Goal: Information Seeking & Learning: Learn about a topic

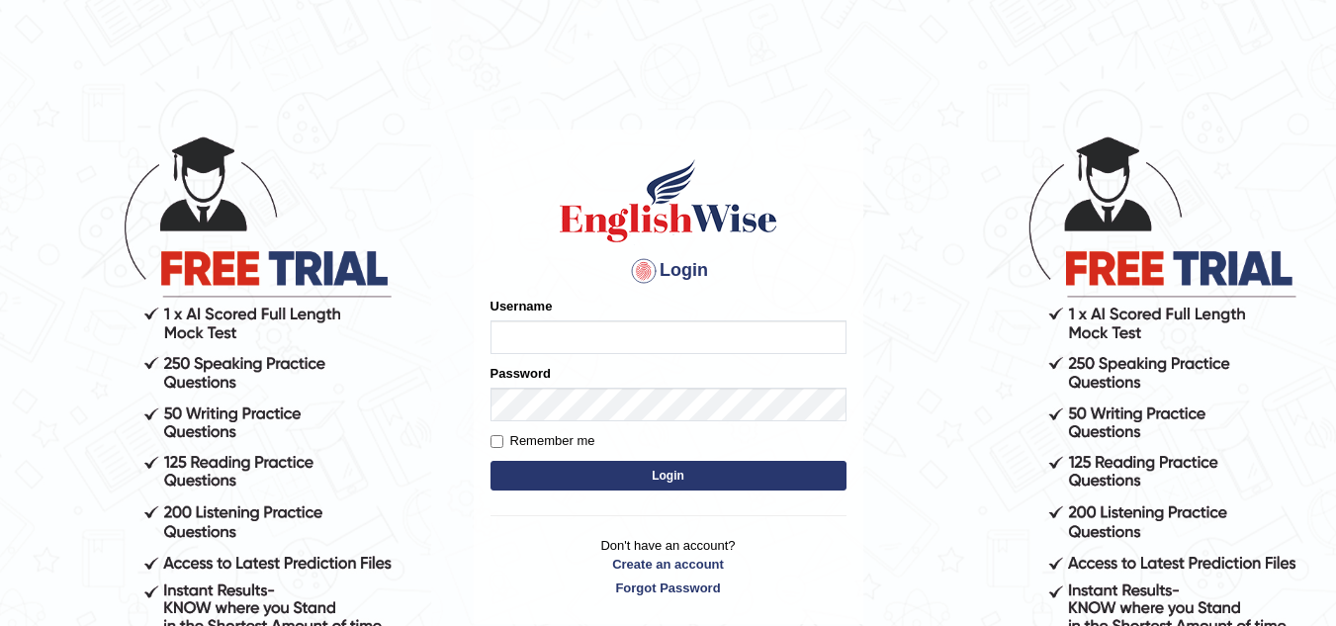
drag, startPoint x: 0, startPoint y: 0, endPoint x: 551, endPoint y: 342, distance: 648.2
click at [551, 342] on input "Username" at bounding box center [668, 337] width 356 height 34
type input "Chimi26"
click at [653, 472] on button "Login" at bounding box center [668, 476] width 356 height 30
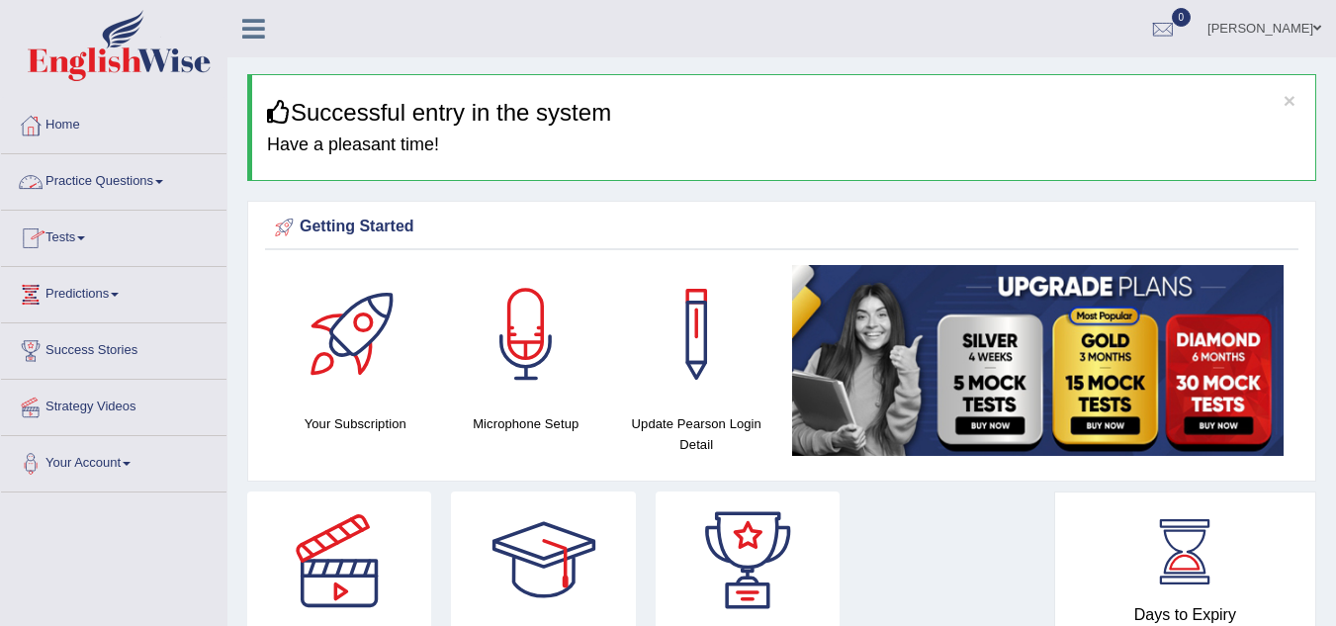
click at [172, 181] on link "Practice Questions" at bounding box center [113, 178] width 225 height 49
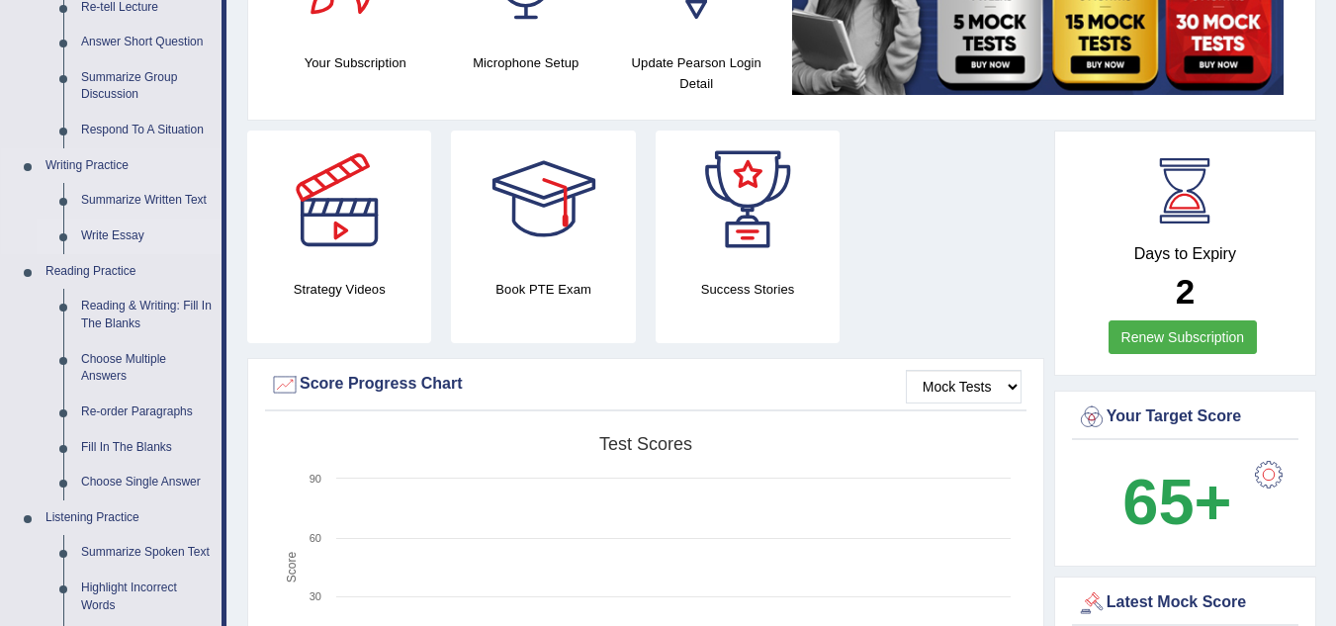
scroll to position [395, 0]
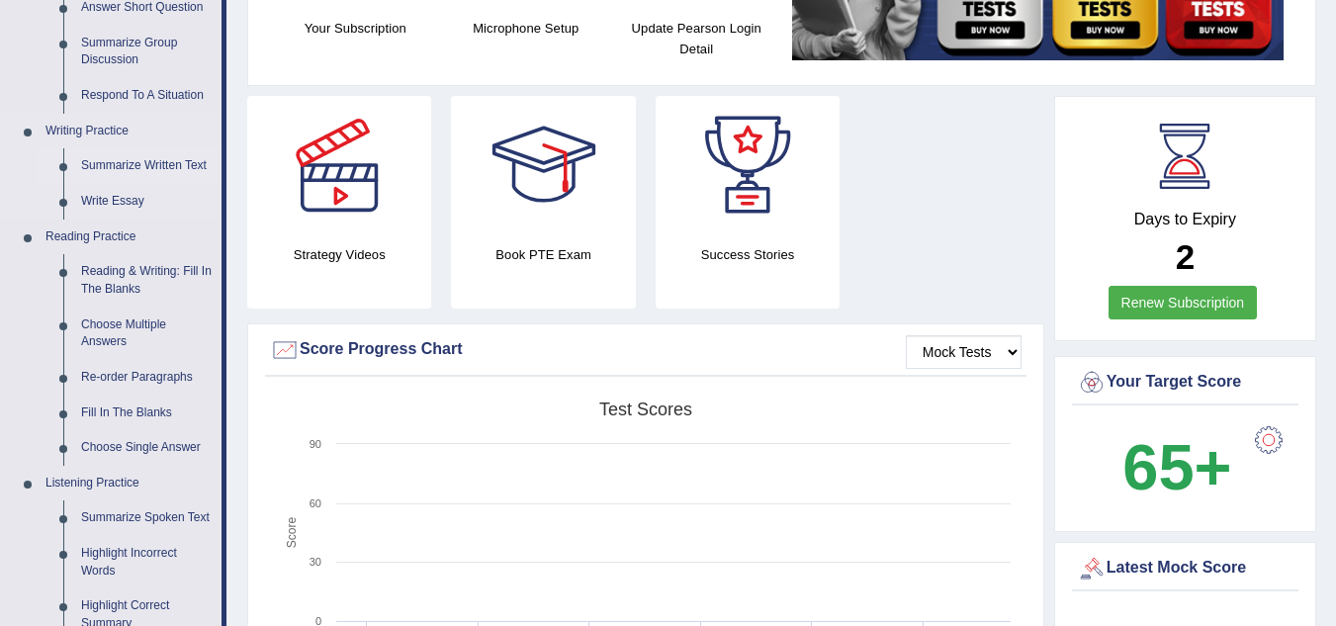
click at [129, 159] on link "Summarize Written Text" at bounding box center [146, 166] width 149 height 36
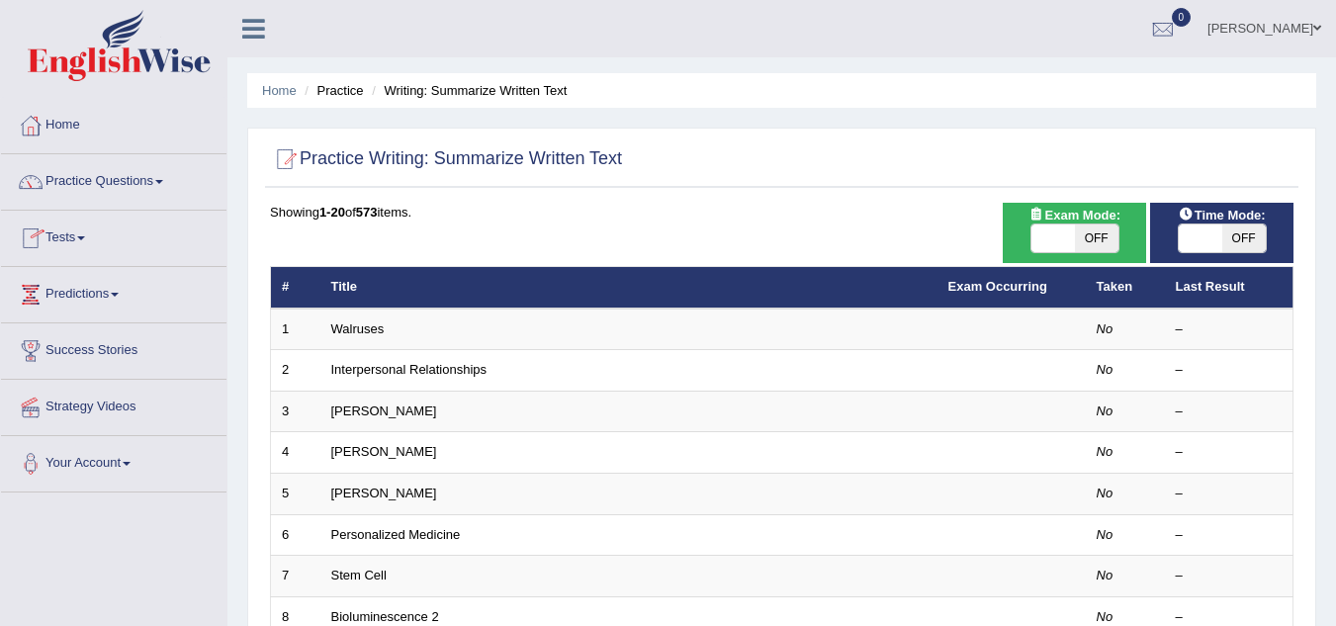
click at [1097, 236] on span "OFF" at bounding box center [1096, 238] width 43 height 28
checkbox input "true"
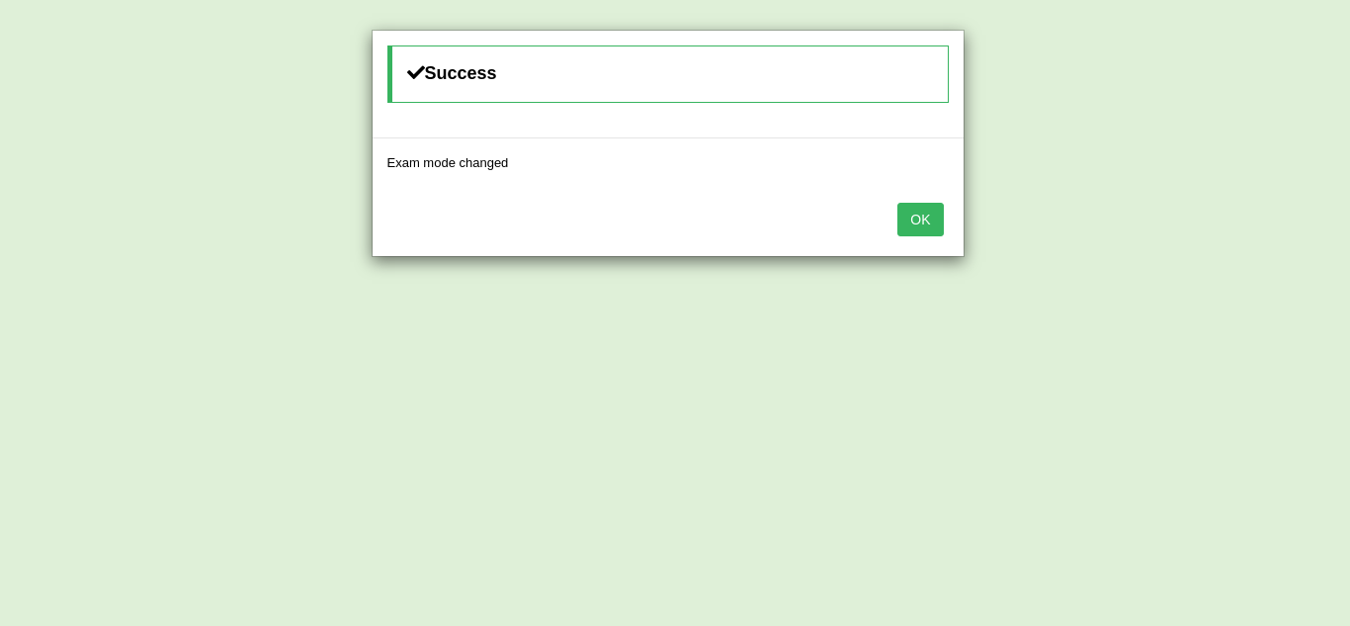
click at [925, 228] on button "OK" at bounding box center [920, 220] width 45 height 34
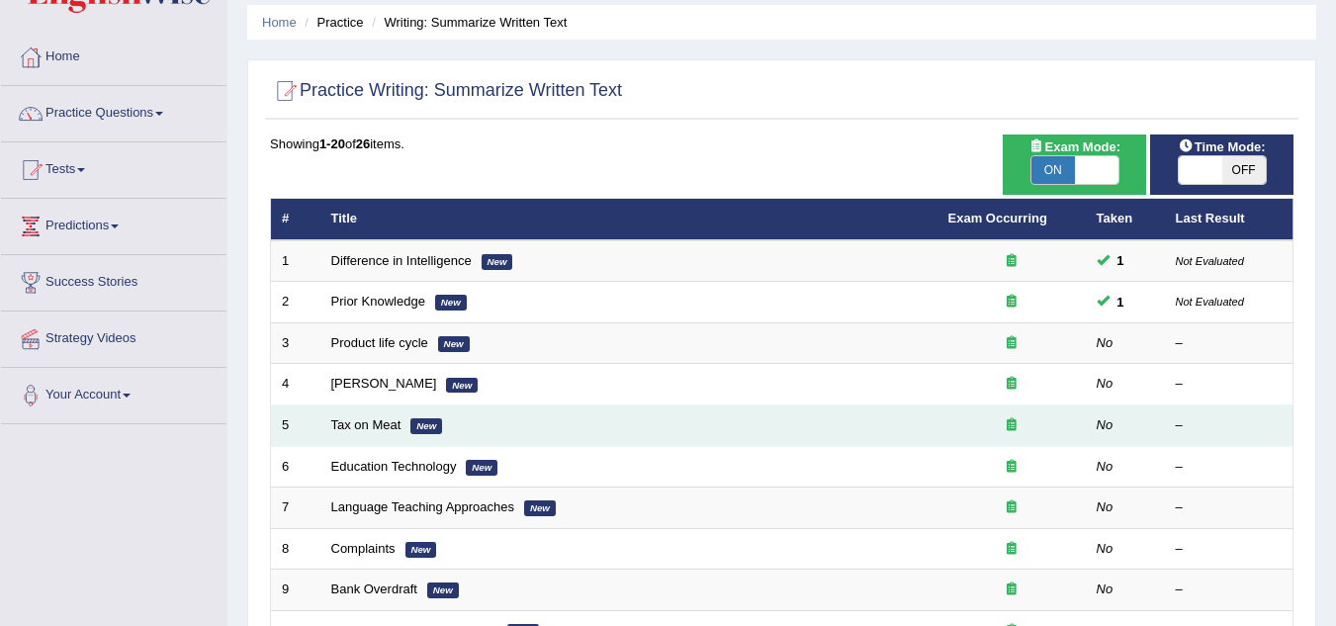
scroll to position [99, 0]
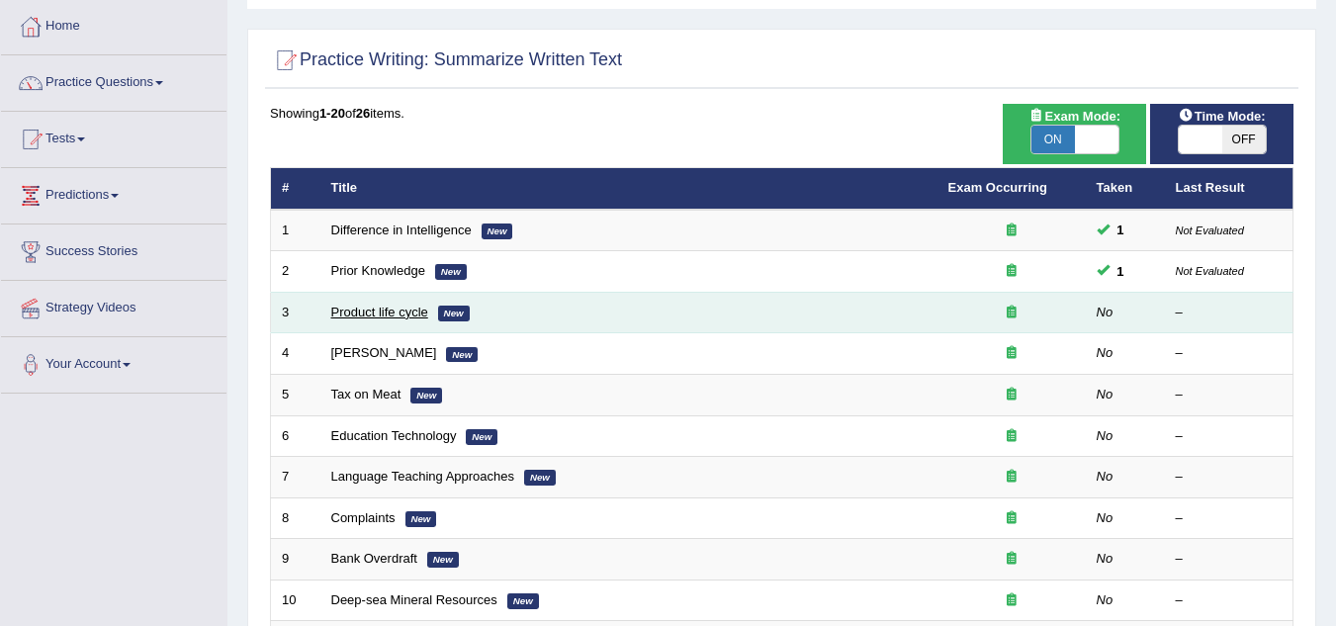
click at [388, 314] on link "Product life cycle" at bounding box center [379, 311] width 97 height 15
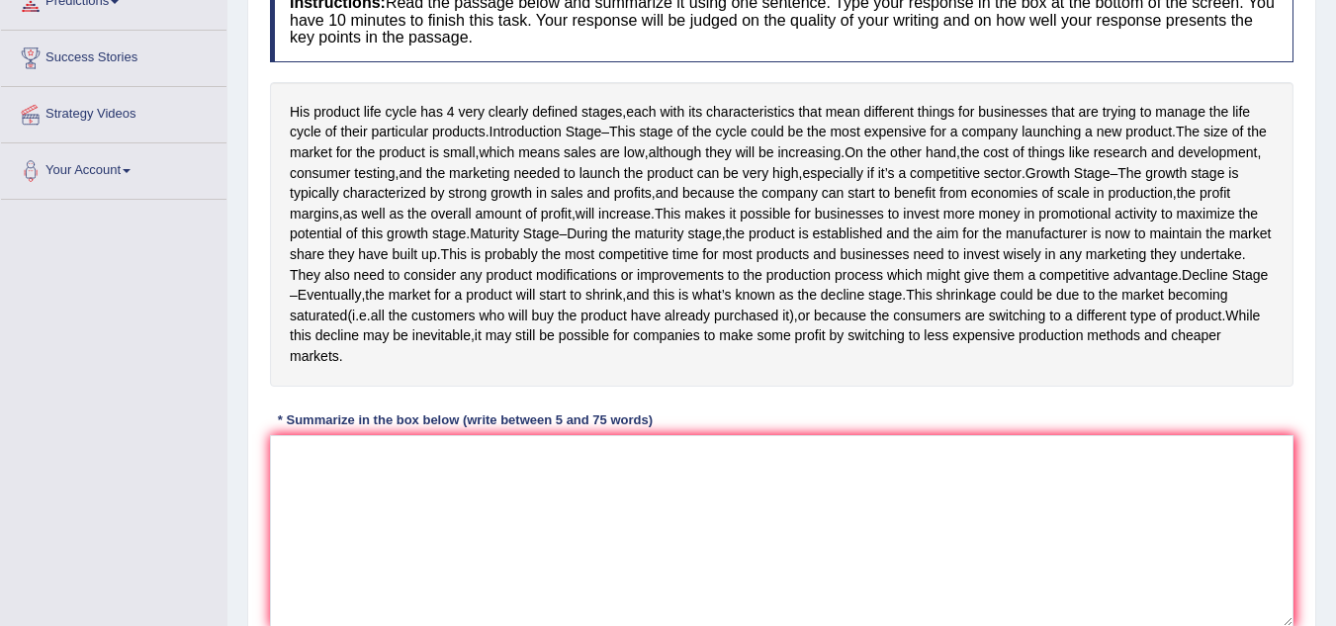
scroll to position [281, 0]
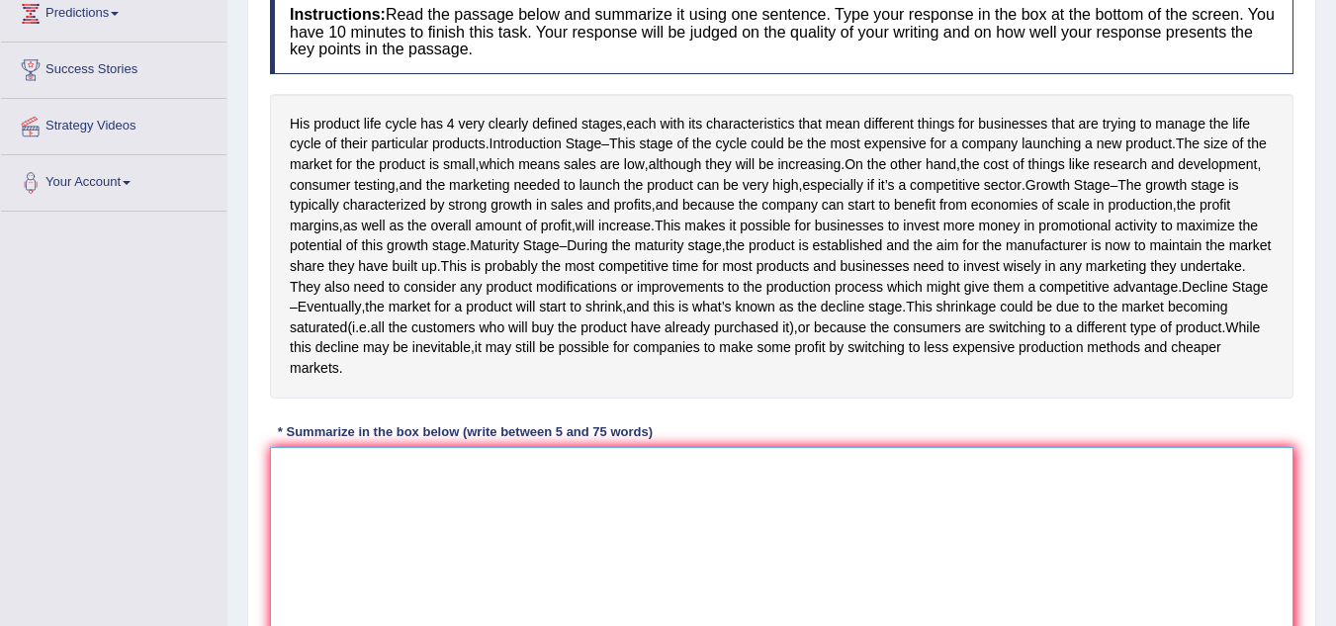
click at [372, 525] on textarea at bounding box center [781, 543] width 1023 height 192
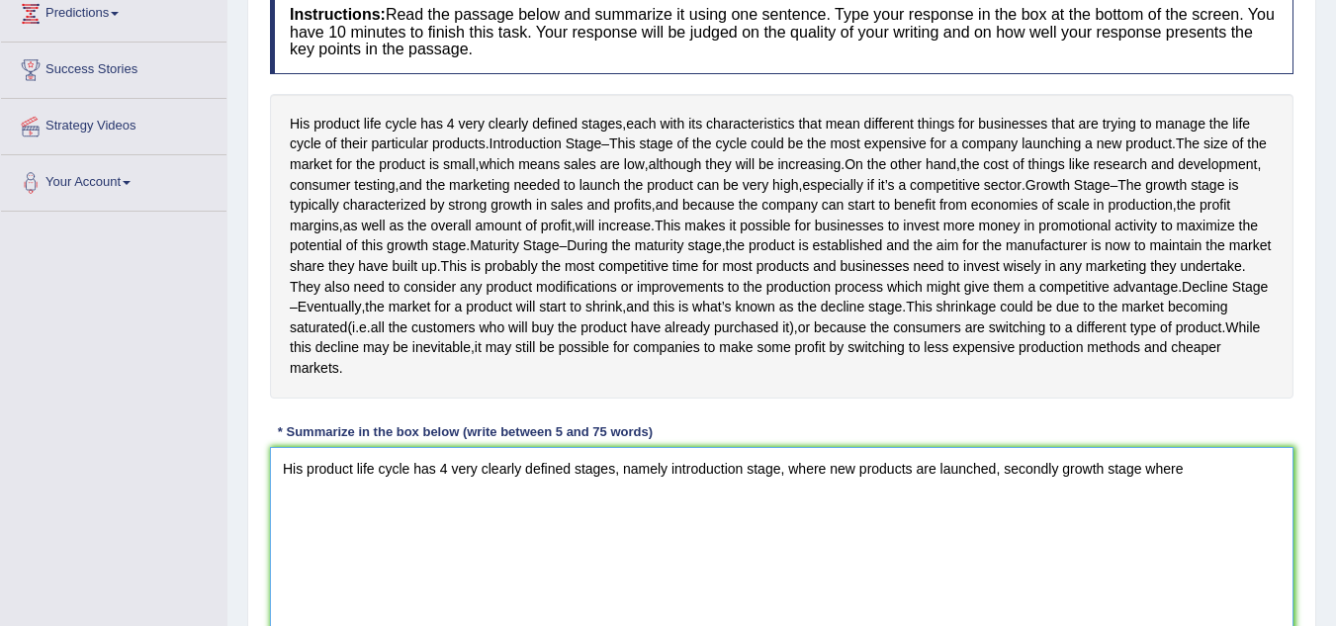
click at [1045, 544] on textarea "His product life cycle has 4 very clearly defined stages, namely introduction s…" at bounding box center [781, 543] width 1023 height 192
click at [1200, 525] on textarea "His product life cycle has 4 very clearly defined stages, namely introduction s…" at bounding box center [781, 543] width 1023 height 192
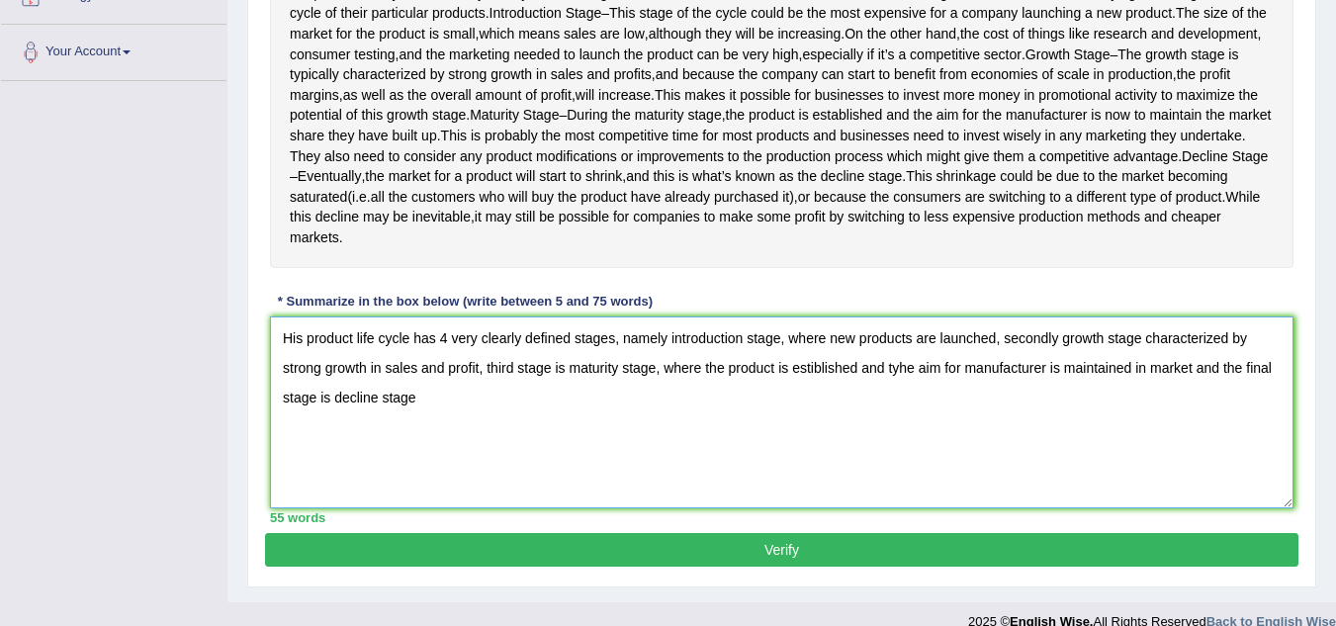
scroll to position [380, 0]
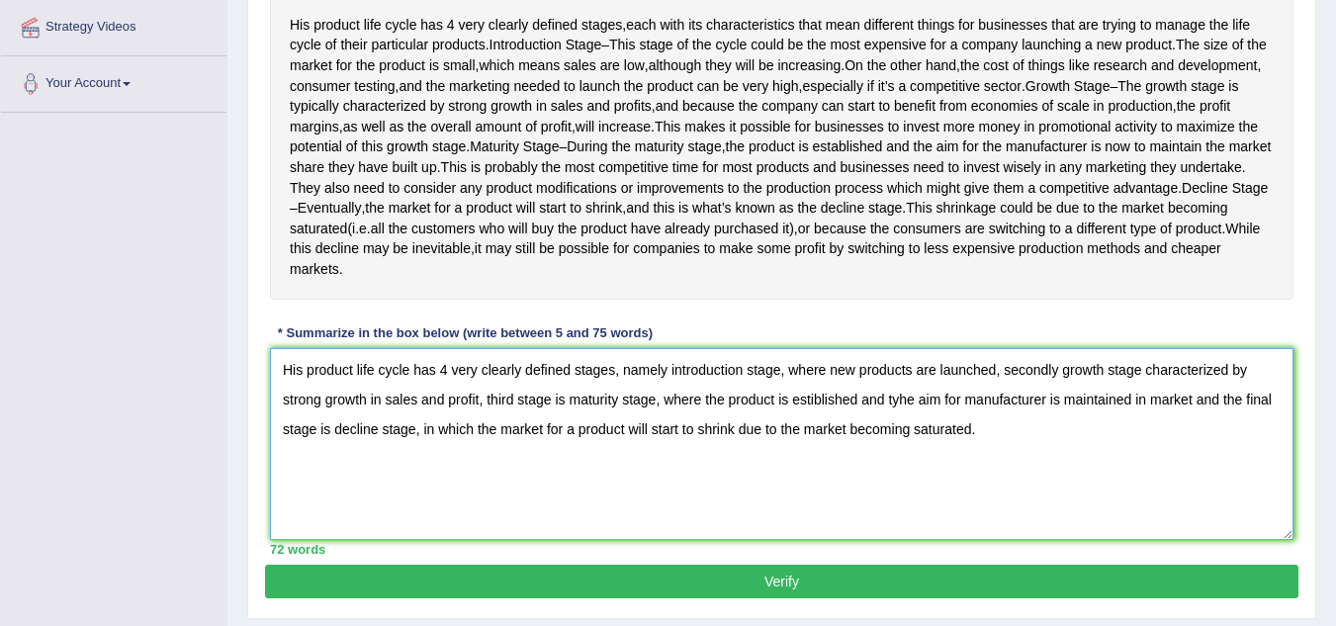
click at [669, 411] on textarea "His product life cycle has 4 very clearly defined stages, namely introduction s…" at bounding box center [781, 444] width 1023 height 192
drag, startPoint x: 669, startPoint y: 411, endPoint x: 626, endPoint y: 411, distance: 43.5
click at [626, 411] on textarea "His product life cycle has 4 very clearly defined stages, namely introduction s…" at bounding box center [781, 444] width 1023 height 192
drag, startPoint x: 1110, startPoint y: 409, endPoint x: 1115, endPoint y: 463, distance: 53.6
click at [1110, 411] on textarea "His product life cycle has 4 very clearly defined stages, the first stage is in…" at bounding box center [781, 444] width 1023 height 192
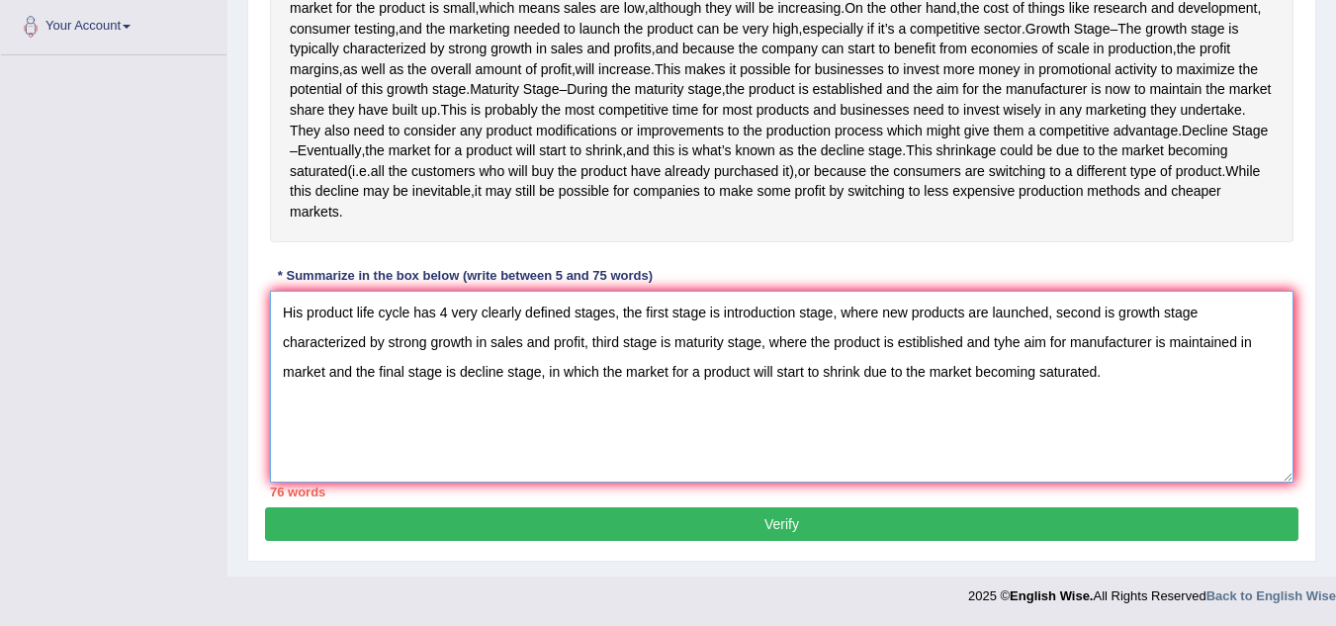
type textarea "His product life cycle has 4 very clearly defined stages, the first stage is in…"
click at [792, 531] on button "Verify" at bounding box center [781, 524] width 1033 height 34
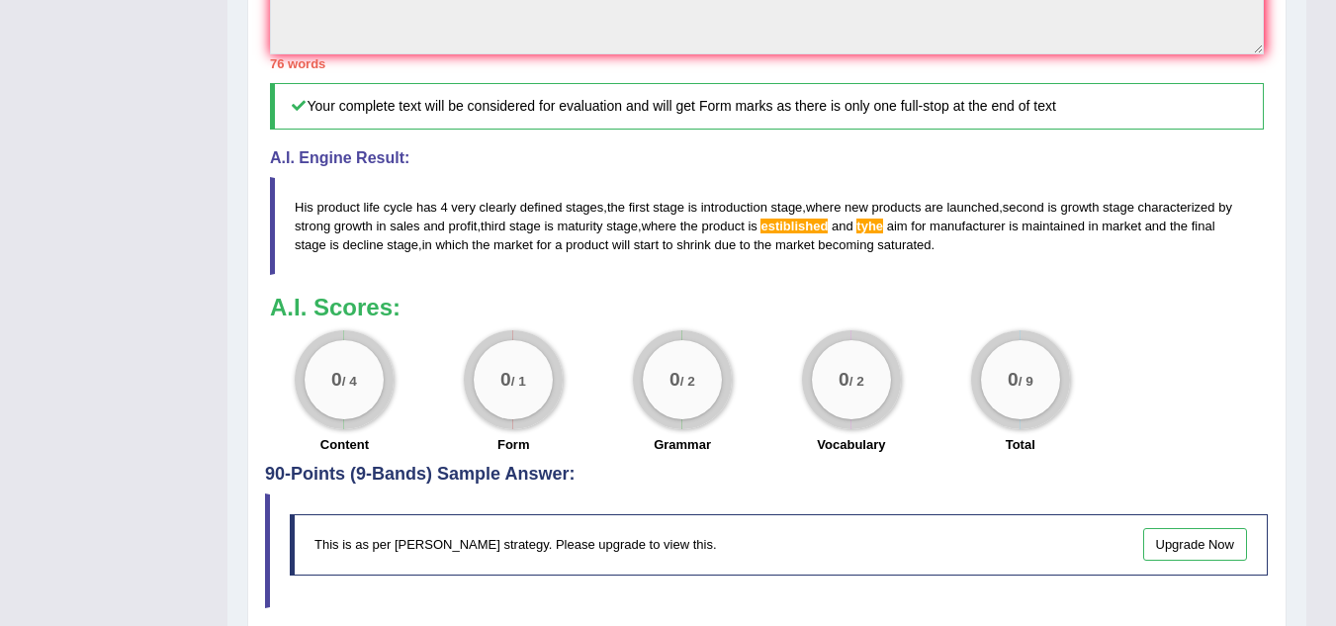
scroll to position [935, 0]
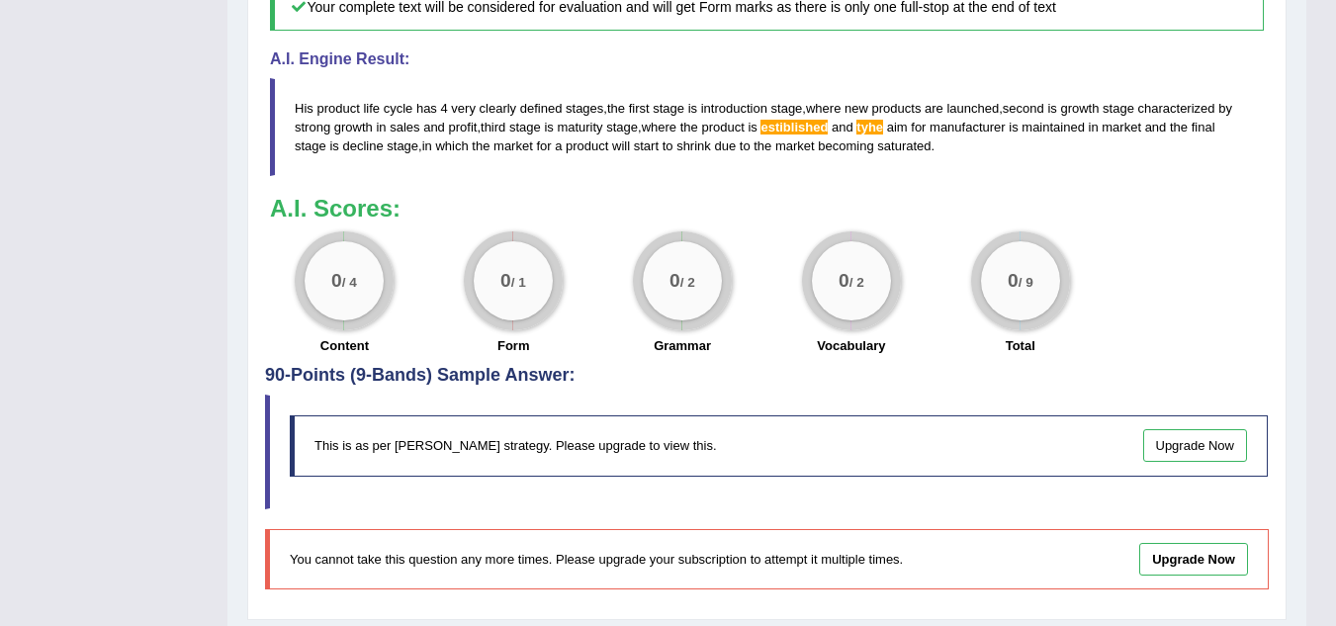
click at [355, 221] on b "A.I. Scores:" at bounding box center [335, 208] width 130 height 27
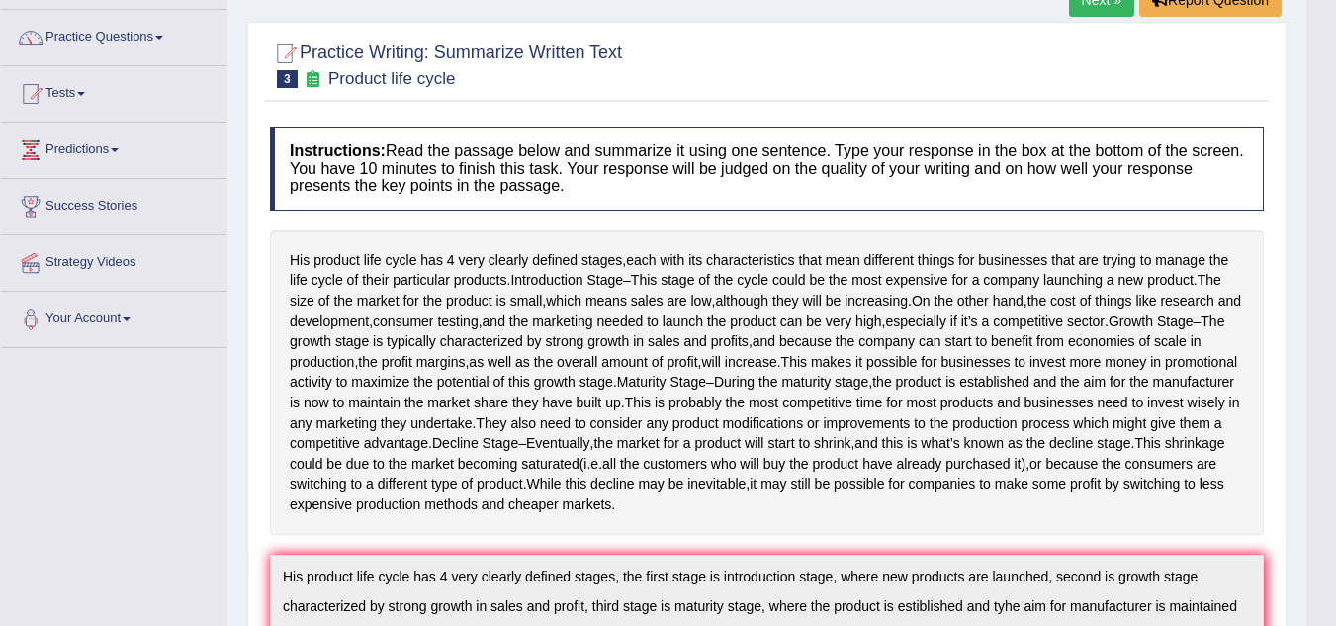
scroll to position [0, 0]
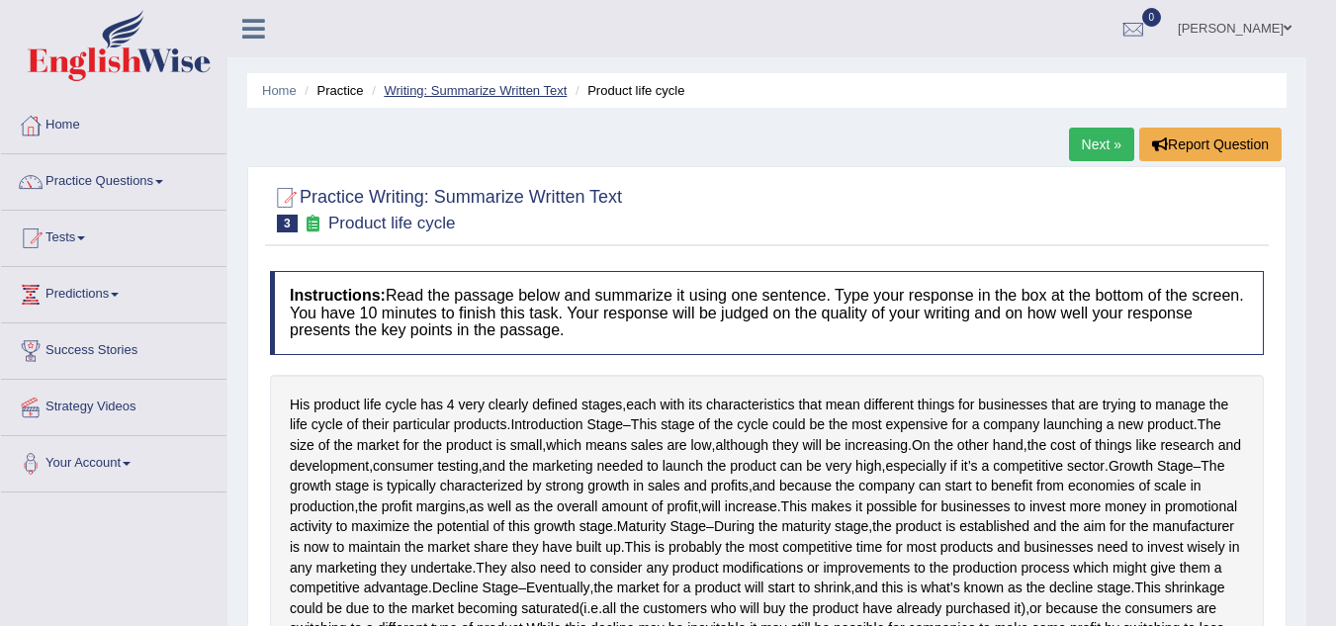
click at [482, 87] on link "Writing: Summarize Written Text" at bounding box center [475, 90] width 183 height 15
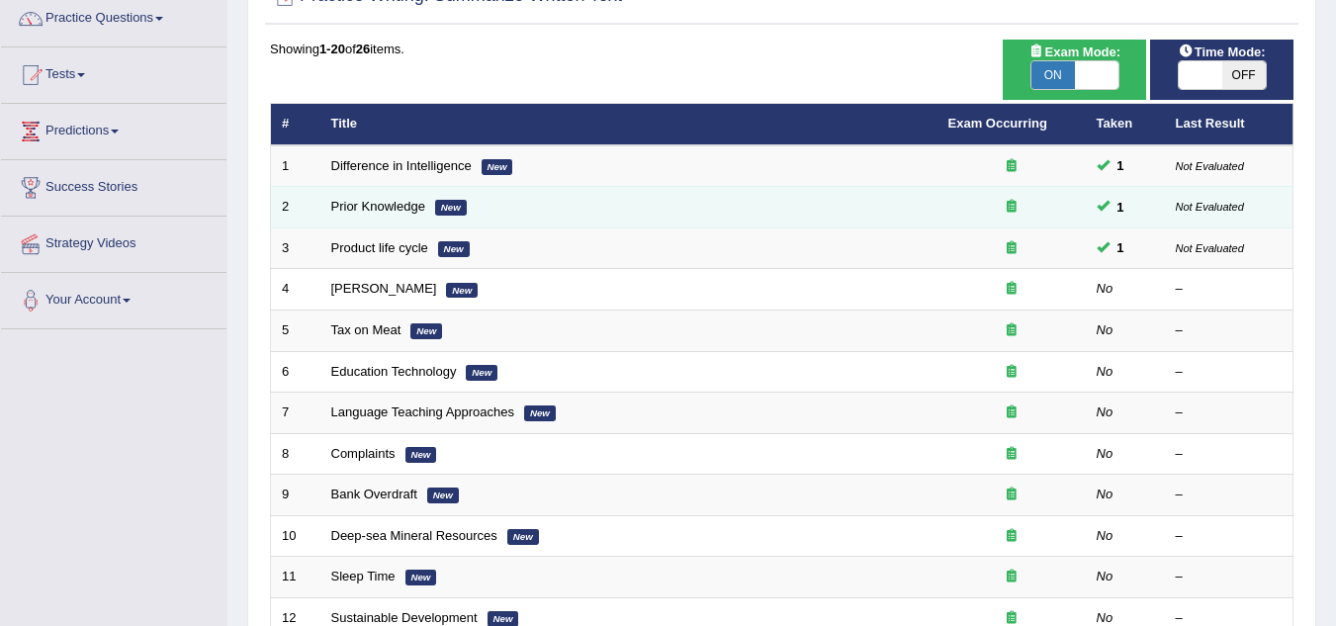
scroll to position [198, 0]
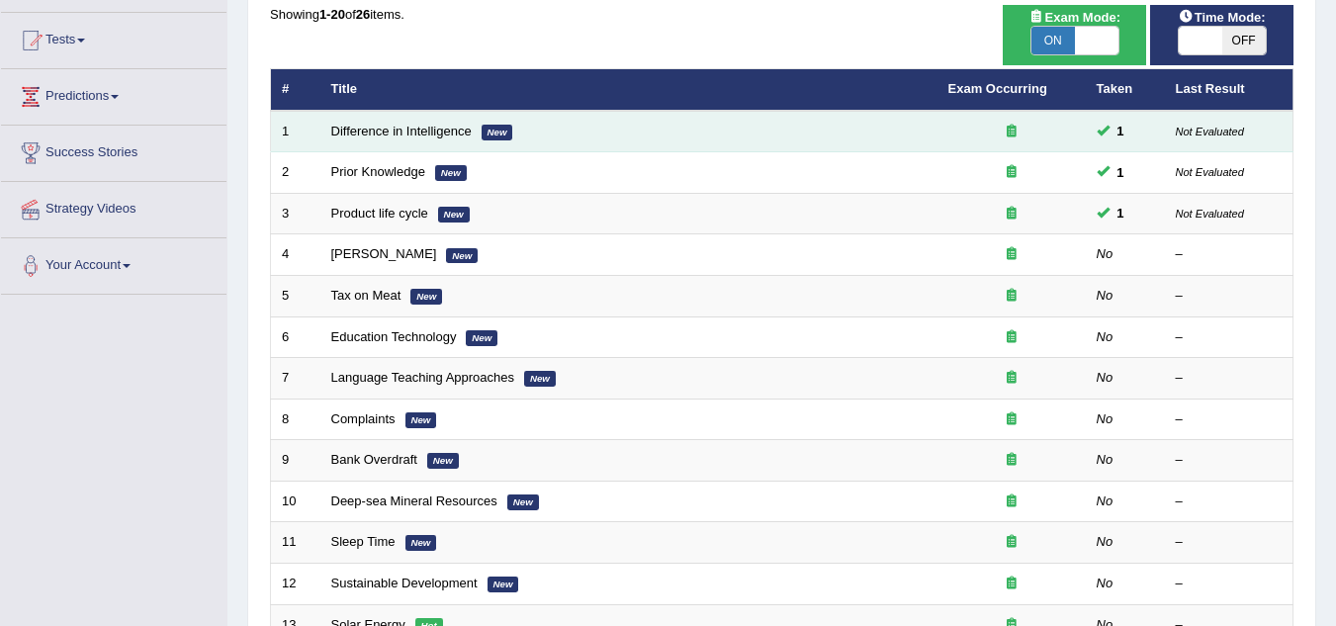
click at [1218, 129] on small "Not Evaluated" at bounding box center [1209, 132] width 68 height 12
click at [1002, 131] on div at bounding box center [1011, 132] width 127 height 19
click at [1009, 129] on icon at bounding box center [1011, 131] width 10 height 13
click at [427, 134] on link "Difference in Intelligence" at bounding box center [401, 131] width 140 height 15
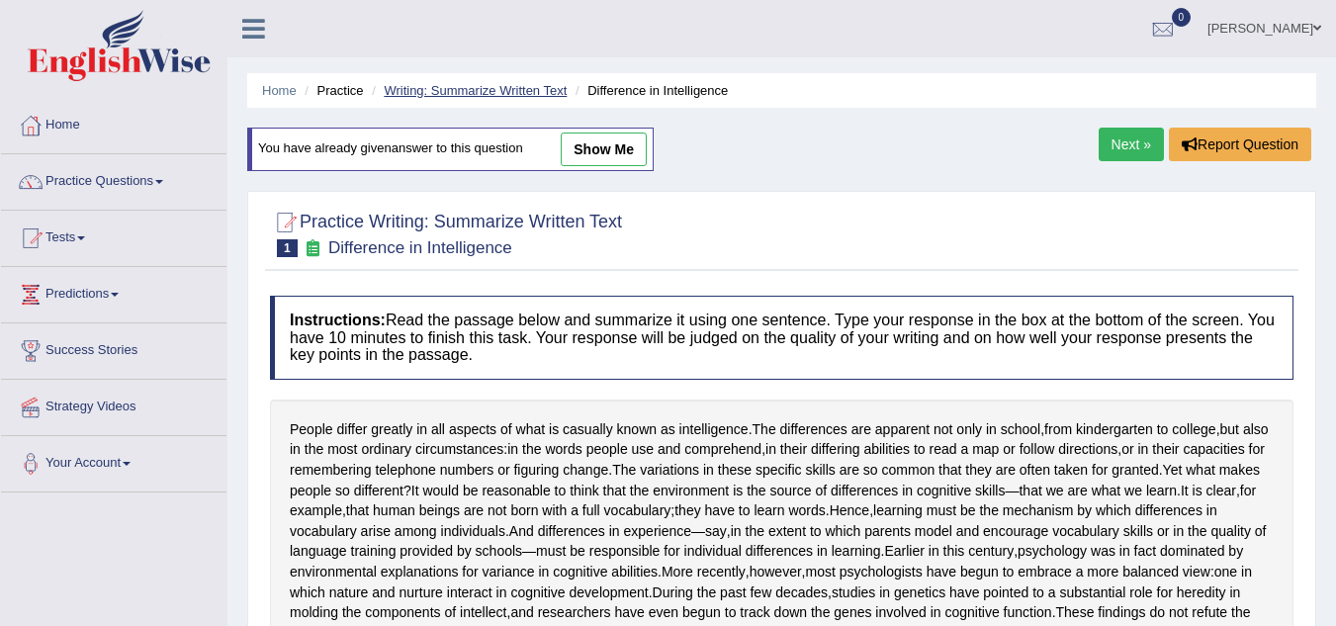
click at [427, 88] on link "Writing: Summarize Written Text" at bounding box center [475, 90] width 183 height 15
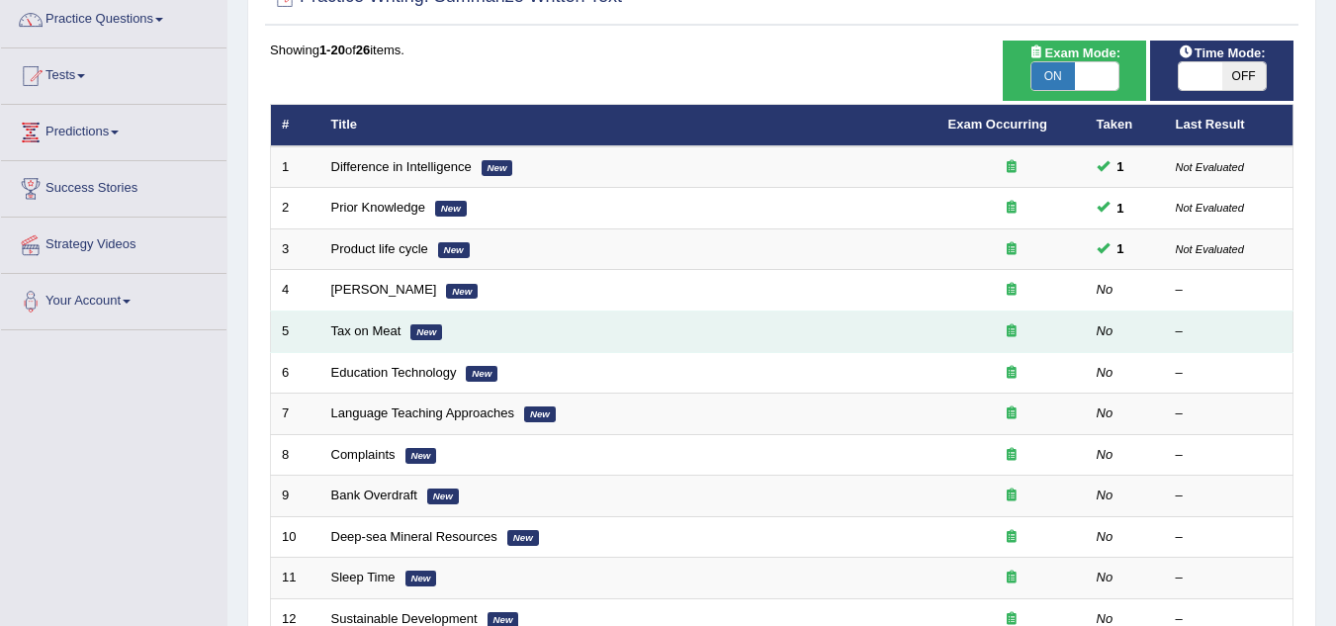
scroll to position [198, 0]
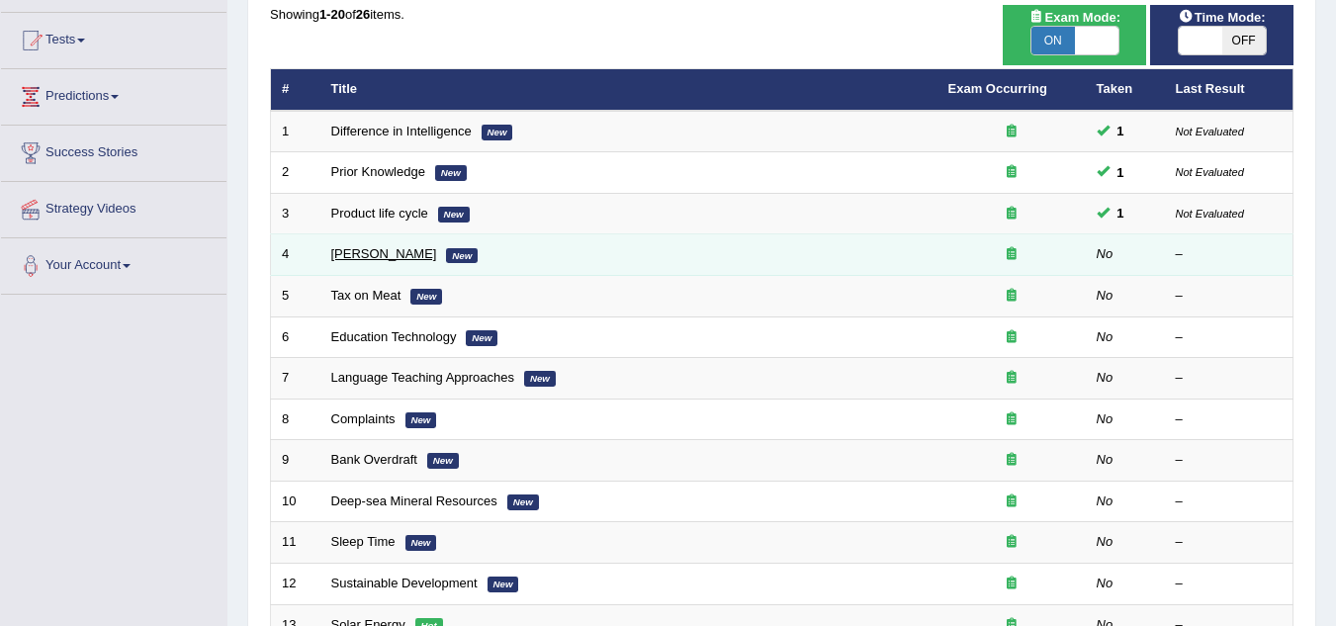
click at [385, 251] on link "Bertrand Russell" at bounding box center [384, 253] width 106 height 15
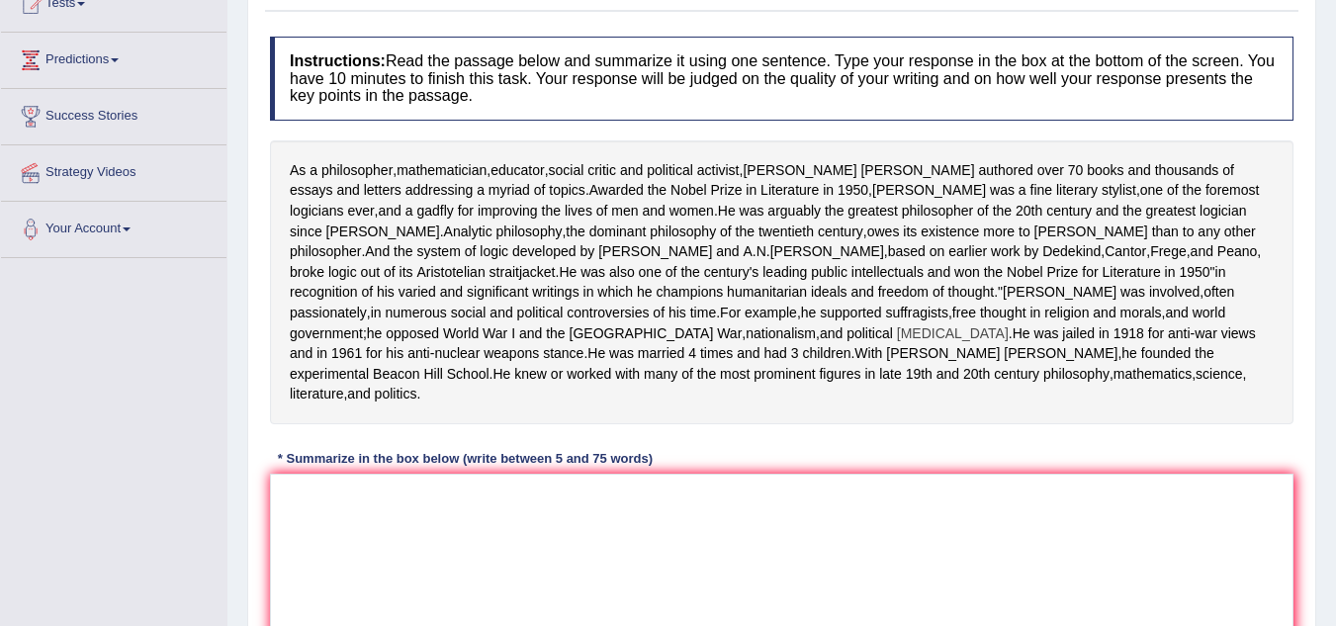
scroll to position [297, 0]
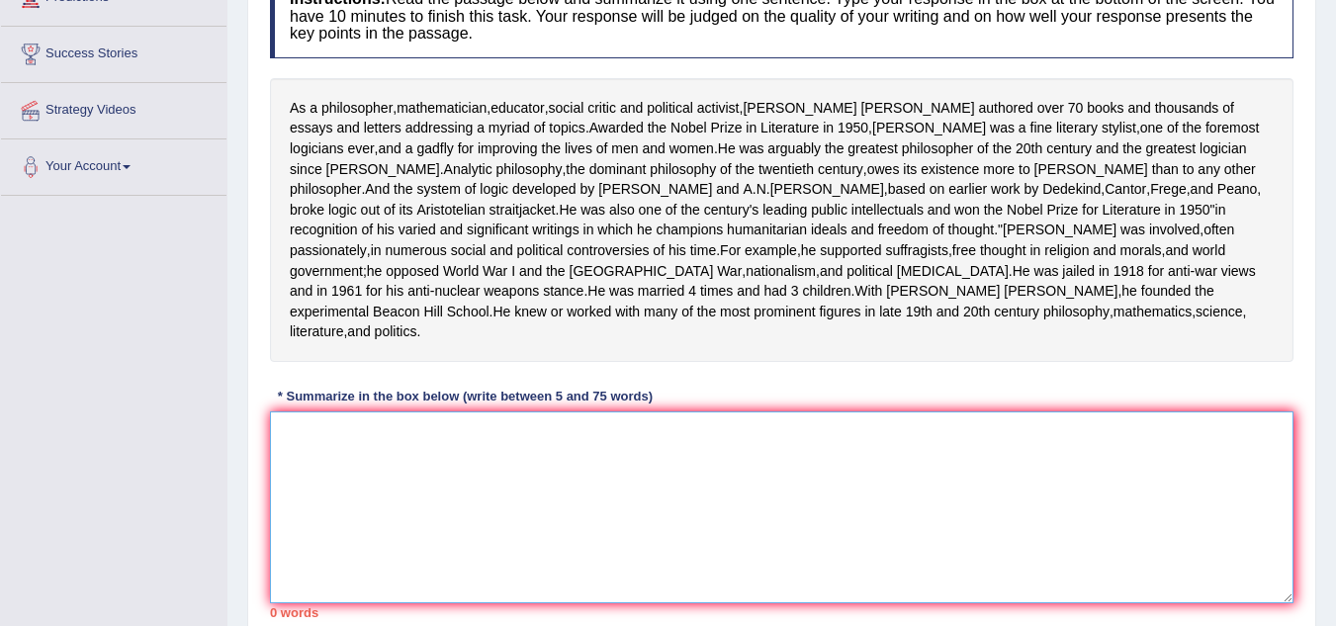
click at [368, 524] on textarea at bounding box center [781, 507] width 1023 height 192
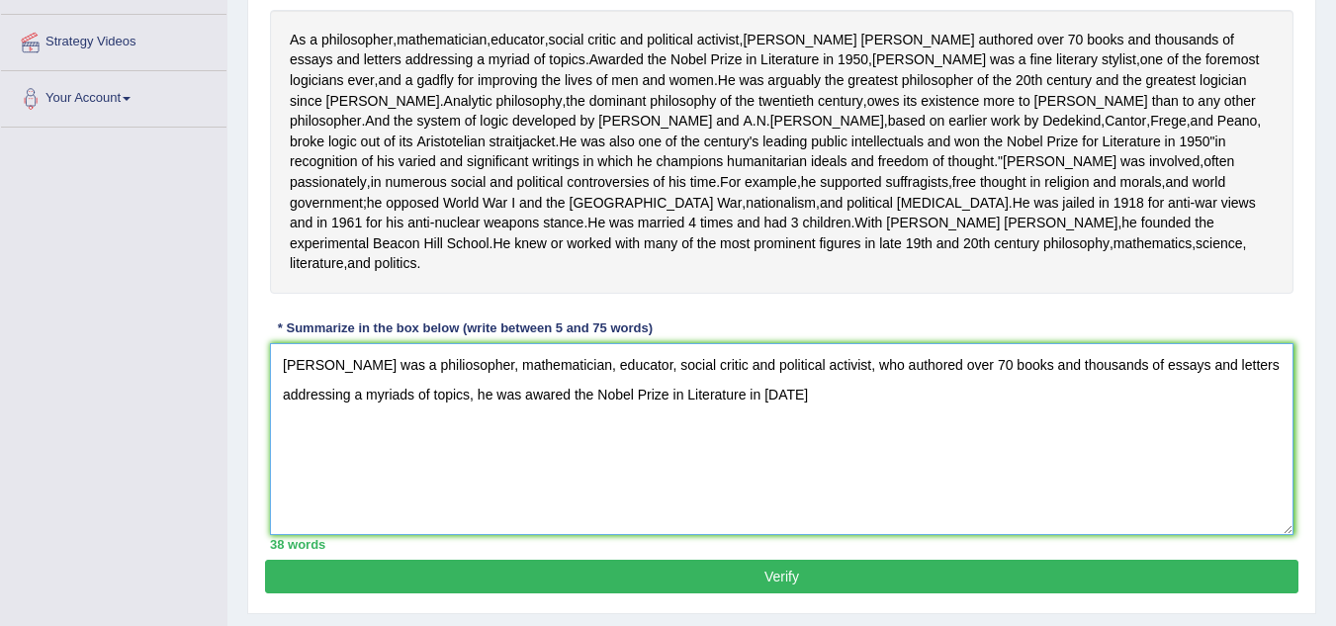
scroll to position [395, 0]
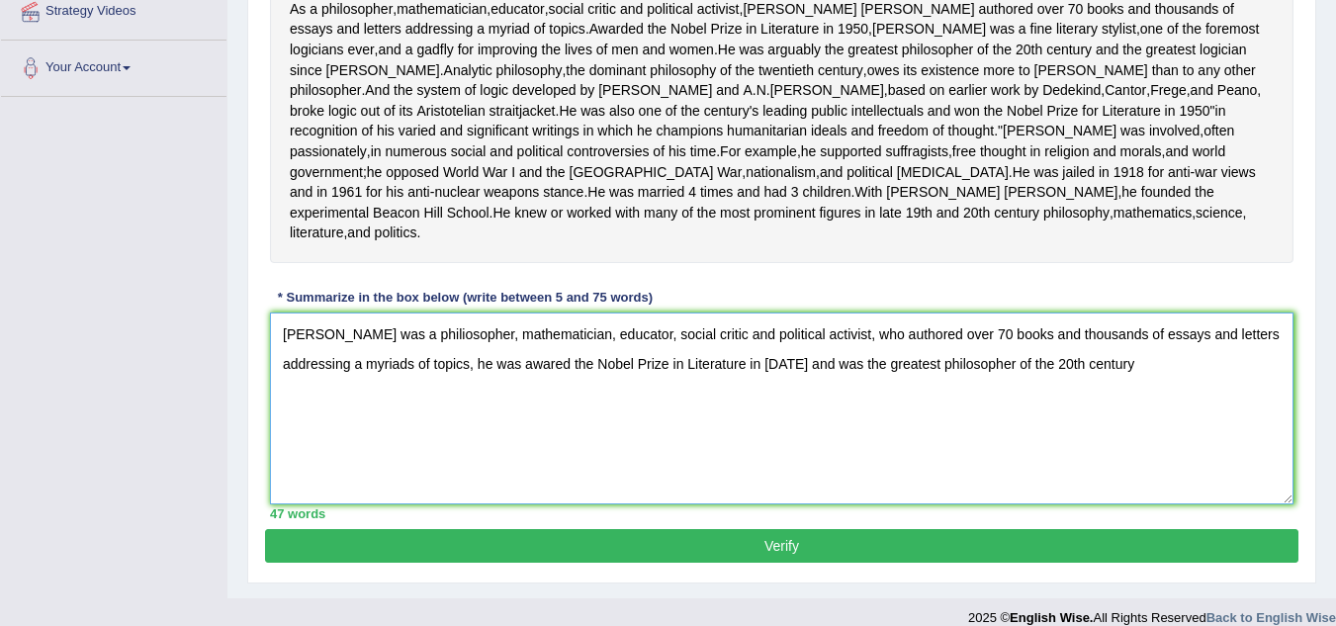
click at [1006, 445] on textarea "Bertrand Russell was a philiosopher, mathematician, educator, social critic and…" at bounding box center [781, 408] width 1023 height 192
click at [366, 476] on textarea "Bertrand Russell was a philiosopher, mathematician, educator, social critic and…" at bounding box center [781, 408] width 1023 height 192
click at [383, 473] on textarea "Bertrand Russell was a philiosopher, mathematician, educator, social critic and…" at bounding box center [781, 408] width 1023 height 192
drag, startPoint x: 405, startPoint y: 476, endPoint x: 385, endPoint y: 476, distance: 20.8
click at [385, 476] on textarea "Bertrand Russell was a philiosopher, mathematician, educator, social critic and…" at bounding box center [781, 408] width 1023 height 192
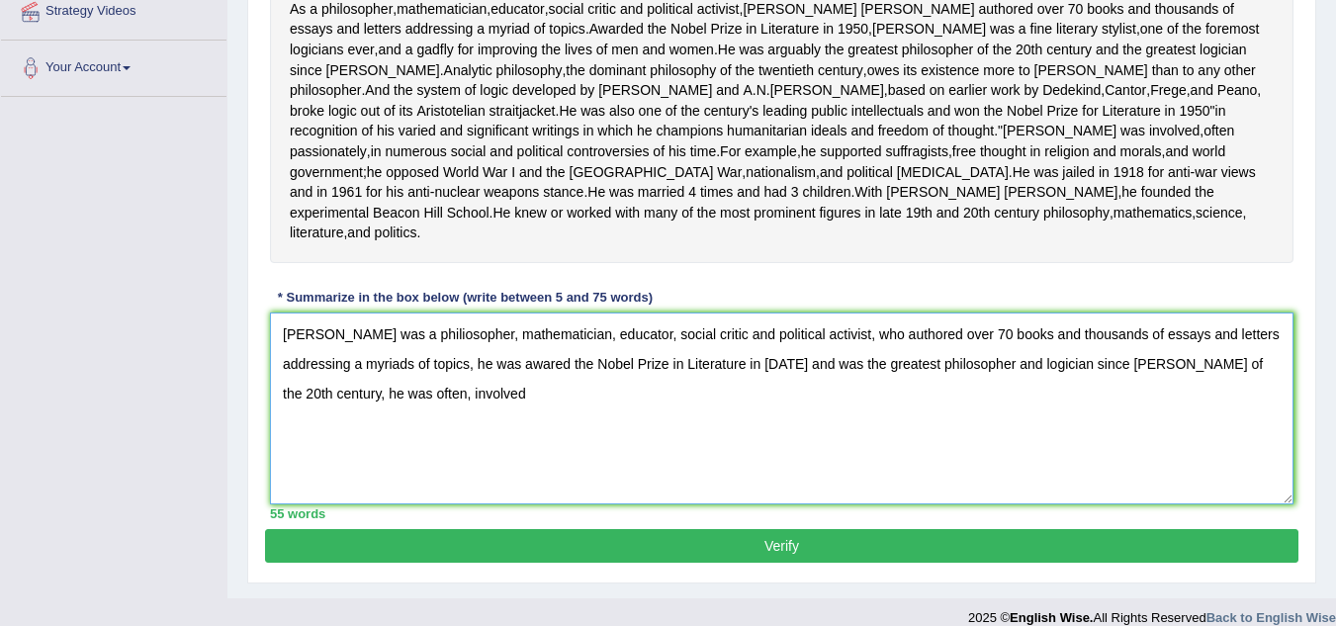
click at [418, 481] on textarea "Bertrand Russell was a philiosopher, mathematician, educator, social critic and…" at bounding box center [781, 408] width 1023 height 192
click at [479, 471] on textarea "Bertrand Russell was a philiosopher, mathematician, educator, social critic and…" at bounding box center [781, 408] width 1023 height 192
click at [637, 475] on textarea "Bertrand Russell was a philiosopher, mathematician, educator, social critic and…" at bounding box center [781, 408] width 1023 height 192
click at [674, 477] on textarea "Bertrand Russell was a philiosopher, mathematician, educator, social critic and…" at bounding box center [781, 408] width 1023 height 192
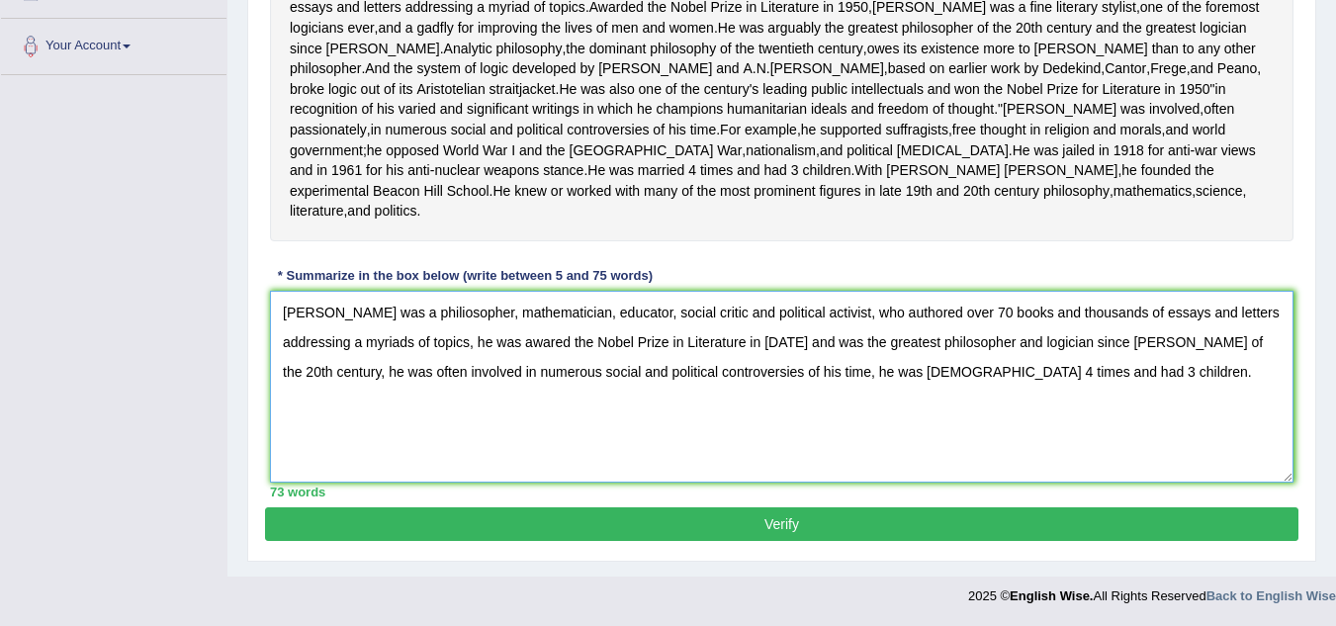
type textarea "Bertrand Russell was a philiosopher, mathematician, educator, social critic and…"
click at [662, 516] on button "Verify" at bounding box center [781, 524] width 1033 height 34
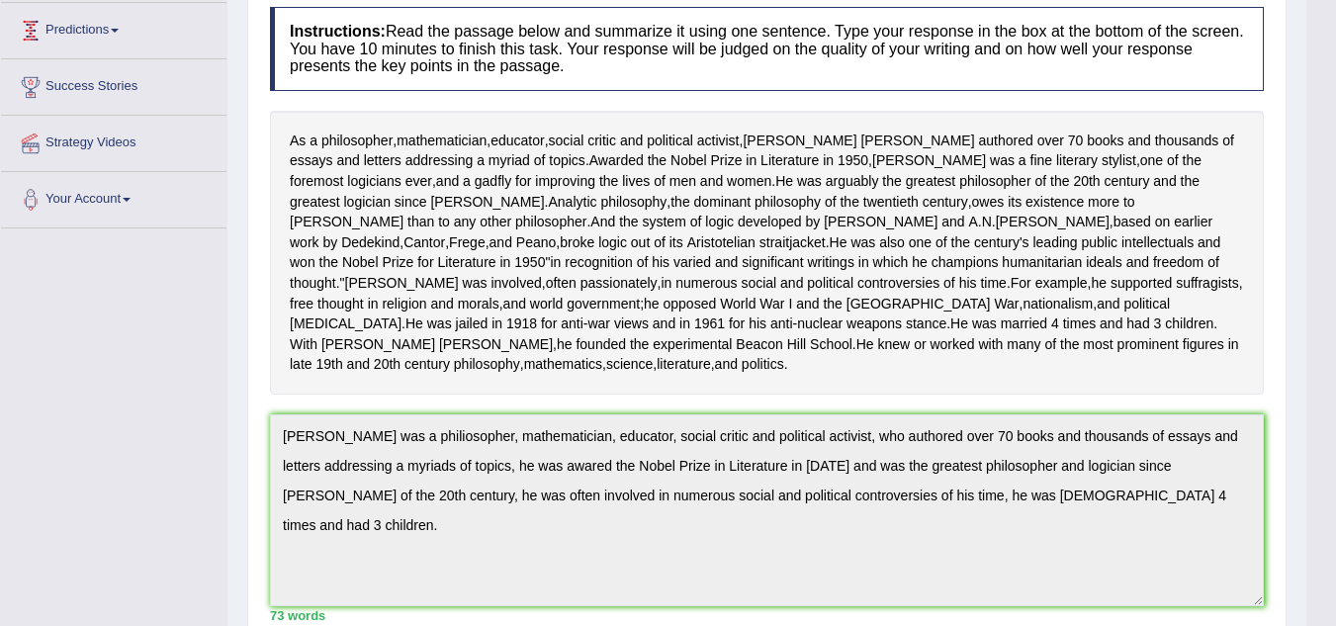
scroll to position [0, 0]
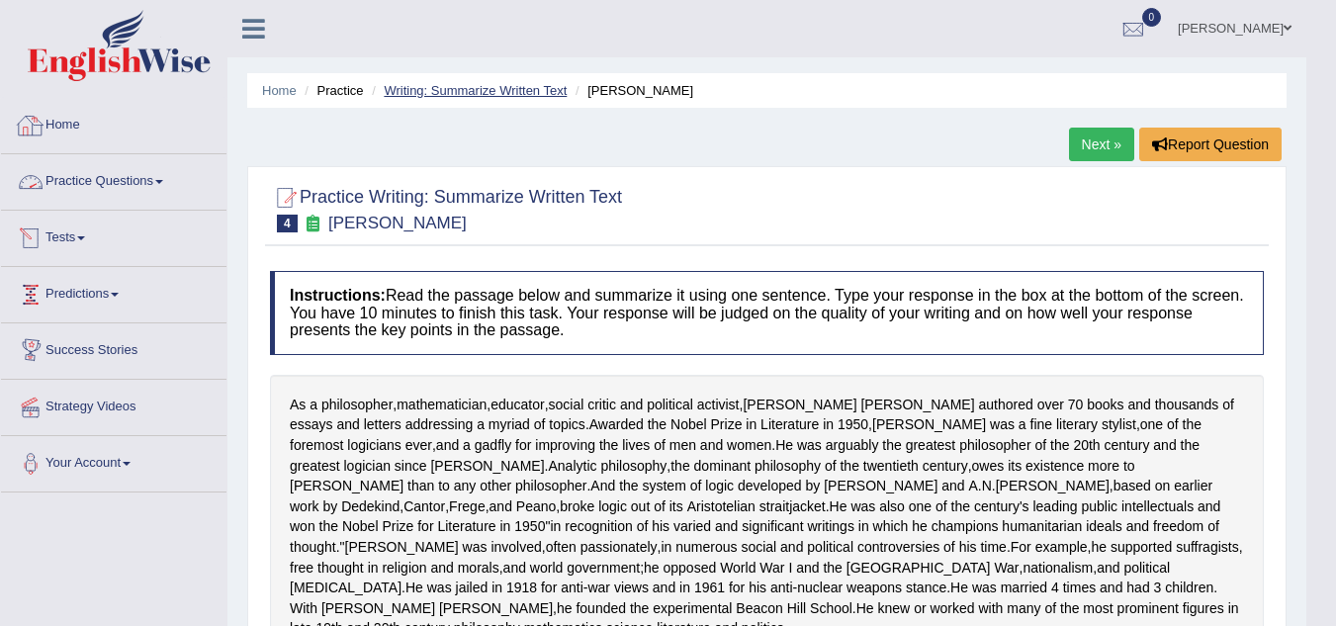
click at [473, 84] on link "Writing: Summarize Written Text" at bounding box center [475, 90] width 183 height 15
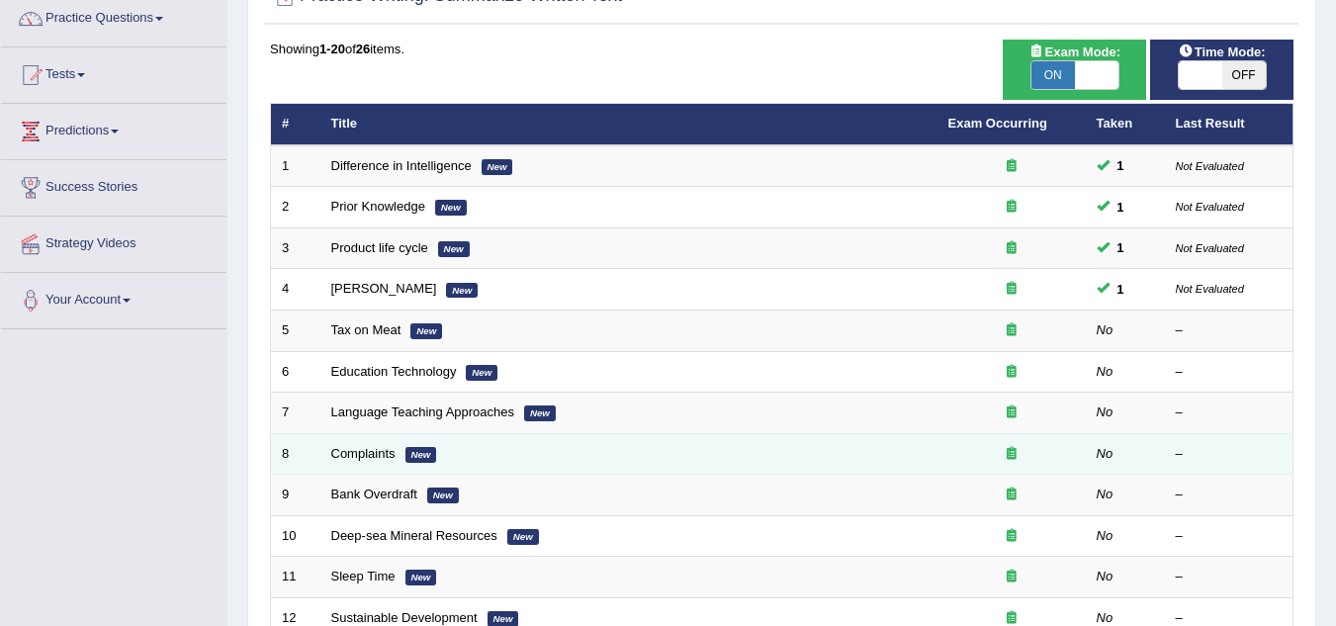
scroll to position [198, 0]
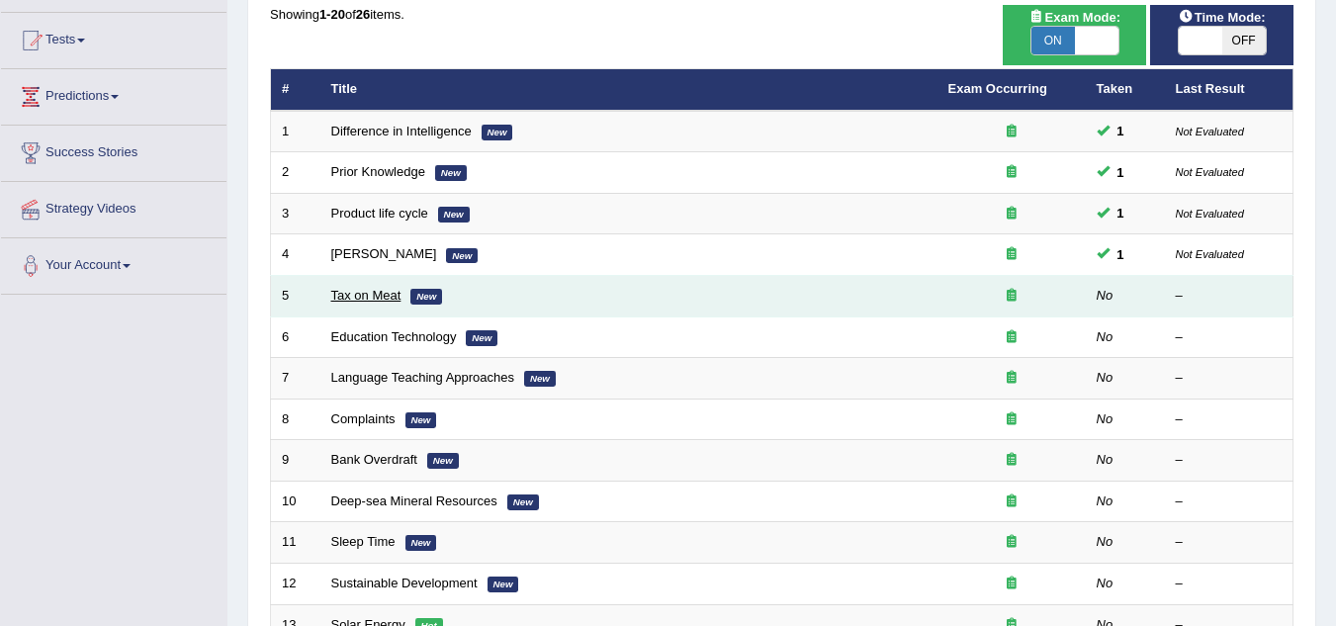
click at [362, 296] on link "Tax on Meat" at bounding box center [366, 295] width 70 height 15
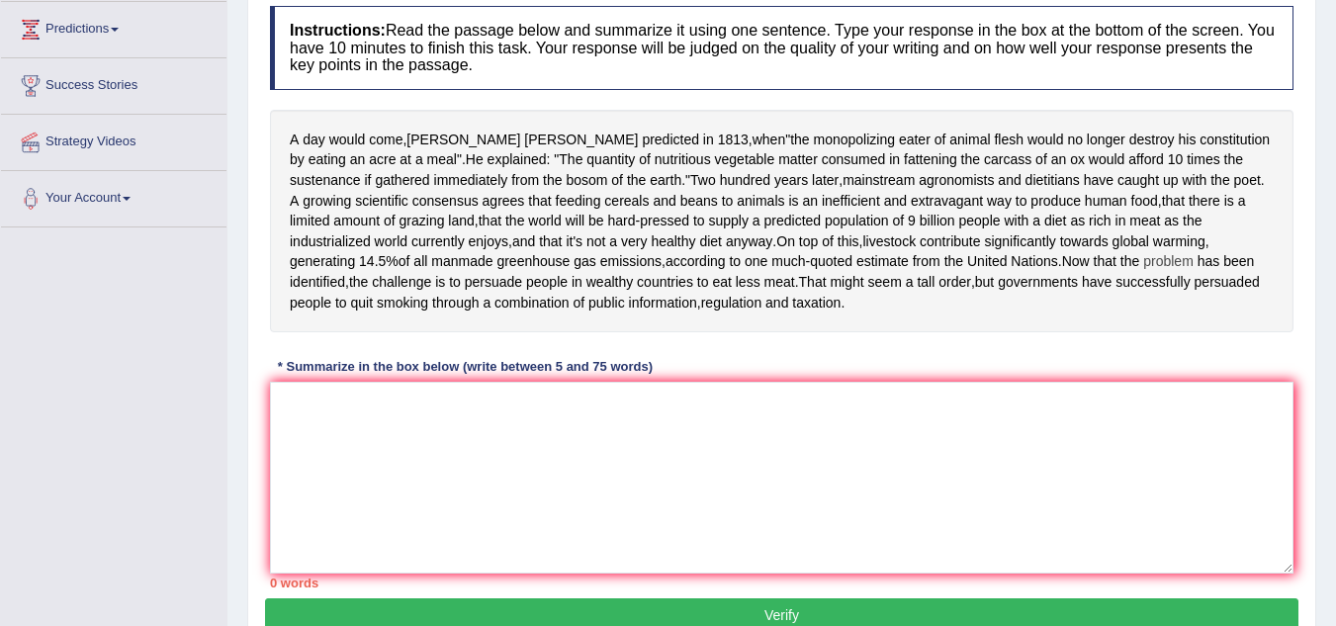
scroll to position [297, 0]
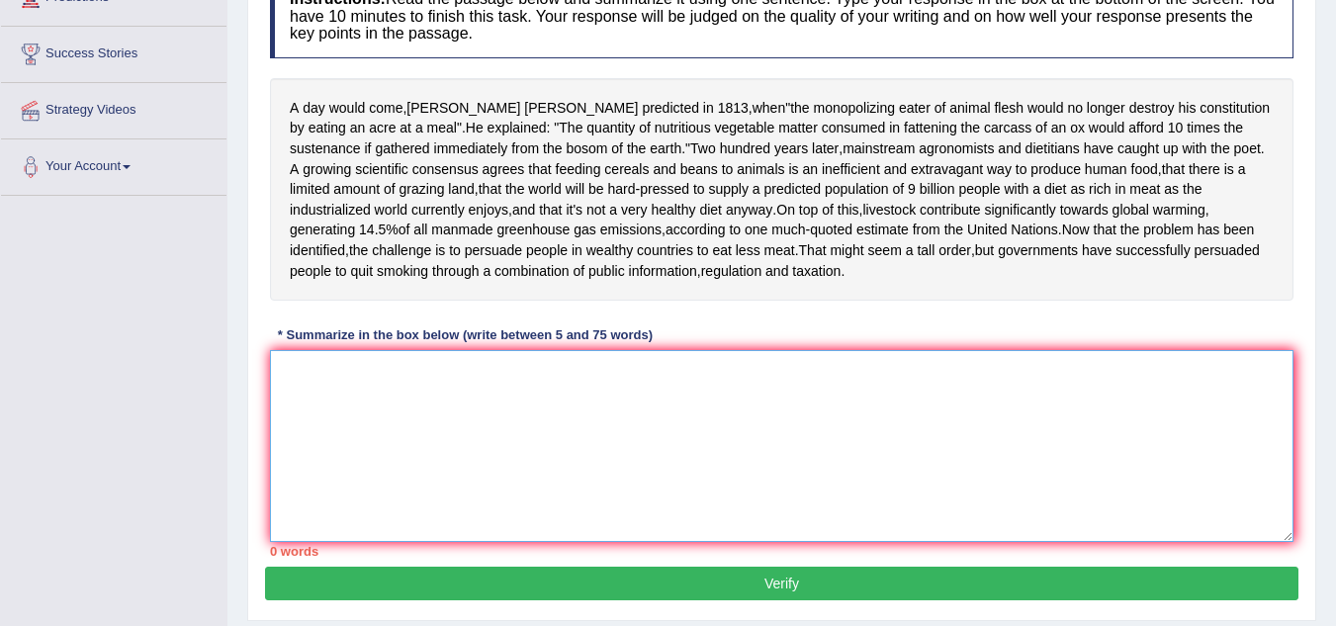
click at [316, 358] on textarea at bounding box center [781, 446] width 1023 height 192
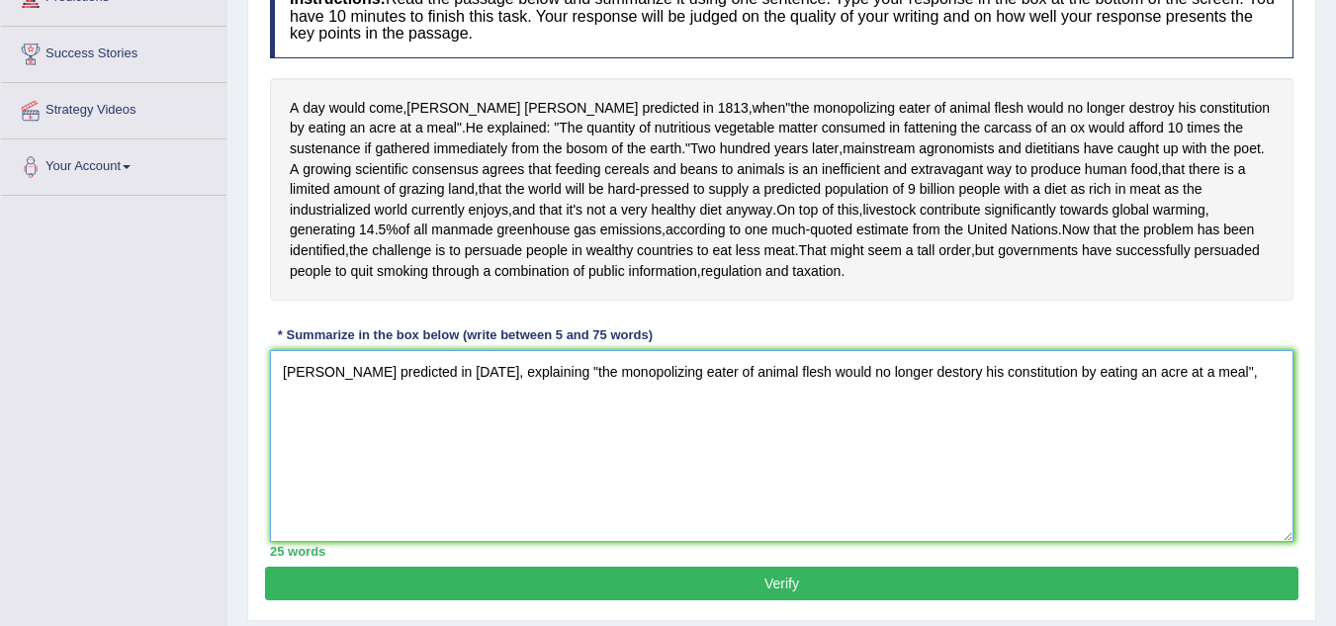
click at [544, 370] on textarea "[PERSON_NAME] predicted in [DATE], explaining "the monopolizing eater of animal…" at bounding box center [781, 446] width 1023 height 192
click at [1192, 373] on textarea "[PERSON_NAME] predicted in [DATE], saying "the monopolizing eater of animal fle…" at bounding box center [781, 446] width 1023 height 192
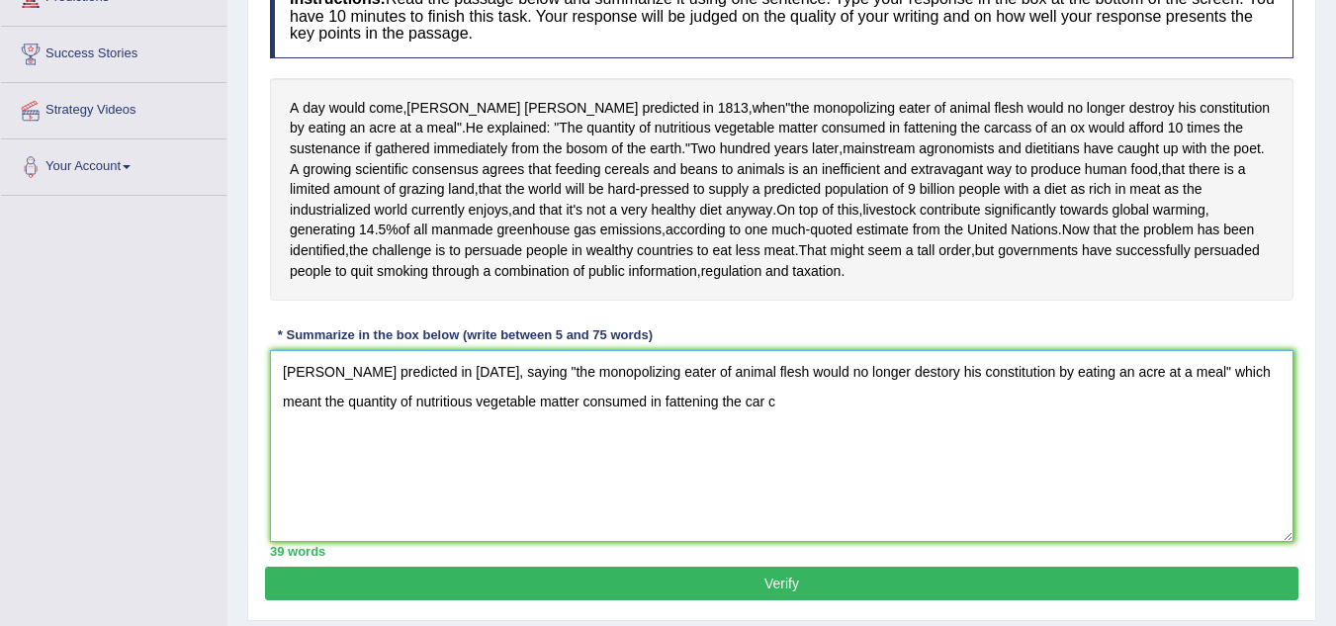
click at [1268, 443] on textarea "[PERSON_NAME] predicted in [DATE], saying "the monopolizing eater of animal fle…" at bounding box center [781, 446] width 1023 height 192
click at [1009, 400] on textarea "[PERSON_NAME] predicted in [DATE], saying "the monopolizing eater of animal fle…" at bounding box center [781, 446] width 1023 height 192
drag, startPoint x: 1003, startPoint y: 399, endPoint x: 1012, endPoint y: 408, distance: 12.6
click at [1005, 401] on textarea "[PERSON_NAME] predicted in [DATE], saying "the monopolizing eater of animal fle…" at bounding box center [781, 446] width 1023 height 192
click at [1001, 400] on textarea "Percy Shelley predicted in 1813, saying "the monopolizing eater of animal flesh…" at bounding box center [781, 446] width 1023 height 192
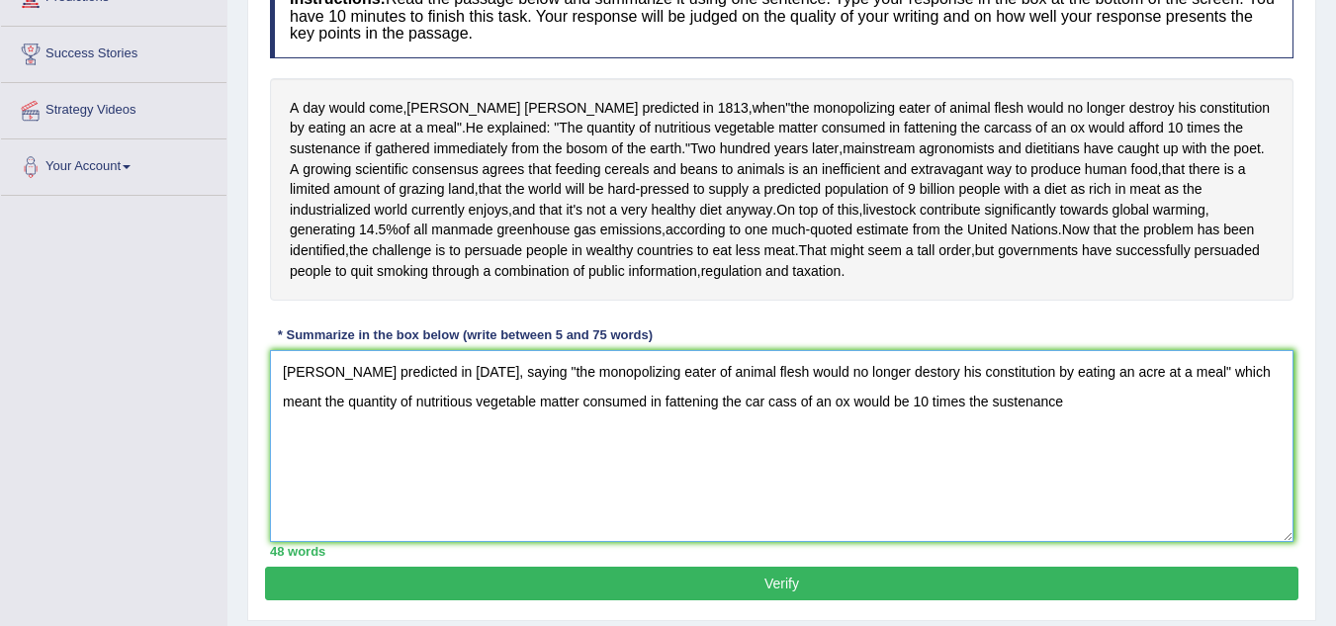
click at [1037, 400] on textarea "Percy Shelley predicted in 1813, saying "the monopolizing eater of animal flesh…" at bounding box center [781, 446] width 1023 height 192
drag, startPoint x: 731, startPoint y: 403, endPoint x: 739, endPoint y: 408, distance: 10.2
click at [733, 403] on textarea "Percy Shelley predicted in 1813, saying "the monopolizing eater of animal flesh…" at bounding box center [781, 446] width 1023 height 192
click at [351, 434] on textarea "Percy Shelley predicted in 1813, saying "the monopolizing eater of animal flesh…" at bounding box center [781, 446] width 1023 height 192
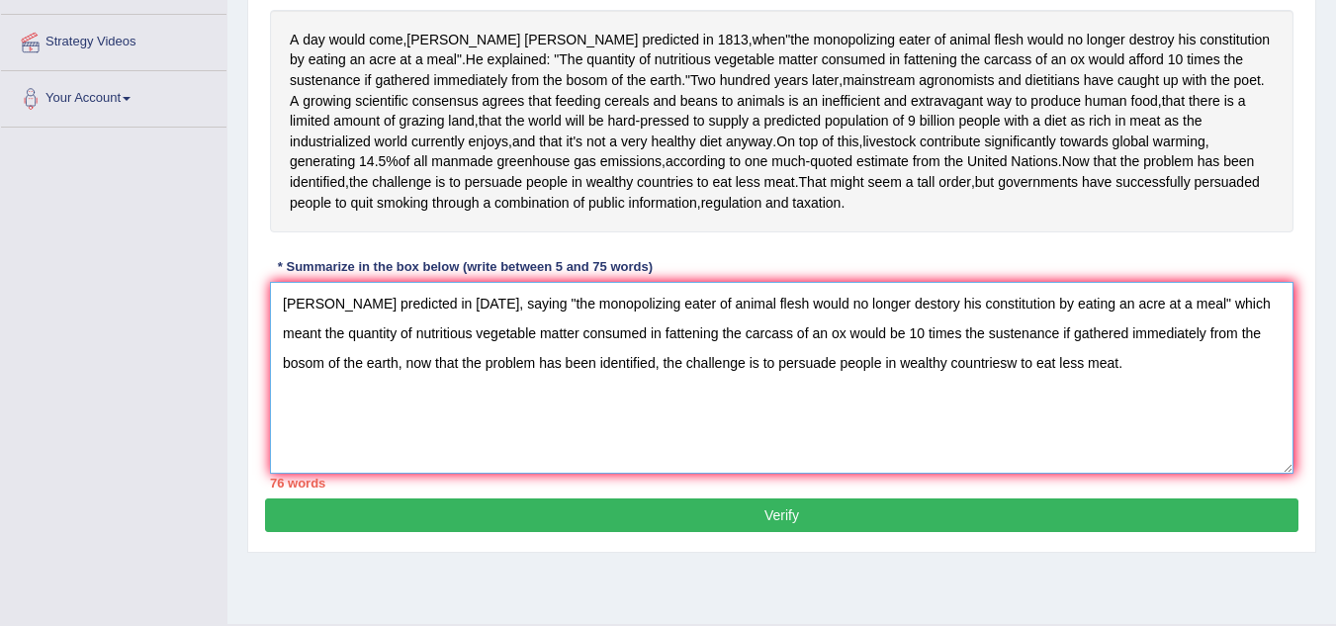
scroll to position [395, 0]
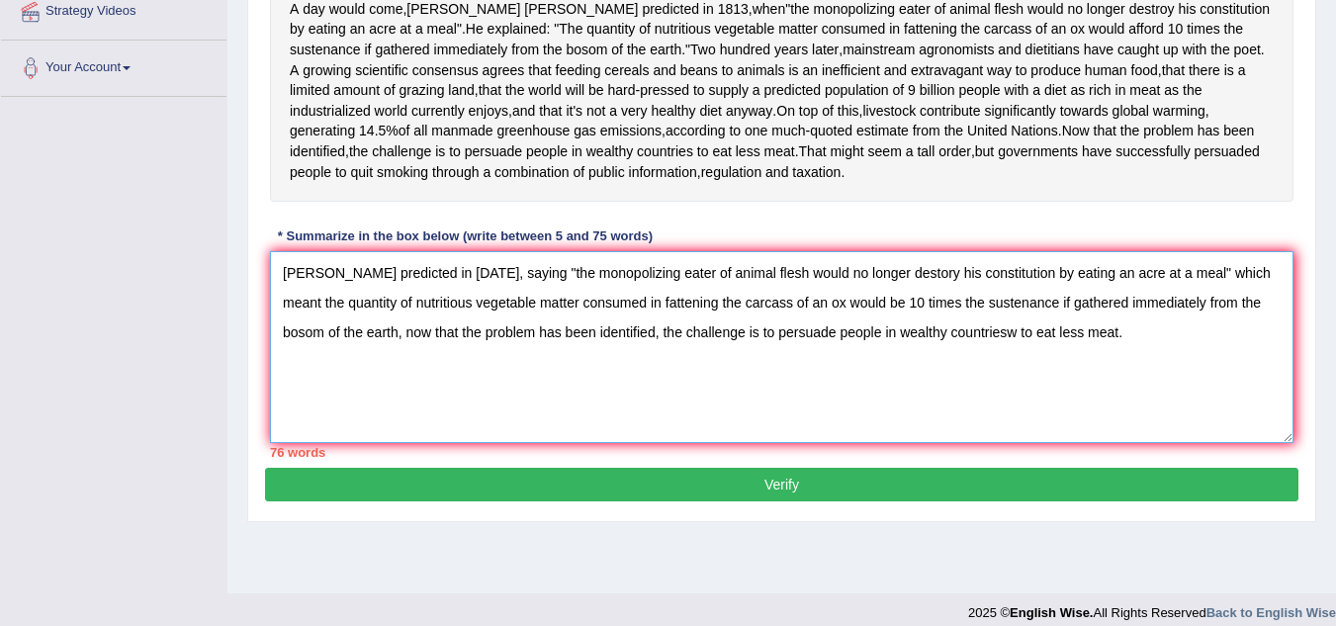
type textarea "Percy Shelley predicted in 1813, saying "the monopolizing eater of animal flesh…"
click at [754, 484] on button "Verify" at bounding box center [781, 485] width 1033 height 34
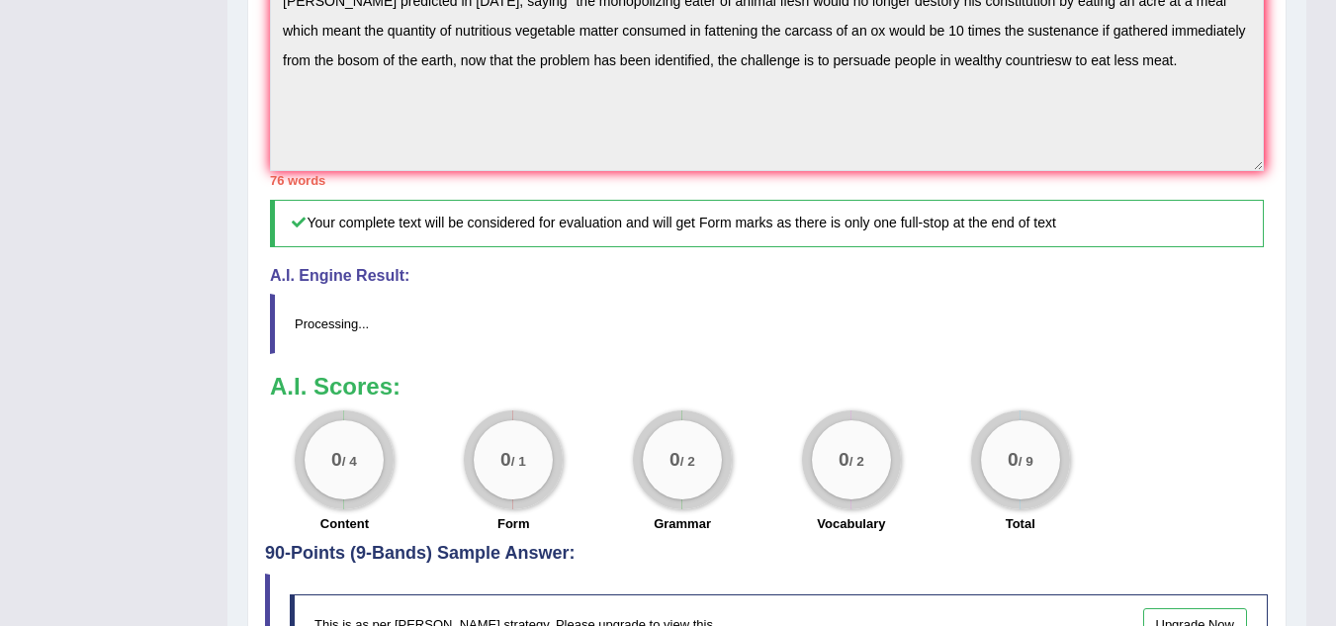
scroll to position [692, 0]
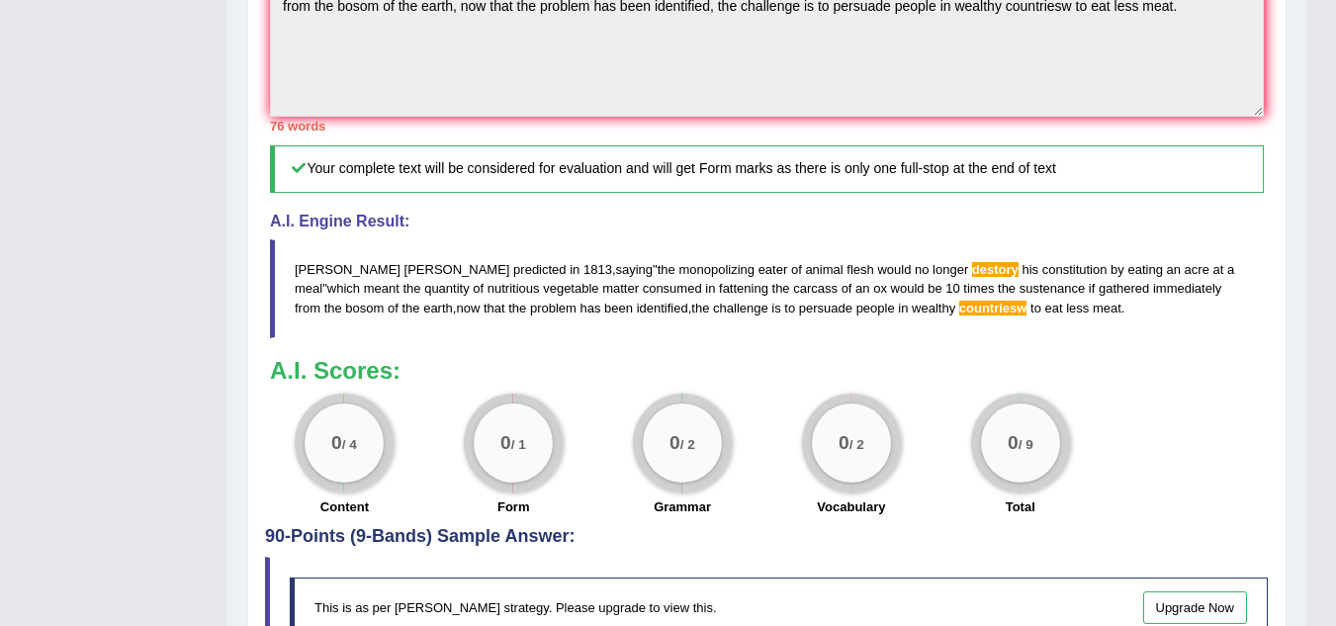
click at [361, 478] on div "0 / 4" at bounding box center [343, 442] width 79 height 79
click at [307, 360] on b "A.I. Scores:" at bounding box center [335, 370] width 130 height 27
click at [308, 360] on b "A.I. Scores:" at bounding box center [335, 370] width 130 height 27
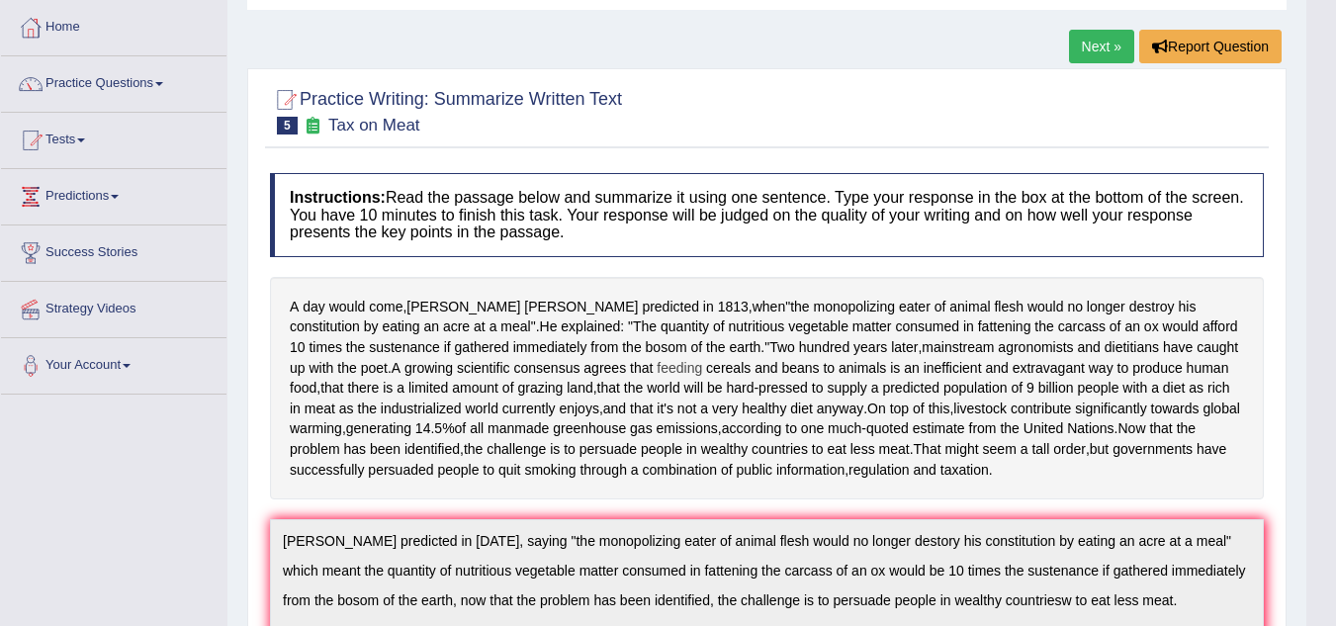
scroll to position [0, 0]
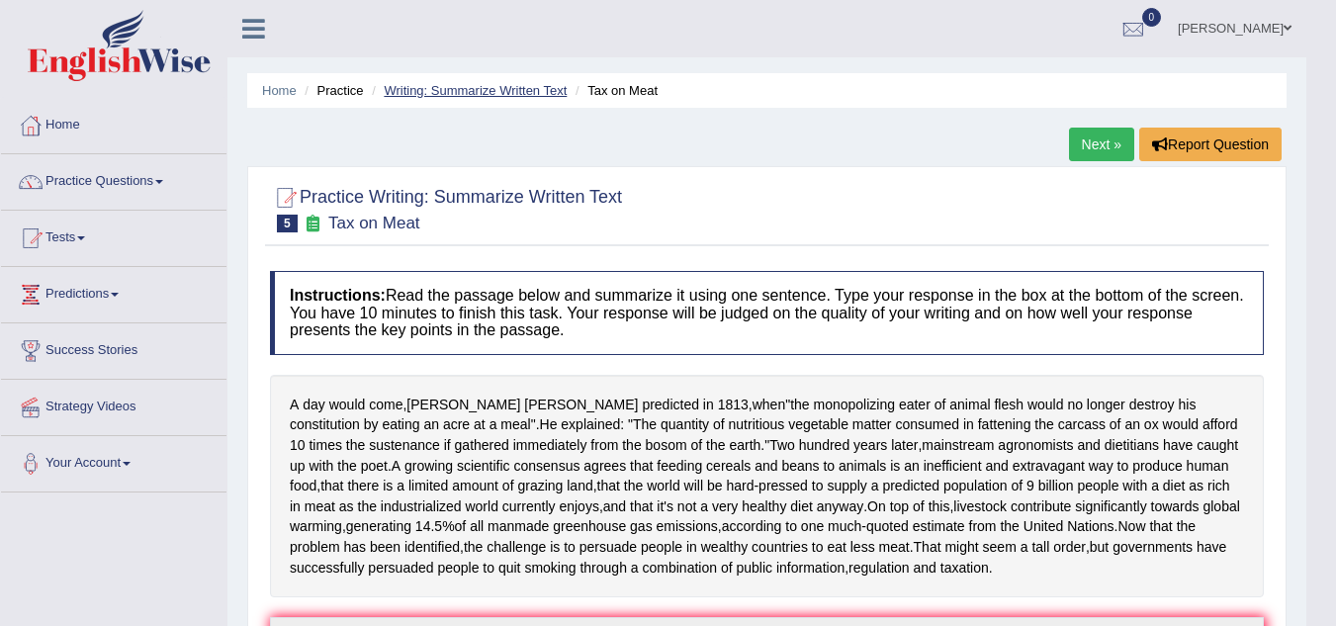
click at [457, 89] on link "Writing: Summarize Written Text" at bounding box center [475, 90] width 183 height 15
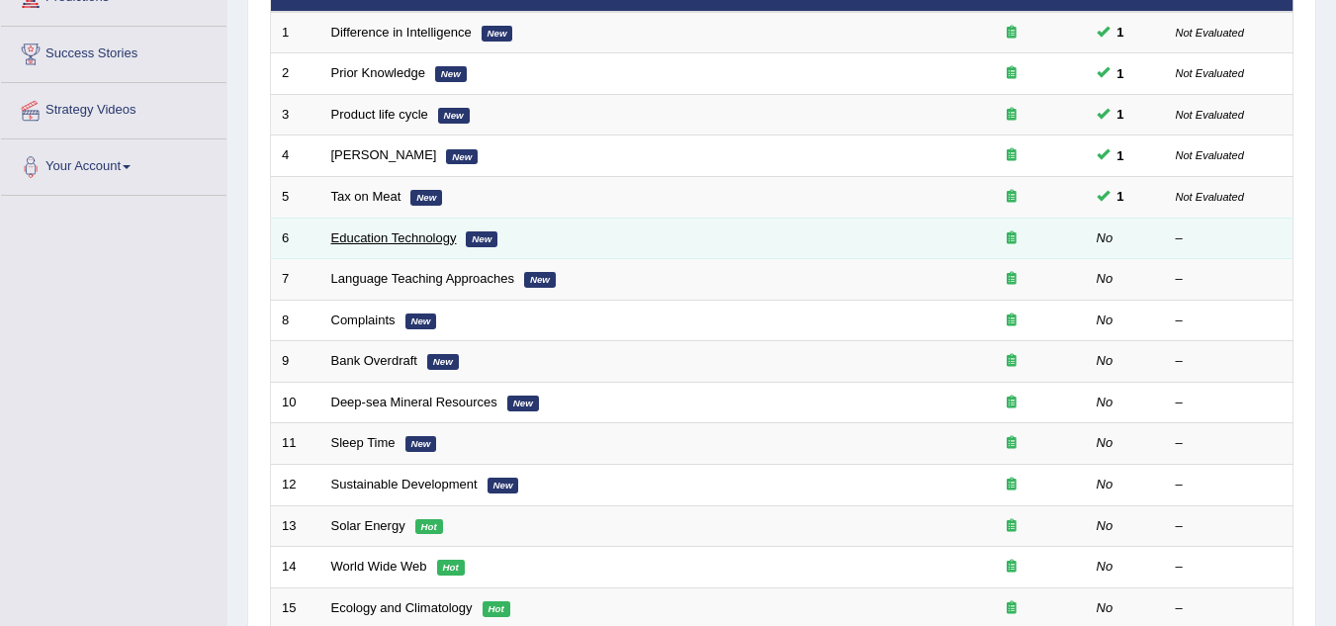
click at [374, 236] on link "Education Technology" at bounding box center [394, 237] width 126 height 15
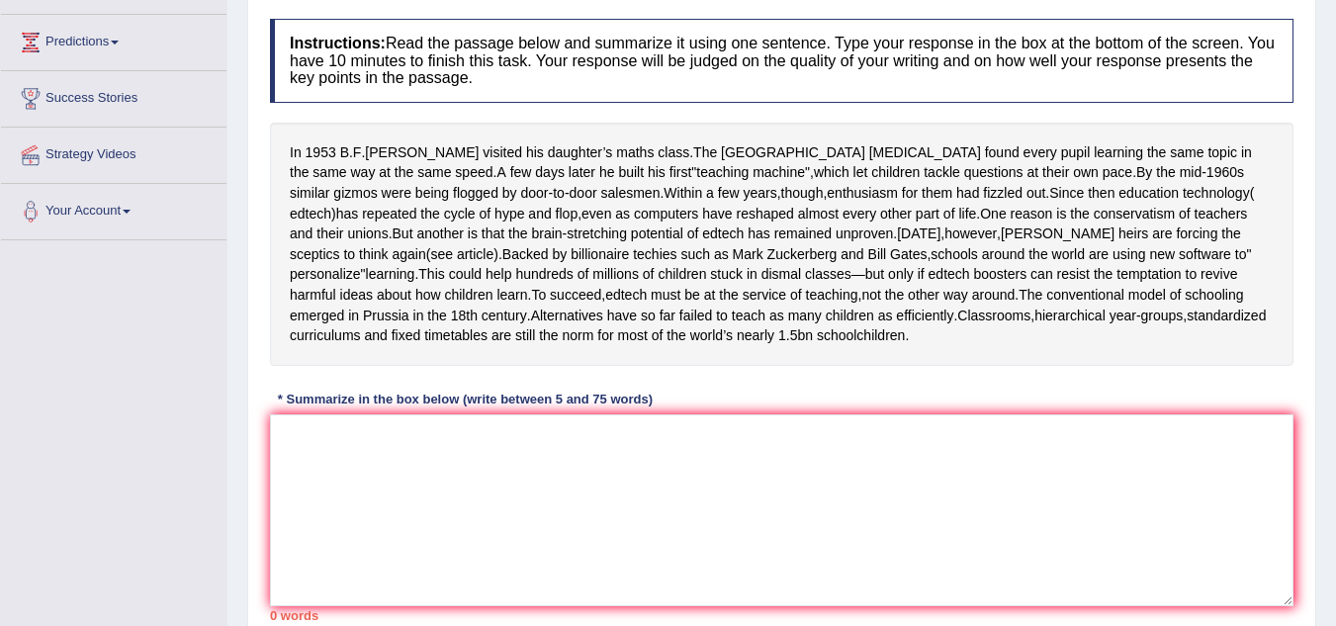
scroll to position [297, 0]
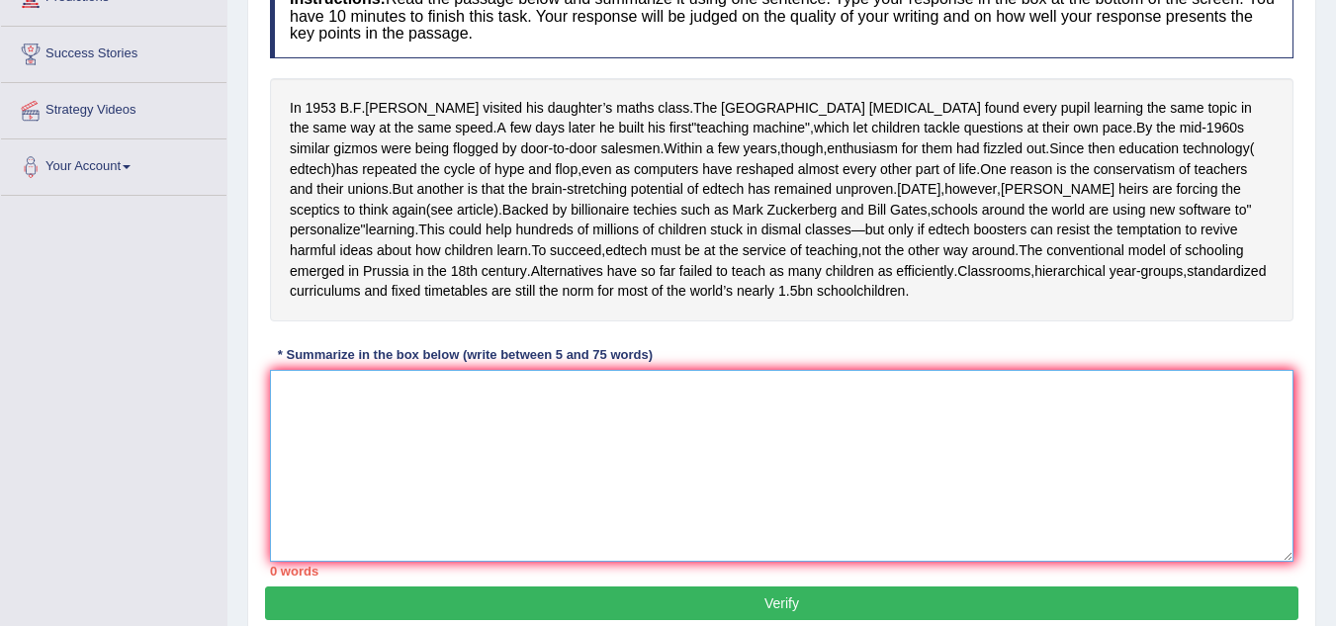
click at [330, 419] on textarea at bounding box center [781, 466] width 1023 height 192
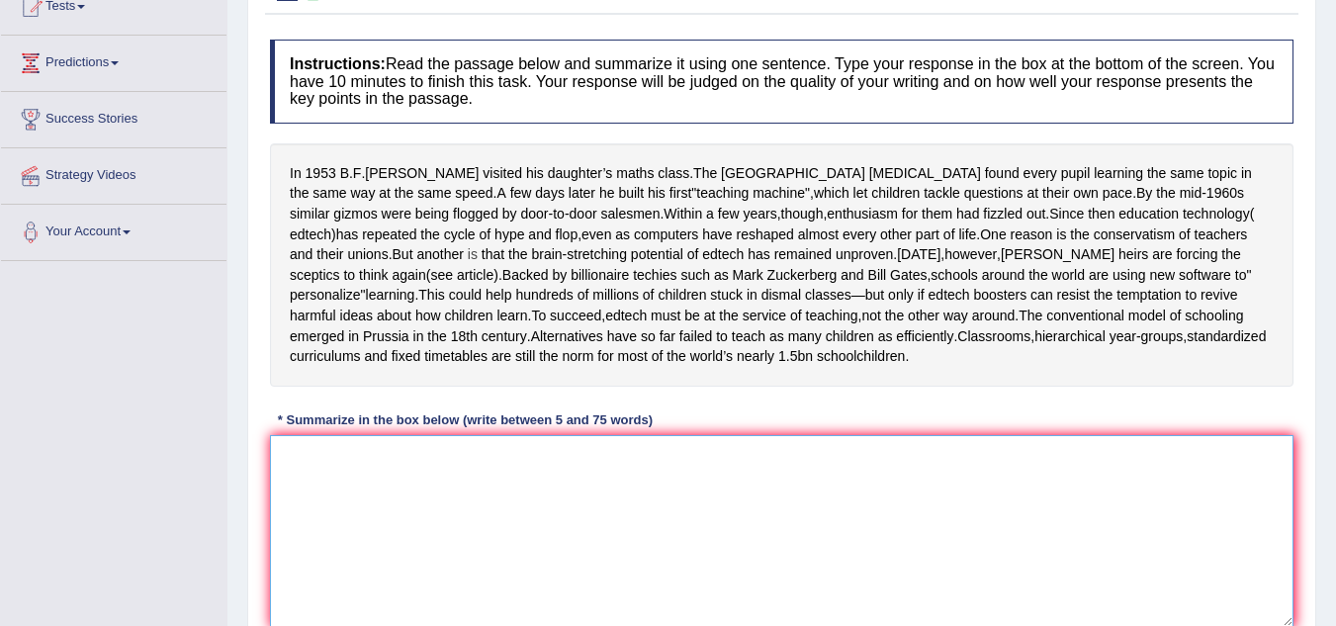
scroll to position [198, 0]
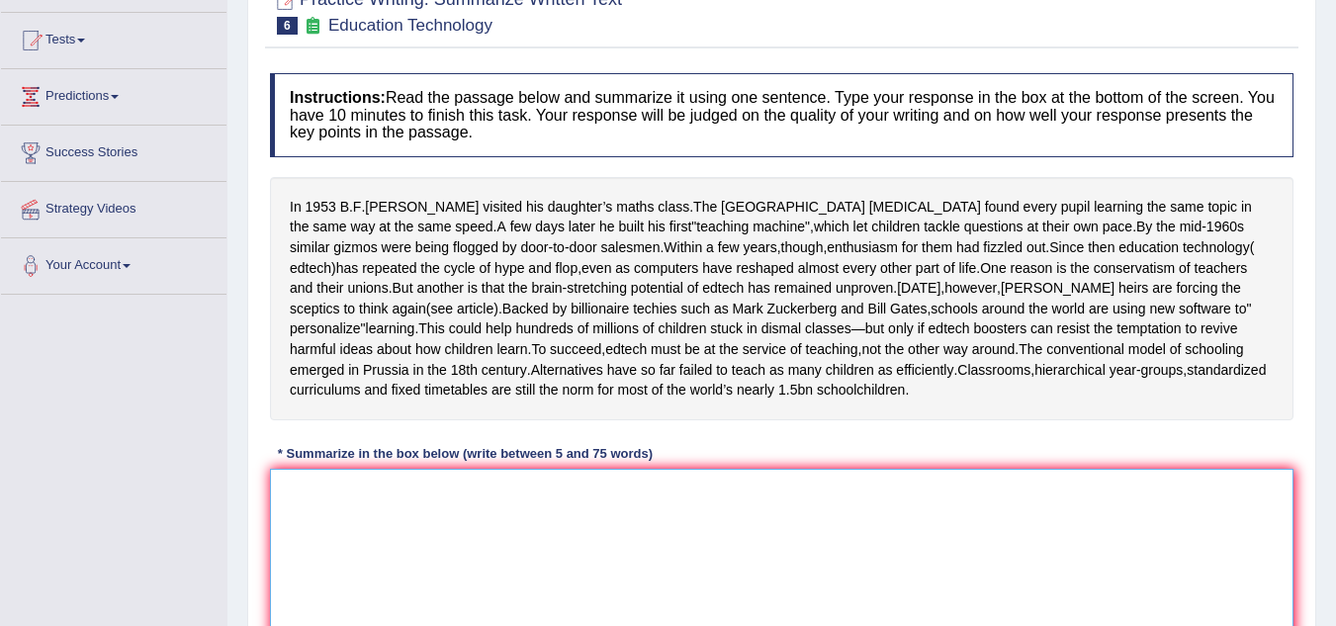
click at [478, 500] on textarea at bounding box center [781, 565] width 1023 height 192
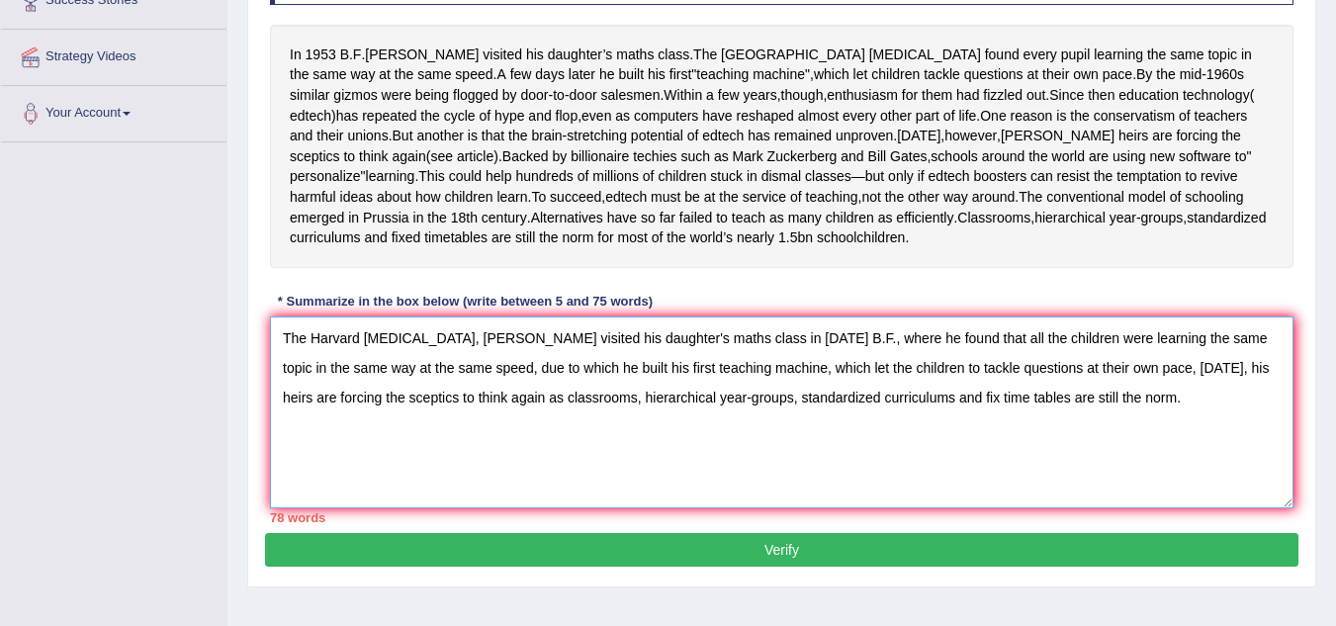
scroll to position [395, 0]
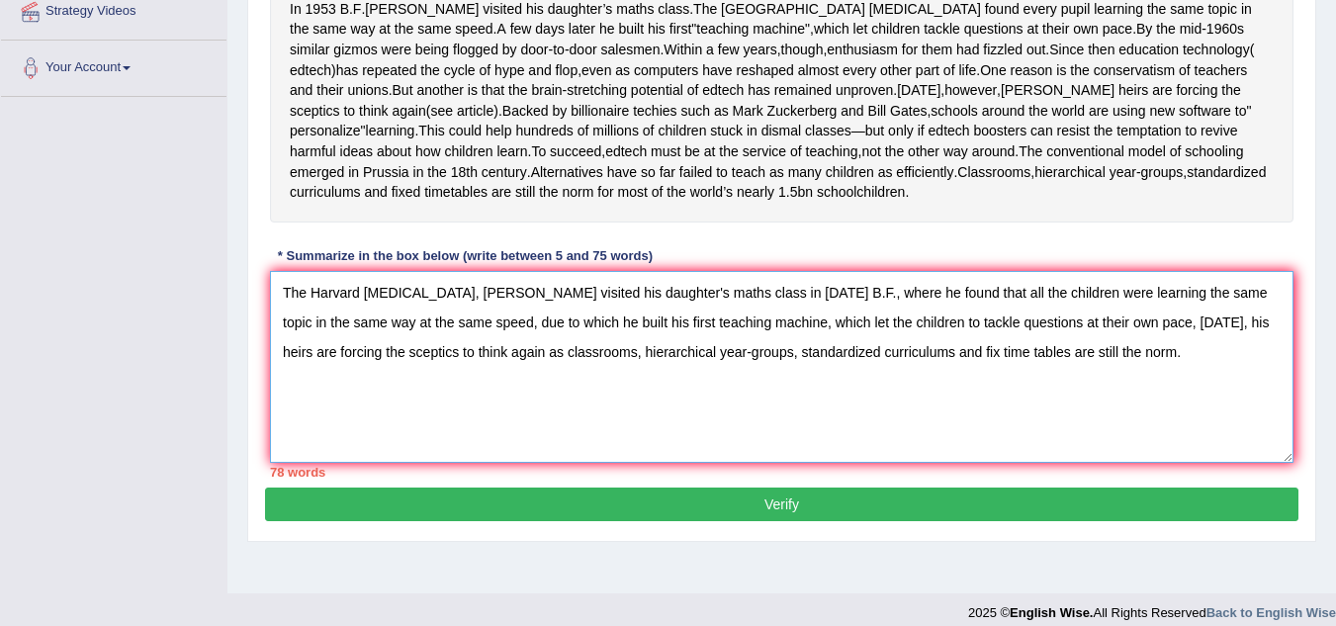
type textarea "The Harvard [MEDICAL_DATA], [PERSON_NAME] visited his daughter's maths class in…"
click at [733, 521] on button "Verify" at bounding box center [781, 504] width 1033 height 34
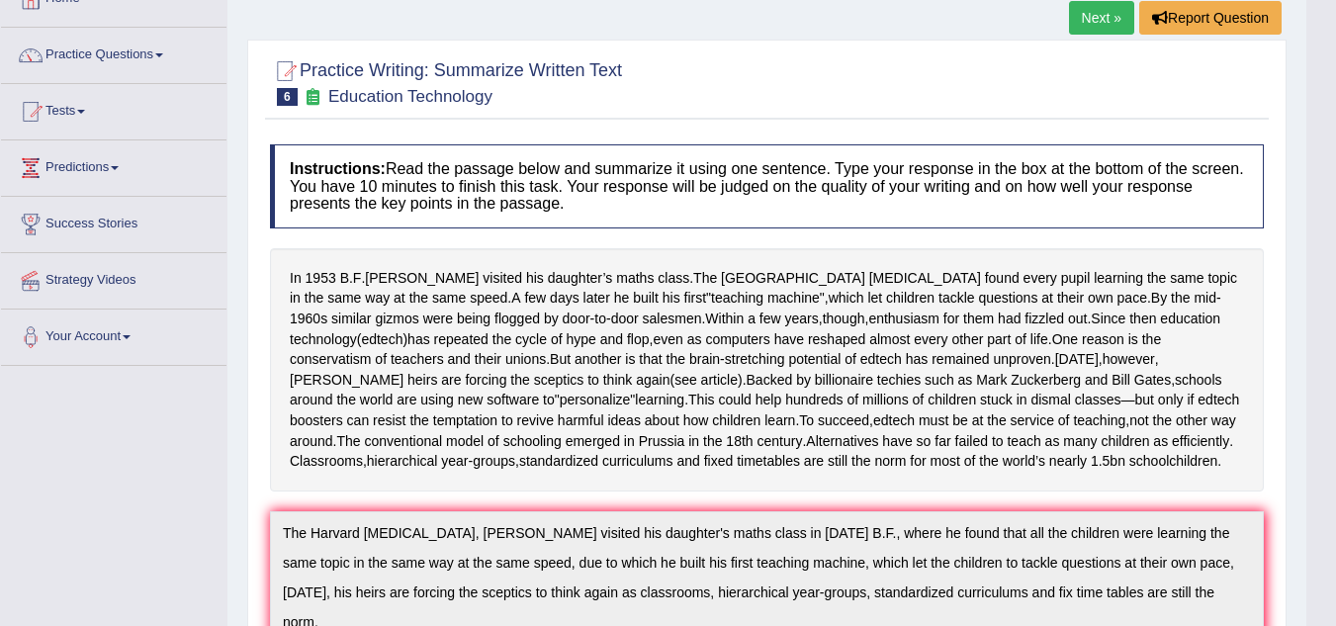
scroll to position [0, 0]
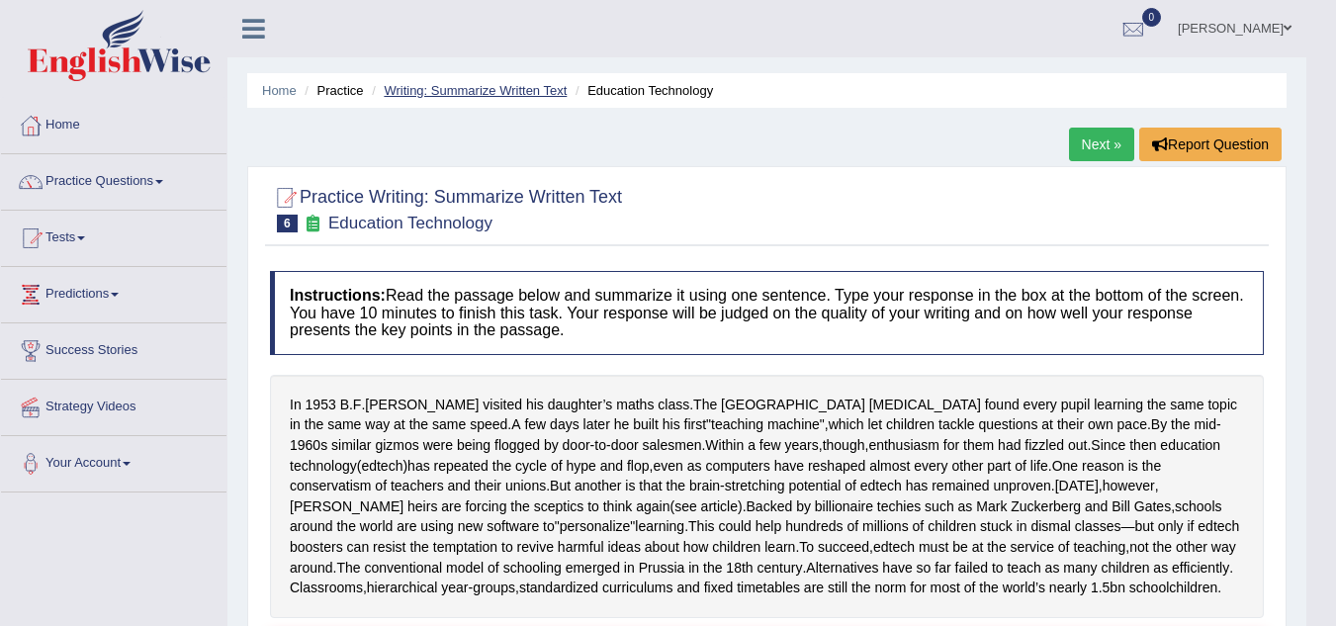
click at [495, 91] on link "Writing: Summarize Written Text" at bounding box center [475, 90] width 183 height 15
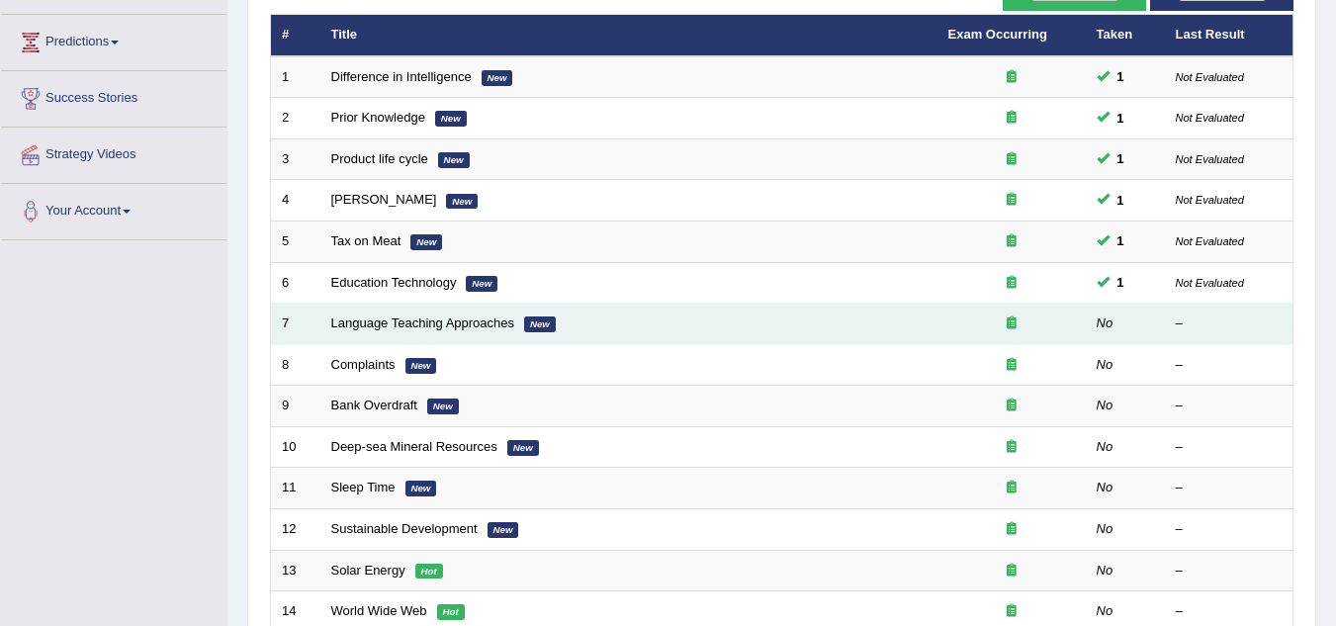
scroll to position [297, 0]
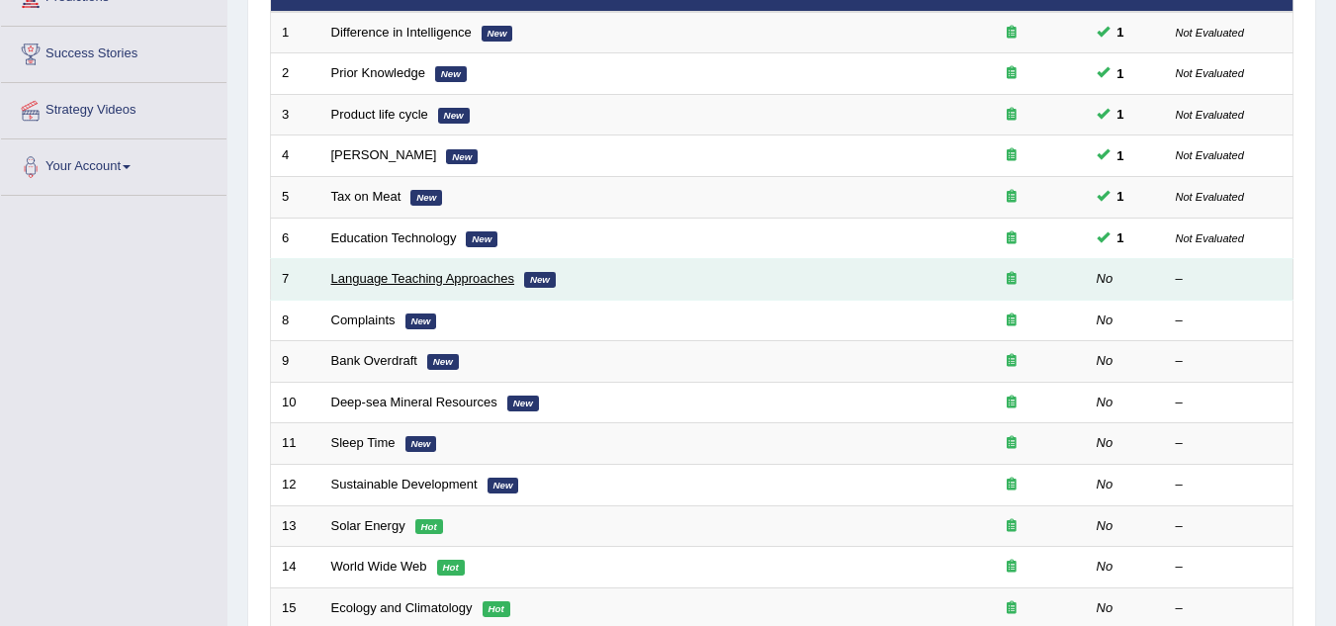
click at [388, 279] on link "Language Teaching Approaches" at bounding box center [423, 278] width 184 height 15
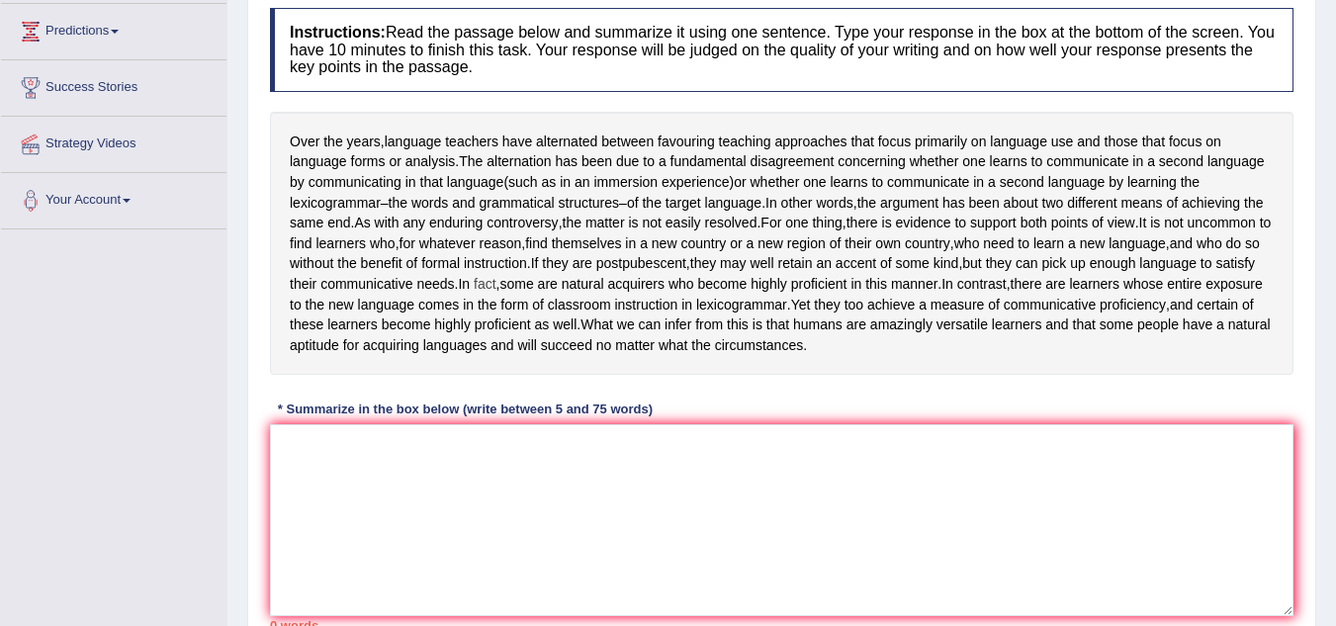
scroll to position [297, 0]
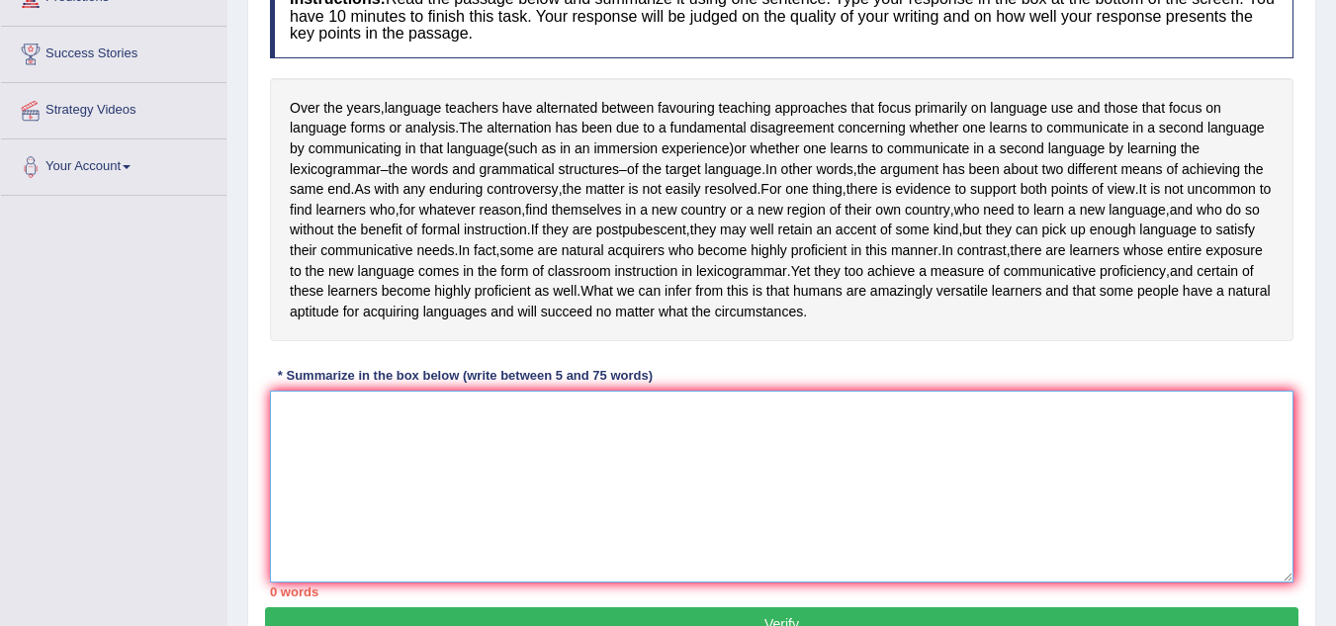
click at [536, 475] on textarea at bounding box center [781, 486] width 1023 height 192
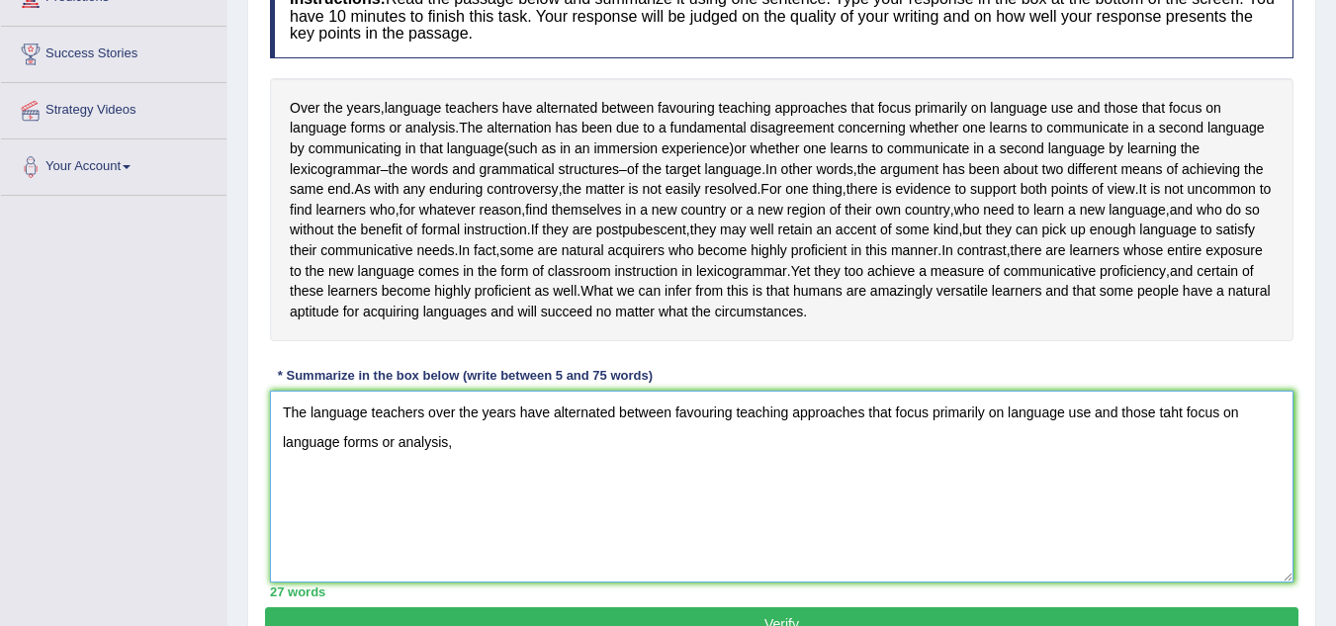
drag, startPoint x: 1182, startPoint y: 452, endPoint x: 1191, endPoint y: 500, distance: 49.2
click at [1184, 456] on textarea "The language teachers over the years have alternated between favouring teaching…" at bounding box center [781, 486] width 1023 height 192
click at [455, 475] on textarea "The language teachers over the years have alternated between favouring teaching…" at bounding box center [781, 486] width 1023 height 192
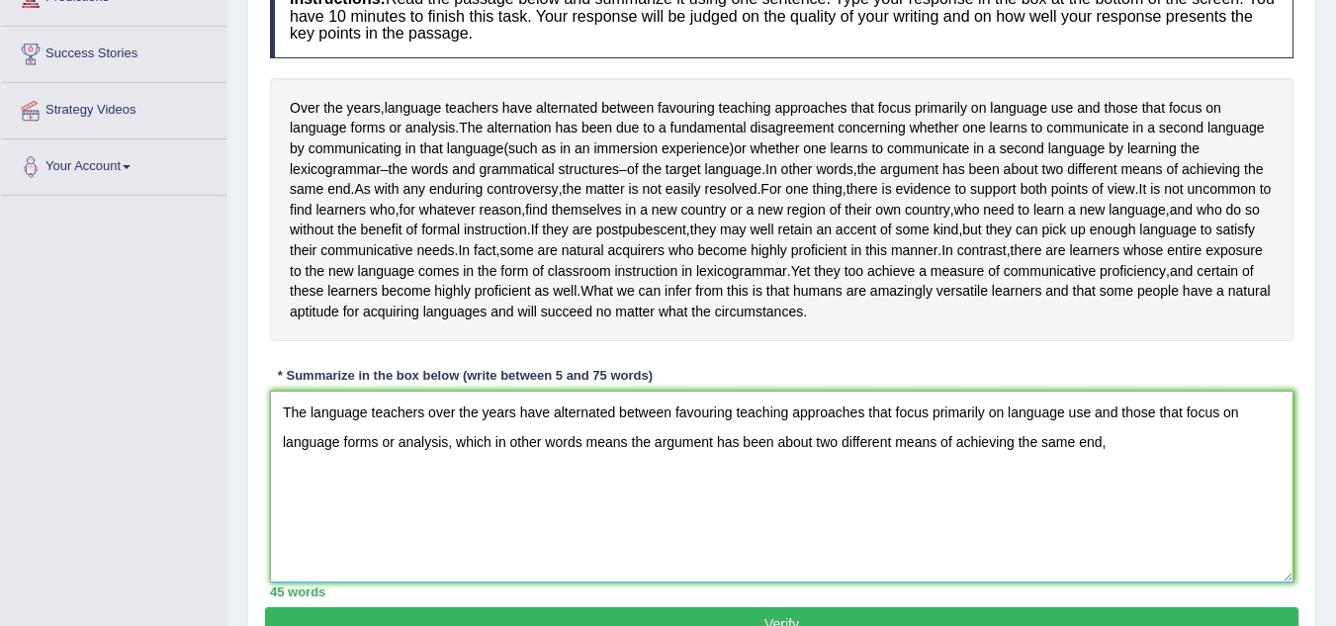
click at [626, 482] on textarea "The language teachers over the years have alternated between favouring teaching…" at bounding box center [781, 486] width 1023 height 192
click at [1114, 482] on textarea "The language teachers over the years have alternated between favouring teaching…" at bounding box center [781, 486] width 1023 height 192
drag, startPoint x: 621, startPoint y: 481, endPoint x: 459, endPoint y: 497, distance: 162.9
click at [459, 497] on textarea "The language teachers over the years have alternated between favouring teaching…" at bounding box center [781, 486] width 1023 height 192
click at [988, 481] on textarea "The language teachers over the years have alternated between favouring teaching…" at bounding box center [781, 486] width 1023 height 192
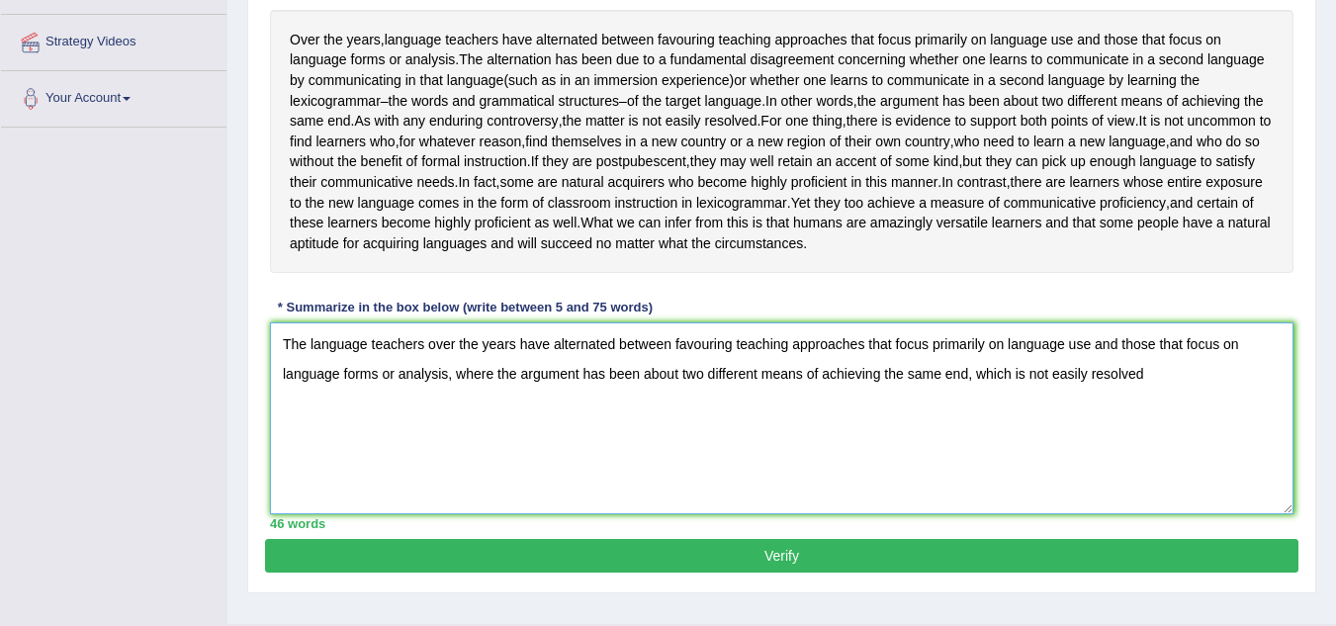
scroll to position [395, 0]
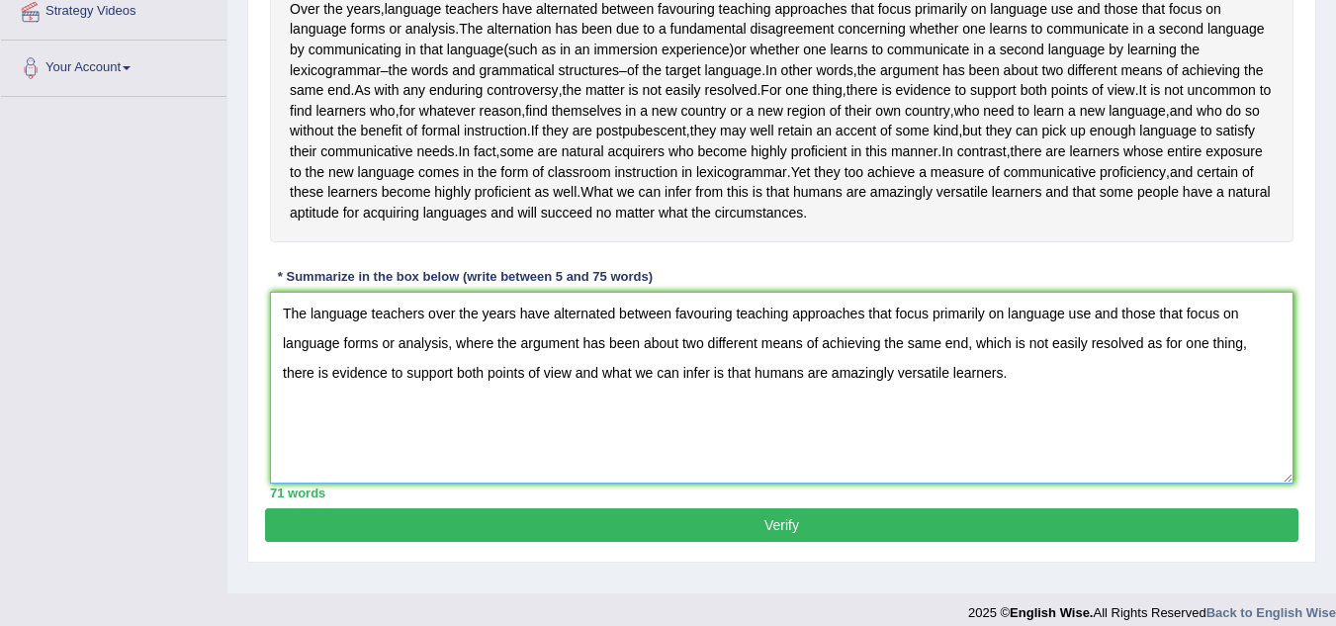
type textarea "The language teachers over the years have alternated between favouring teaching…"
click at [761, 542] on button "Verify" at bounding box center [781, 525] width 1033 height 34
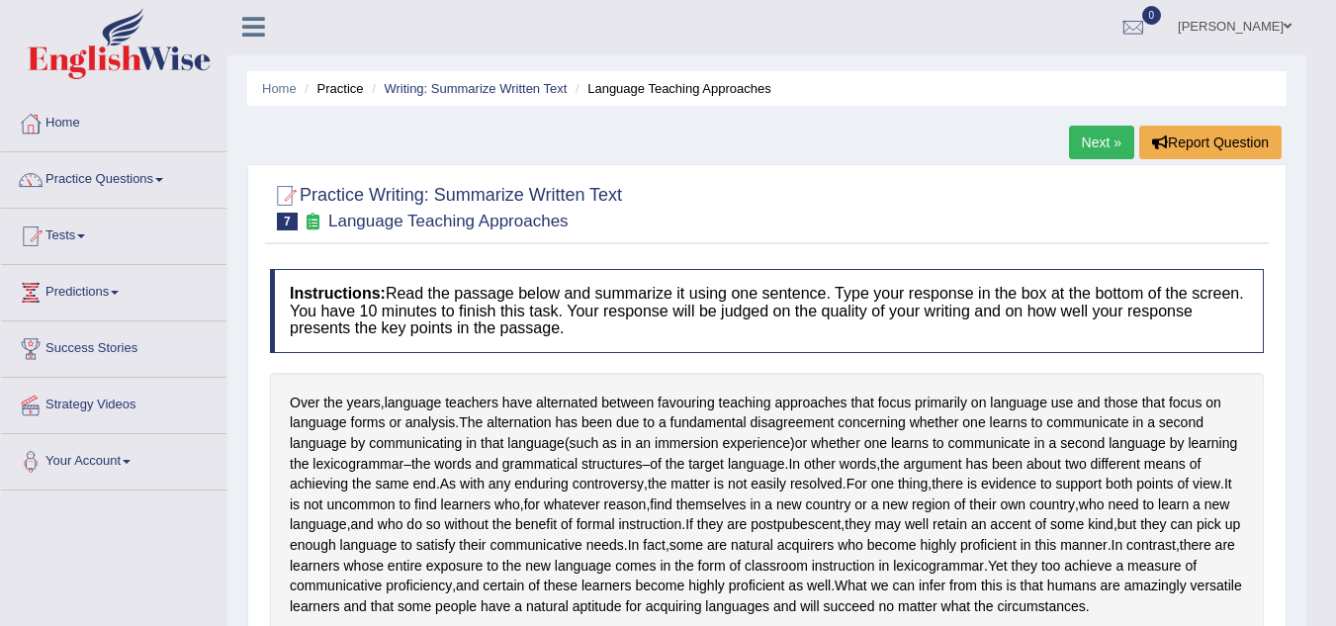
scroll to position [0, 0]
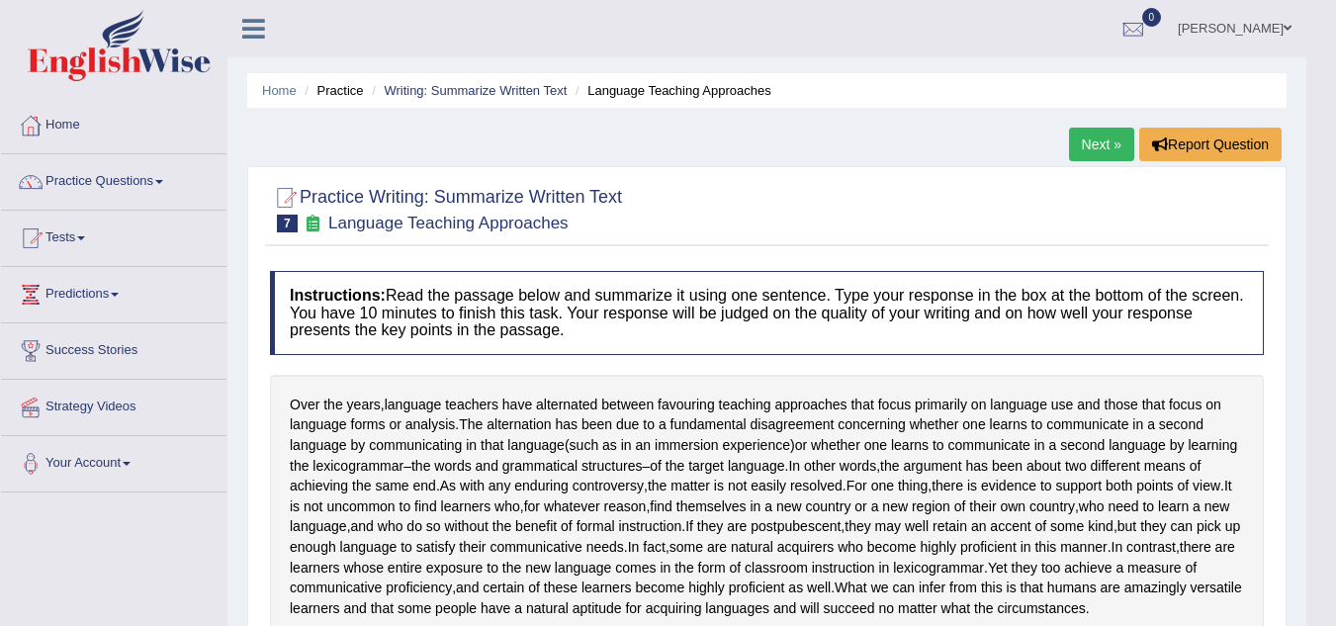
click at [456, 80] on ul "Home Practice Writing: Summarize Written Text Language Teaching Approaches" at bounding box center [766, 90] width 1039 height 35
click at [451, 87] on link "Writing: Summarize Written Text" at bounding box center [475, 90] width 183 height 15
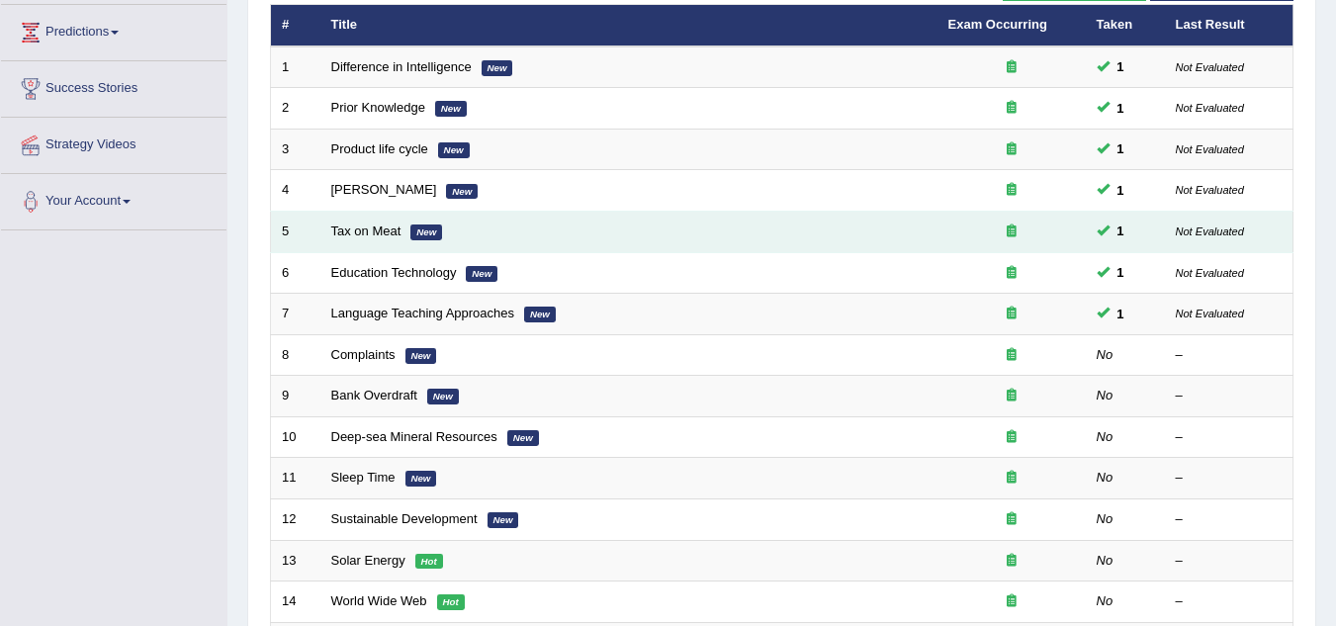
scroll to position [297, 0]
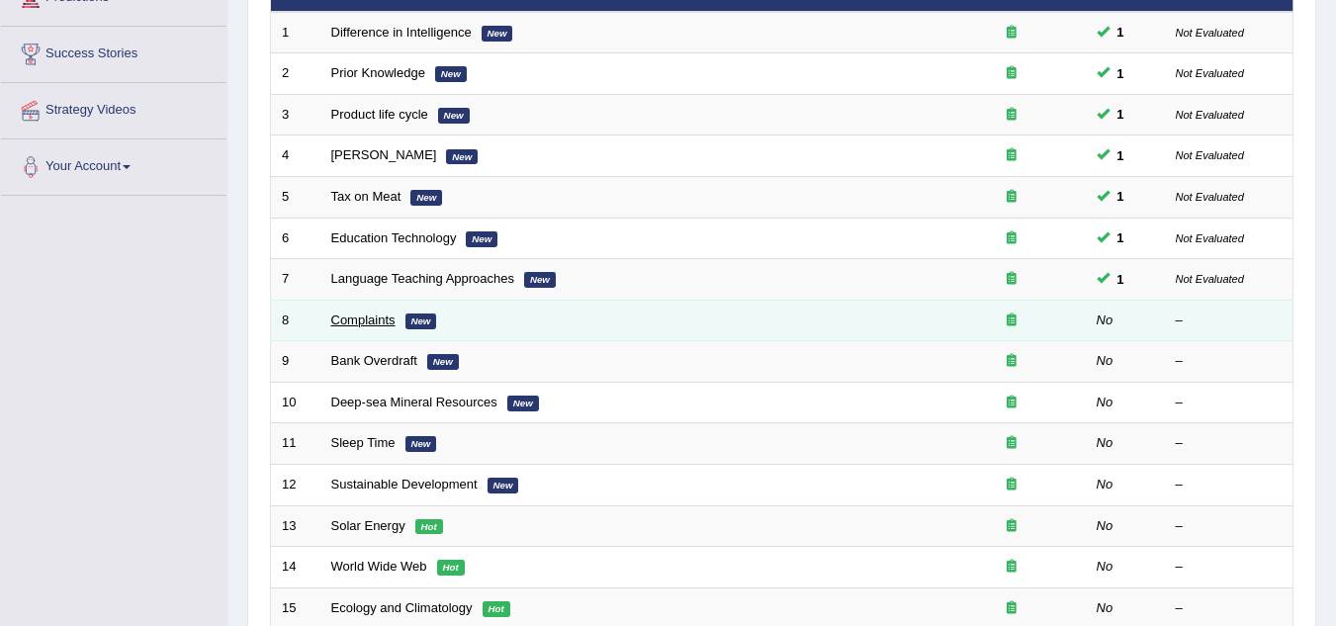
click at [374, 319] on link "Complaints" at bounding box center [363, 319] width 64 height 15
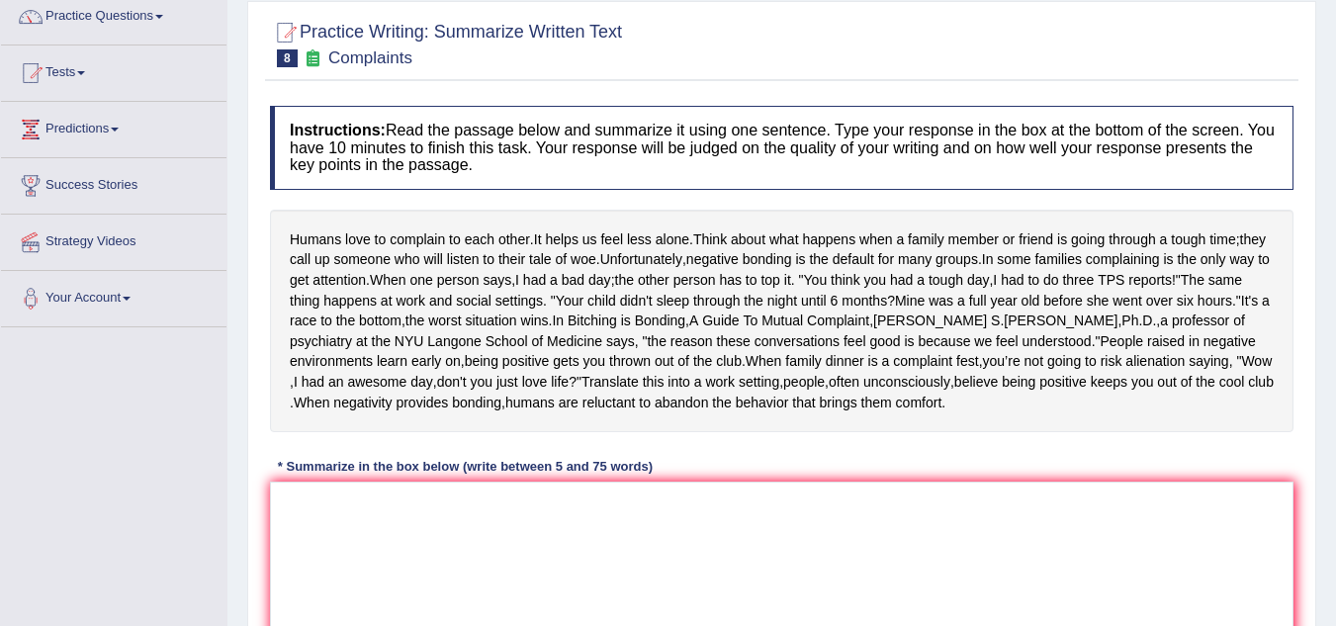
scroll to position [198, 0]
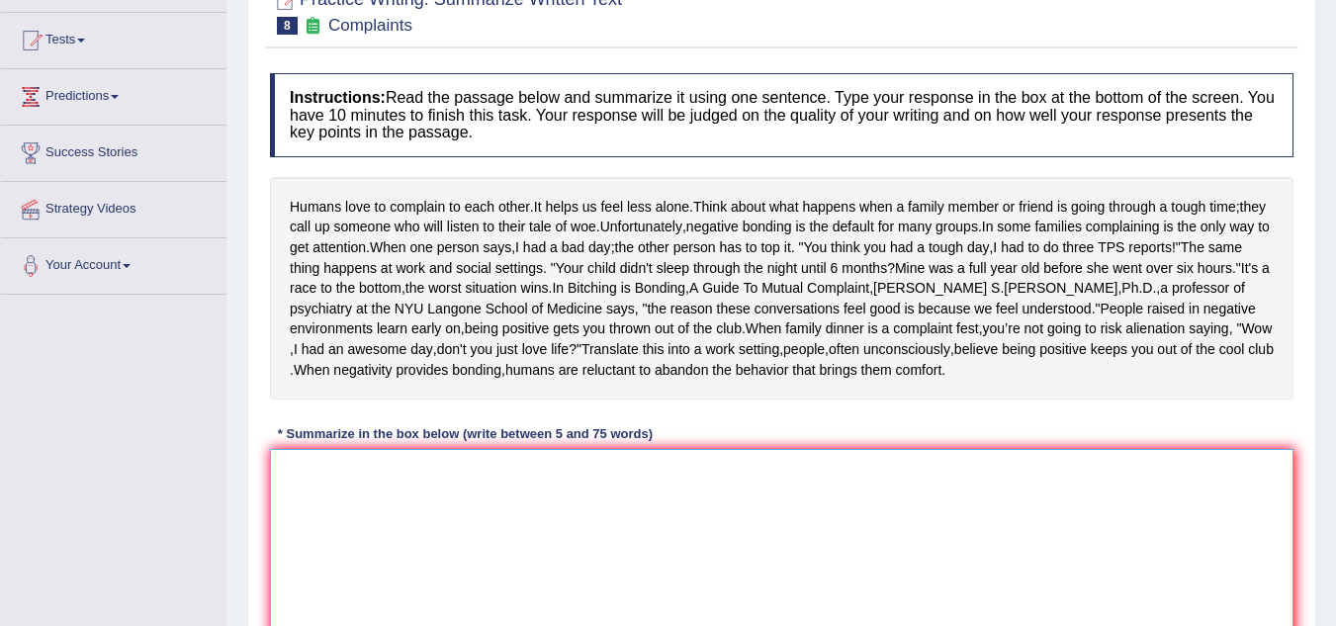
click at [336, 514] on textarea at bounding box center [781, 545] width 1023 height 192
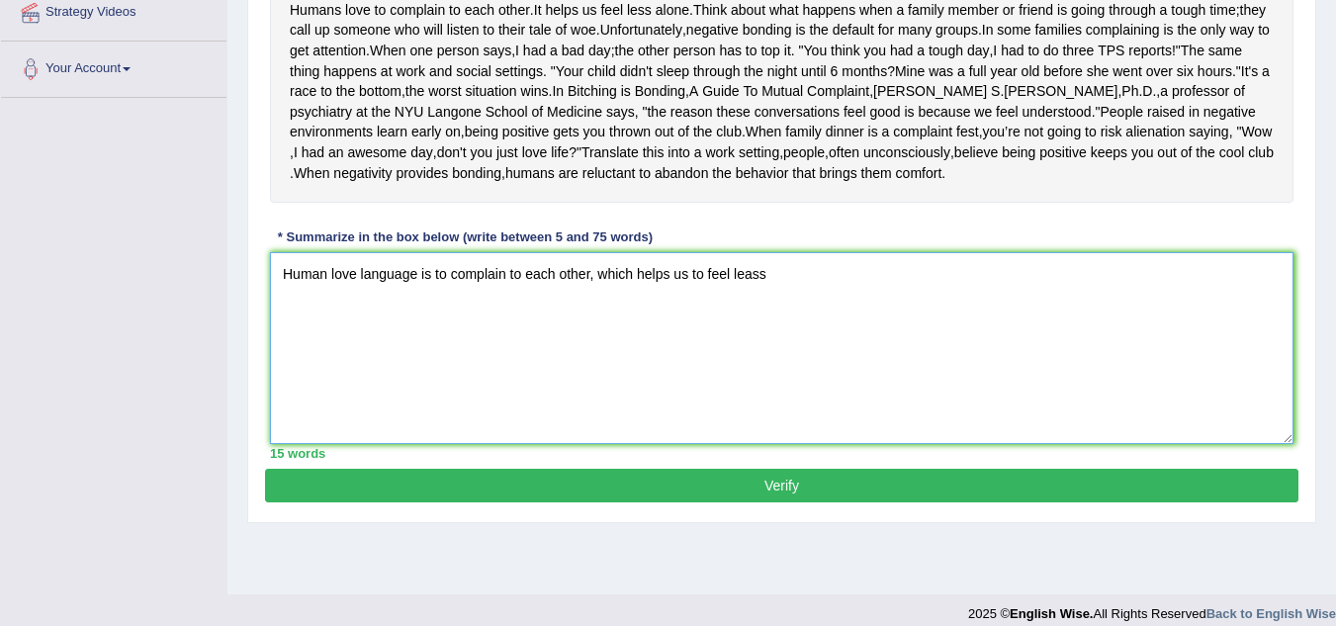
scroll to position [395, 0]
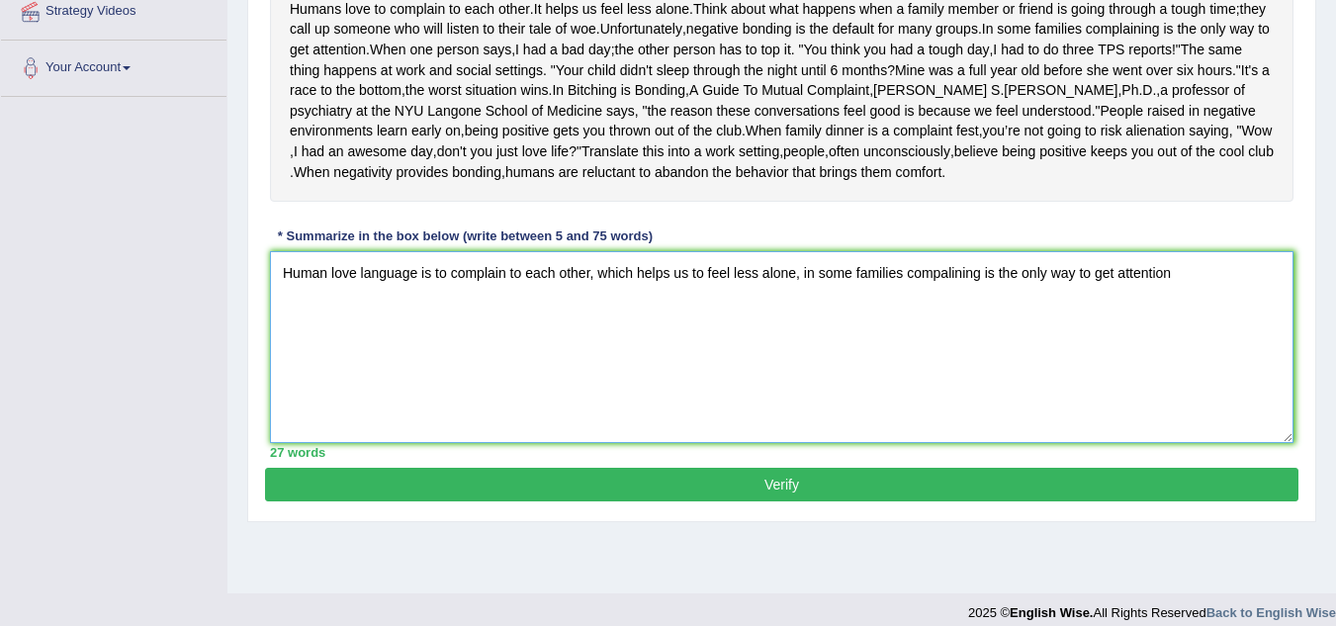
click at [946, 313] on textarea "Human love language is to complain to each other, which helps us to feel less a…" at bounding box center [781, 347] width 1023 height 192
click at [961, 312] on textarea "Human love language is to complain to each other, which helps us to feel less a…" at bounding box center [781, 347] width 1023 height 192
click at [1168, 321] on textarea "Human love language is to complain to each other, which helps us to feel less a…" at bounding box center [781, 347] width 1023 height 192
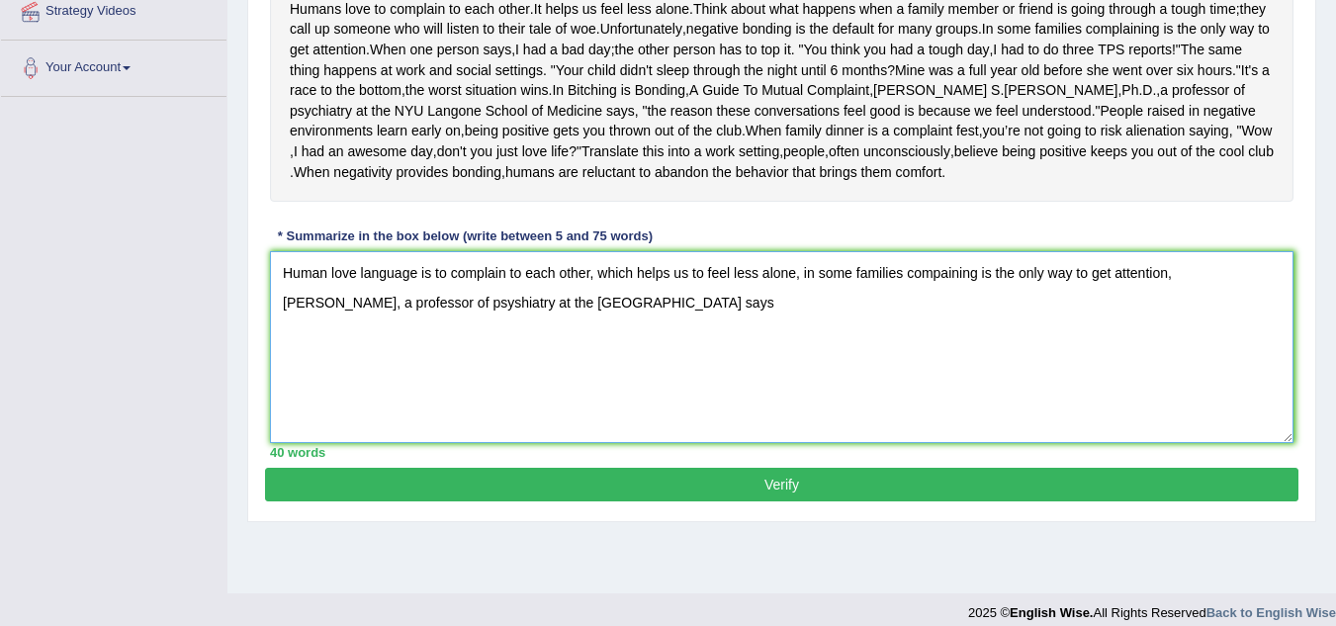
click at [379, 358] on textarea "Human love language is to complain to each other, which helps us to feel less a…" at bounding box center [781, 347] width 1023 height 192
click at [388, 346] on textarea "Human love language is to complain to each other, which helps us to feel less a…" at bounding box center [781, 347] width 1023 height 192
click at [709, 342] on textarea "Human love language is to complain to each other, which helps us to feel less a…" at bounding box center [781, 347] width 1023 height 192
click at [703, 344] on textarea "Human love language is to complain to each other, which helps us to feel less a…" at bounding box center [781, 347] width 1023 height 192
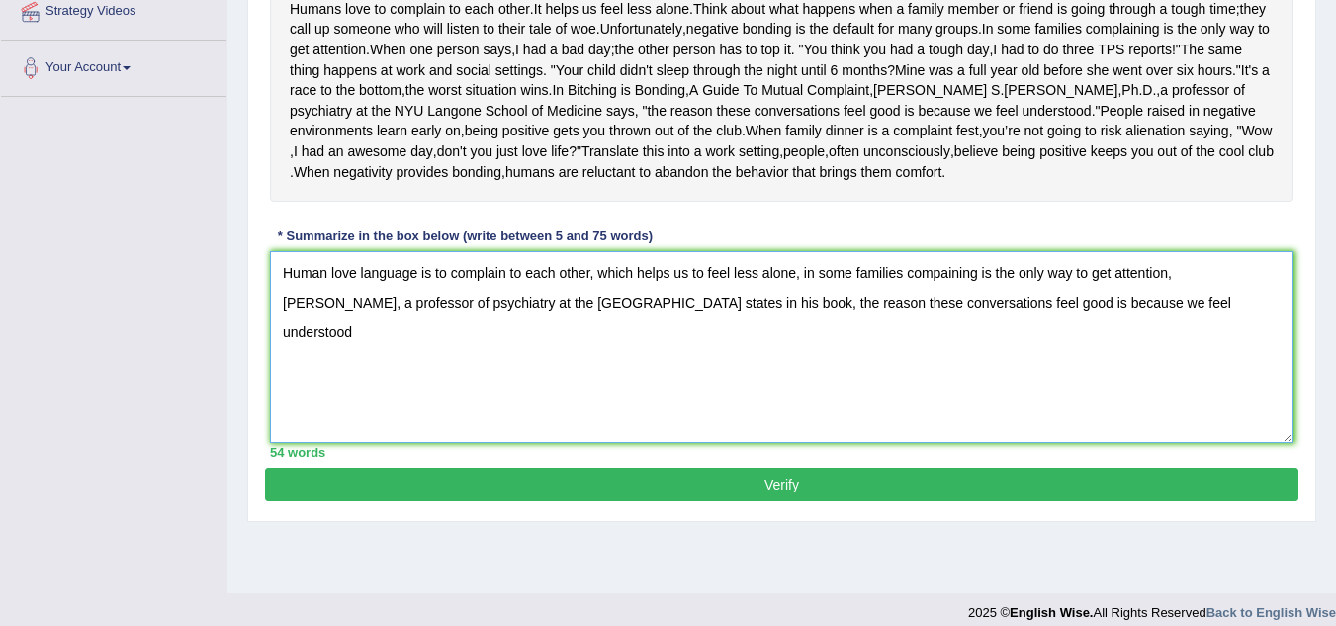
click at [1238, 343] on textarea "Human love language is to complain to each other, which helps us to feel less a…" at bounding box center [781, 347] width 1023 height 192
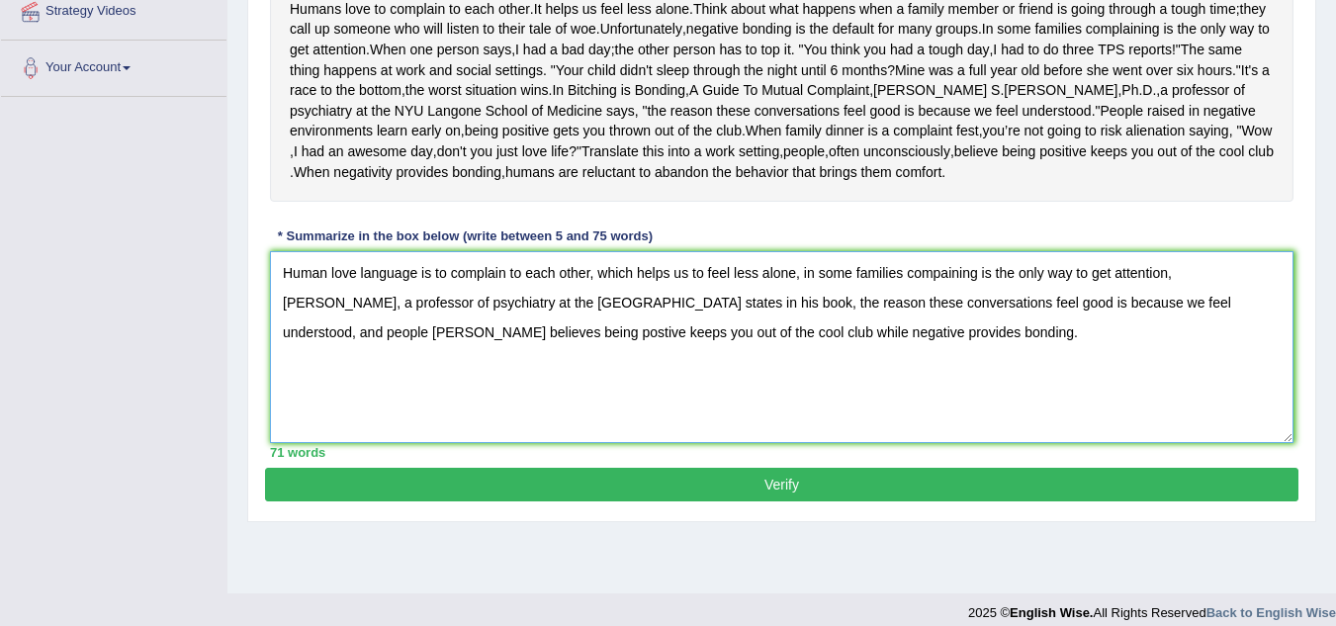
click at [349, 374] on textarea "Human love language is to complain to each other, which helps us to feel less a…" at bounding box center [781, 347] width 1023 height 192
type textarea "Human love language is to complain to each other, which helps us to feel less a…"
click at [839, 501] on button "Verify" at bounding box center [781, 485] width 1033 height 34
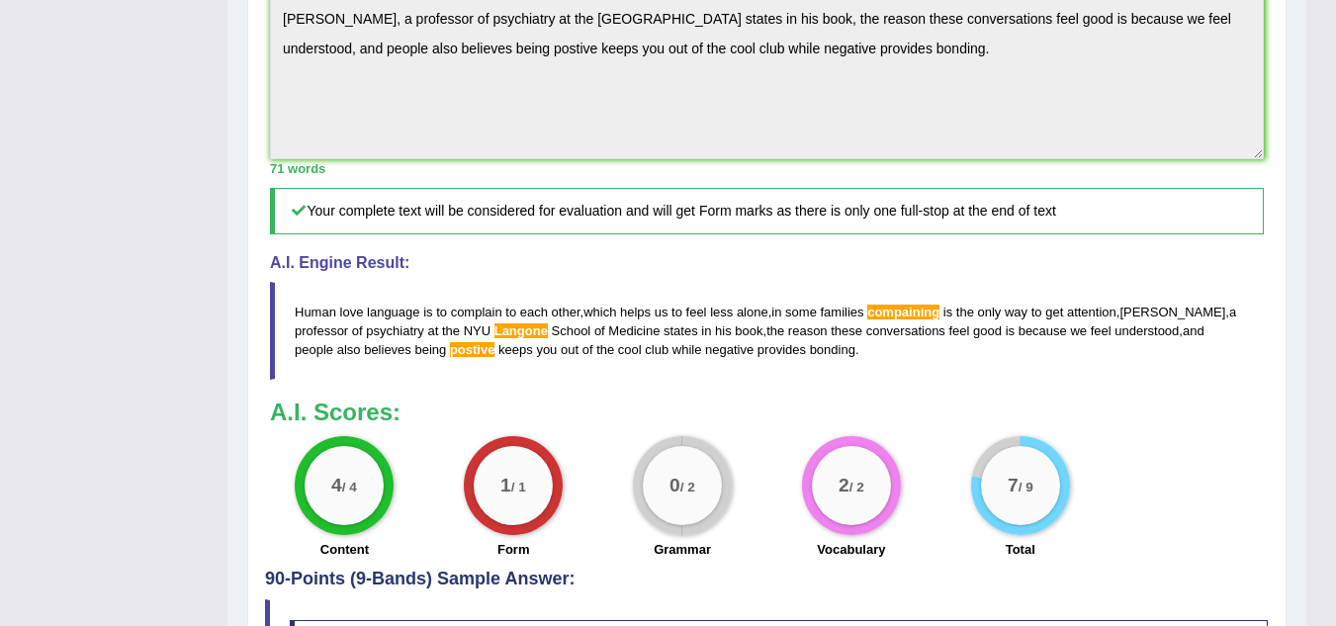
scroll to position [755, 0]
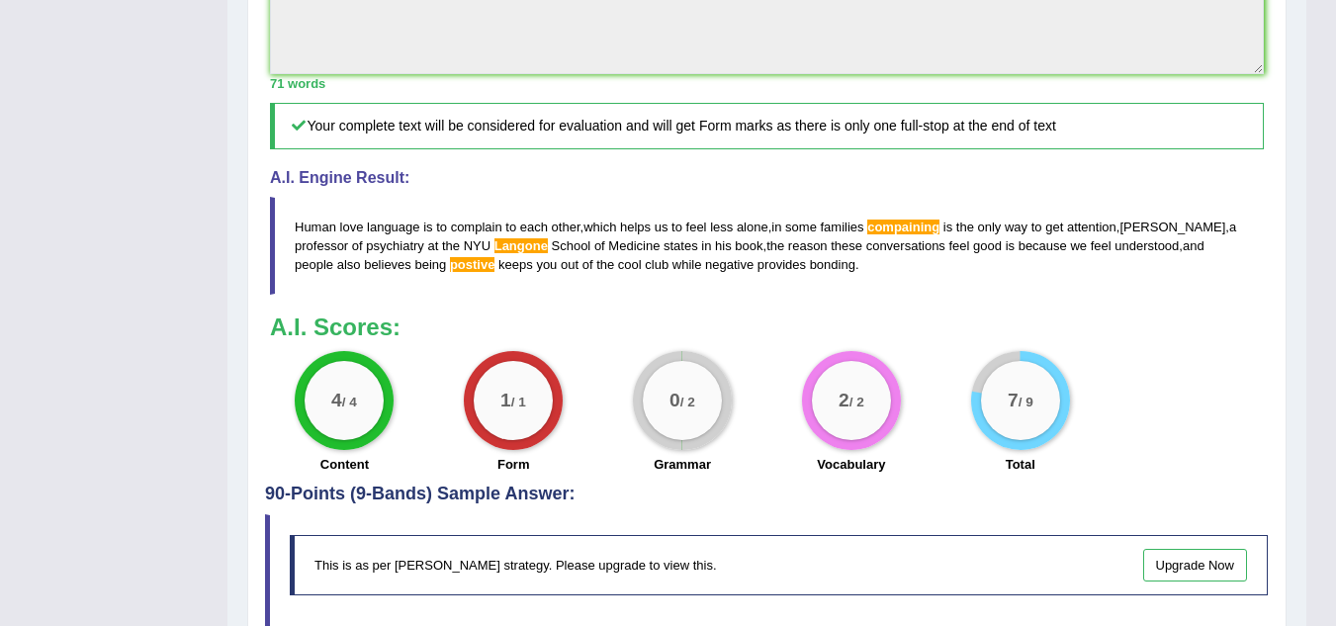
click at [494, 253] on span "Langone" at bounding box center [520, 245] width 53 height 15
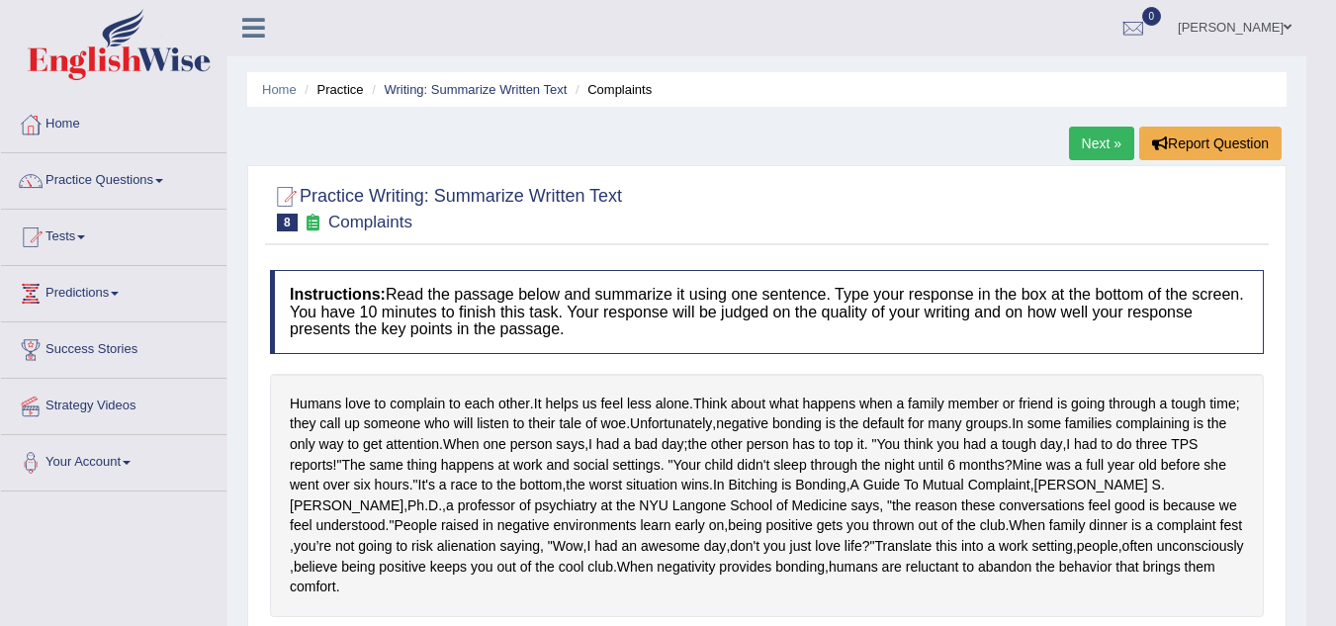
scroll to position [0, 0]
click at [505, 86] on link "Writing: Summarize Written Text" at bounding box center [475, 90] width 183 height 15
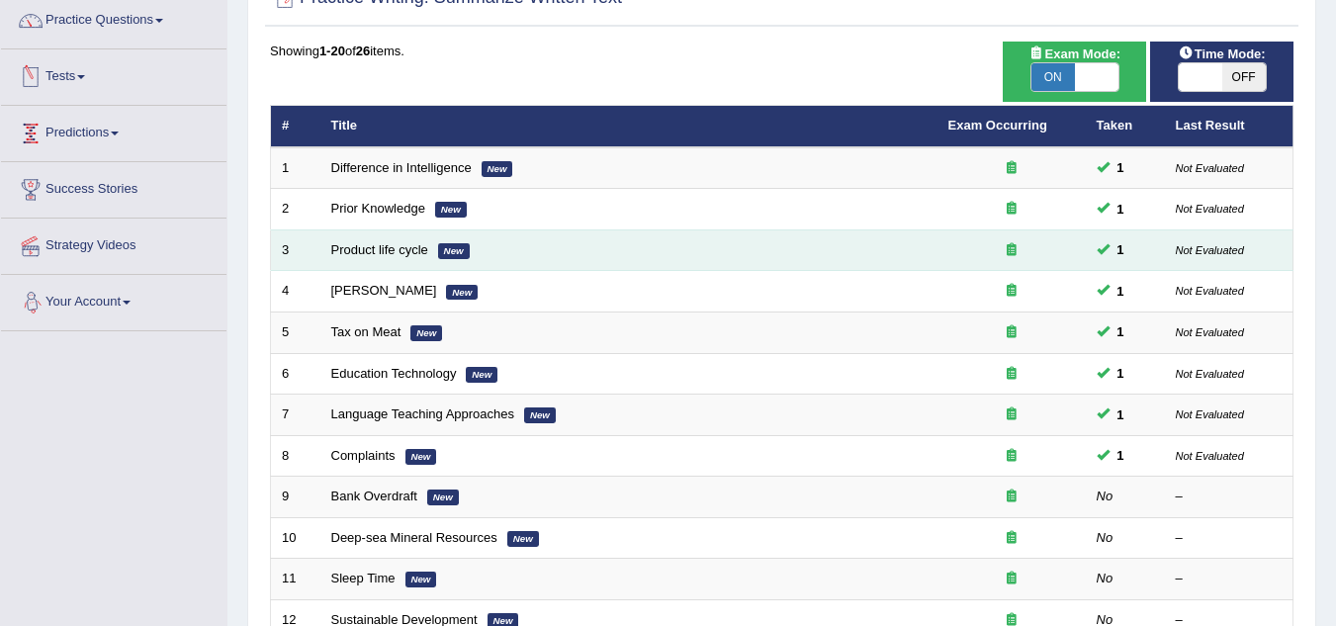
scroll to position [297, 0]
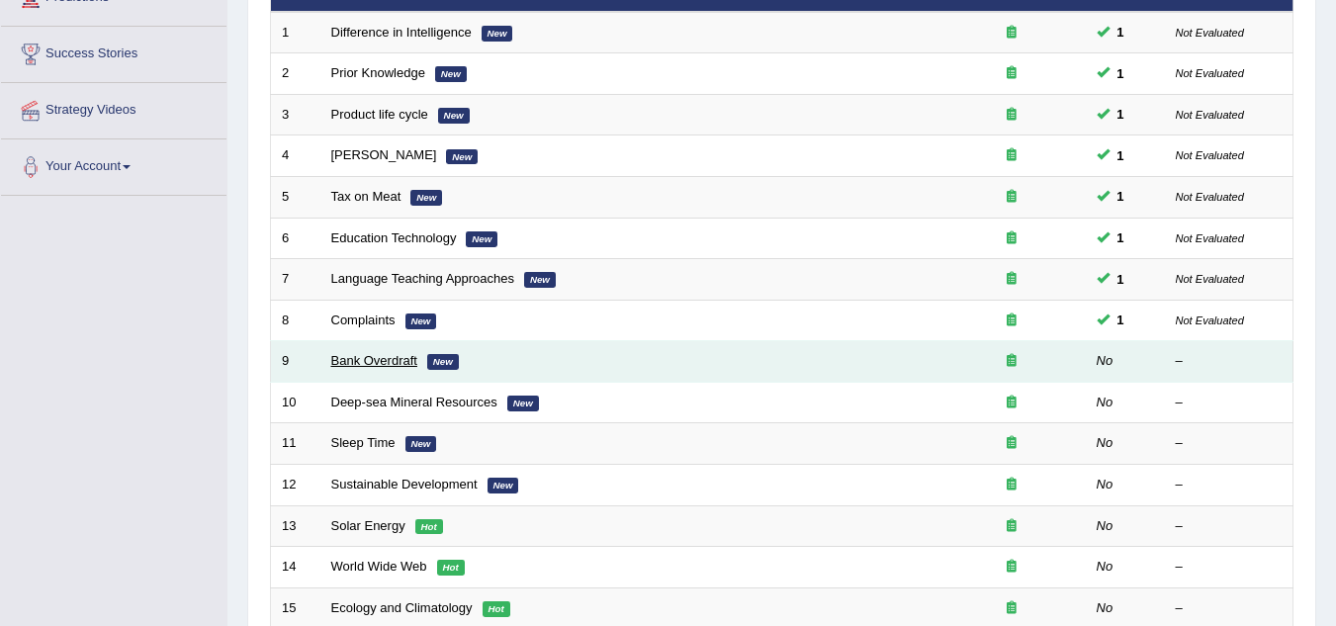
click at [371, 360] on link "Bank Overdraft" at bounding box center [374, 360] width 86 height 15
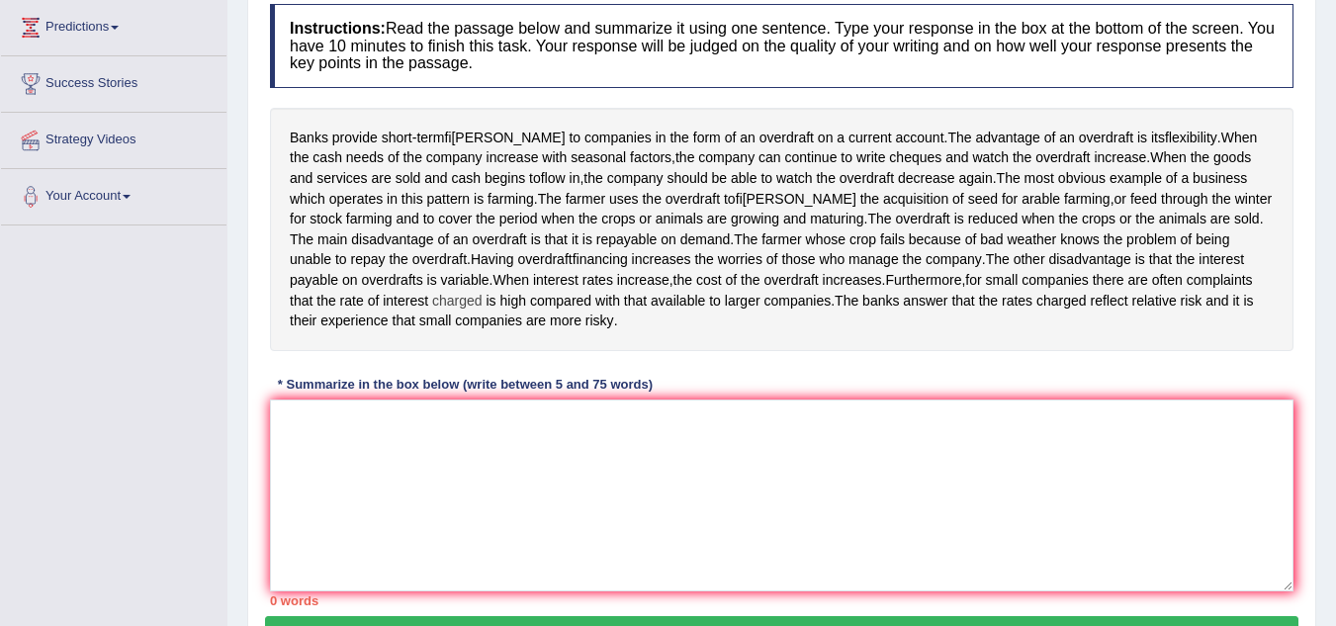
scroll to position [297, 0]
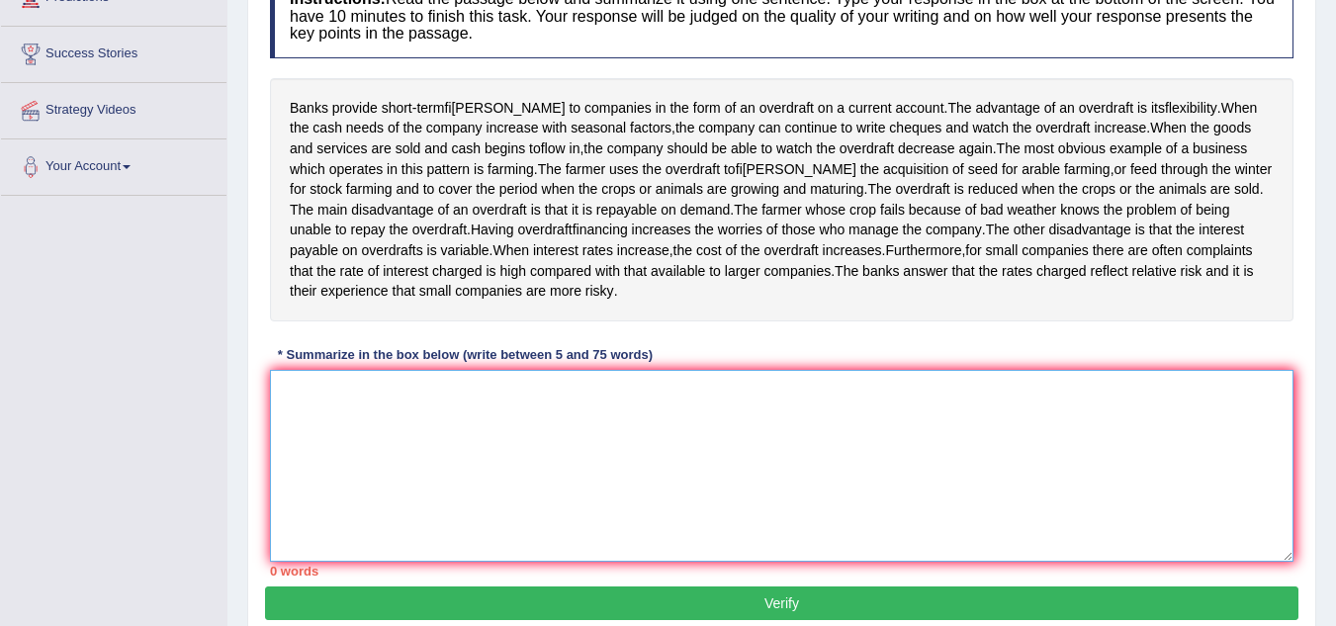
click at [369, 429] on textarea at bounding box center [781, 466] width 1023 height 192
click at [474, 428] on textarea at bounding box center [781, 466] width 1023 height 192
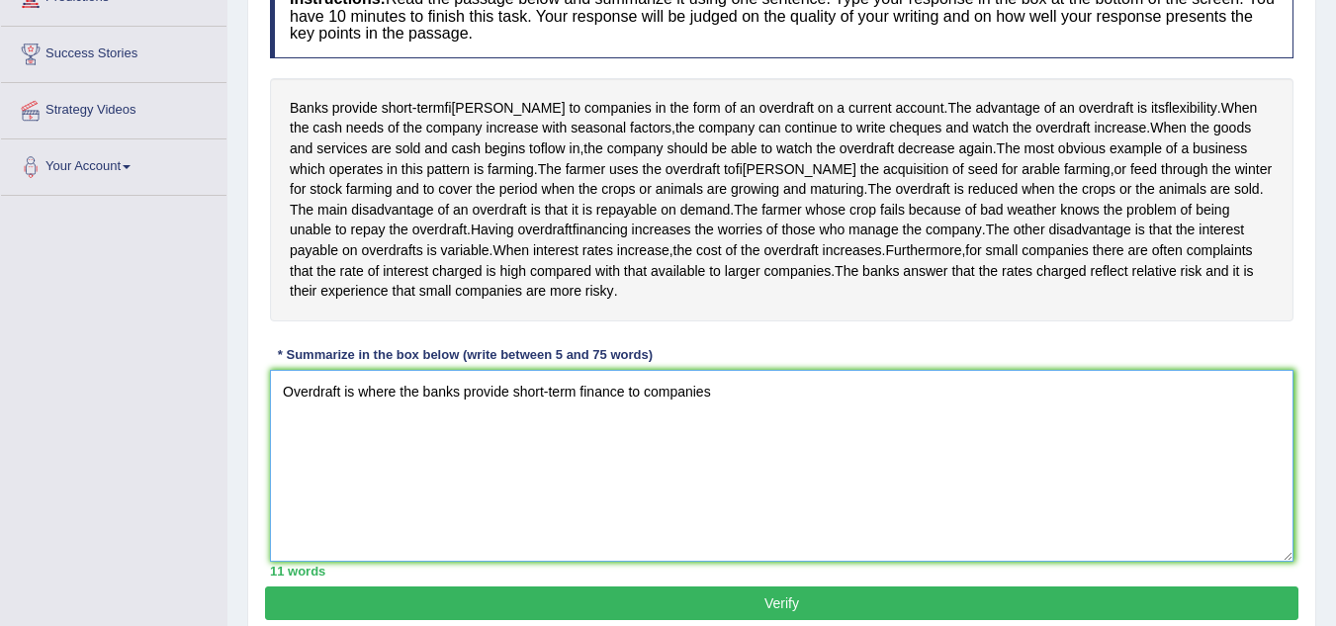
click at [354, 414] on textarea "Overdraft is where the banks provide short-term finance to companies" at bounding box center [781, 466] width 1023 height 192
drag, startPoint x: 392, startPoint y: 417, endPoint x: 255, endPoint y: 417, distance: 137.4
click at [255, 417] on div "Practice Writing: Summarize Written Text 9 Bank Overdraft Instructions: Read th…" at bounding box center [781, 255] width 1069 height 771
click at [657, 415] on textarea "When the banks provide short-term finance to companies" at bounding box center [781, 466] width 1023 height 192
drag, startPoint x: 913, startPoint y: 419, endPoint x: 848, endPoint y: 421, distance: 65.3
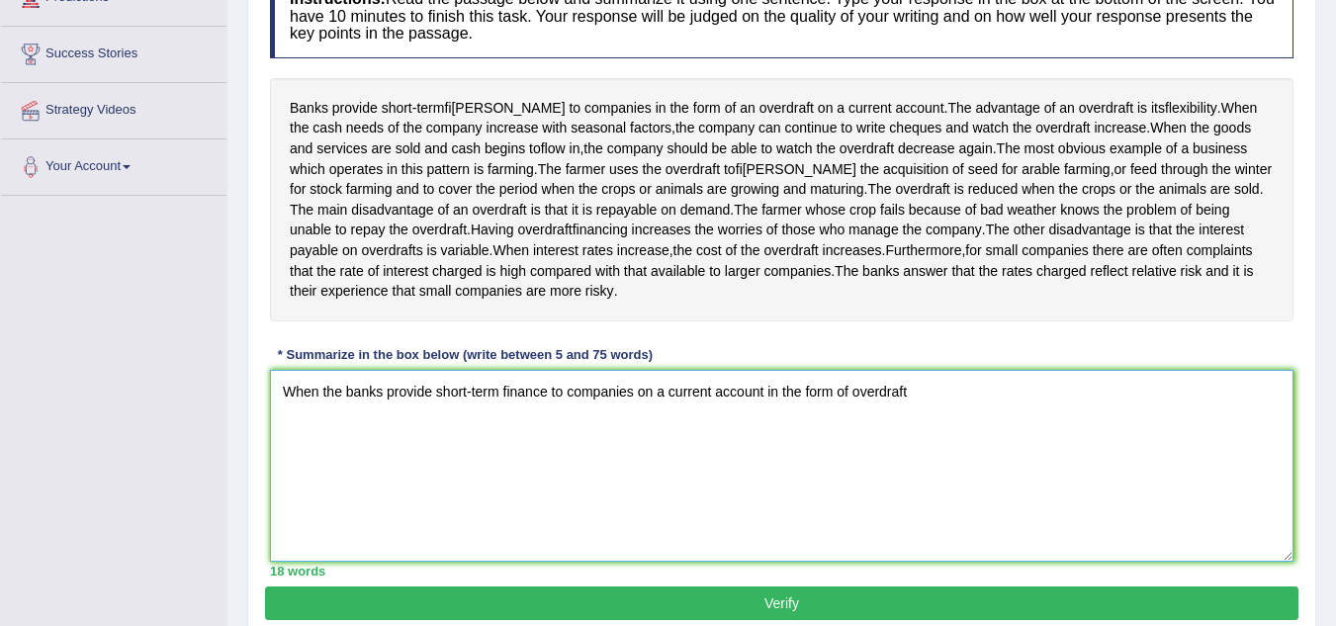
click at [849, 420] on textarea "When the banks provide short-term finance to companies on a current account in …" at bounding box center [781, 466] width 1023 height 192
click at [282, 410] on textarea "When the banks provide short-term finance to companies on a current account in …" at bounding box center [781, 466] width 1023 height 192
paste textarea "overdraft"
drag, startPoint x: 991, startPoint y: 408, endPoint x: 844, endPoint y: 426, distance: 147.4
click at [844, 426] on textarea "Overdraft, is when the banks provide short-term finance to companies on a curre…" at bounding box center [781, 466] width 1023 height 192
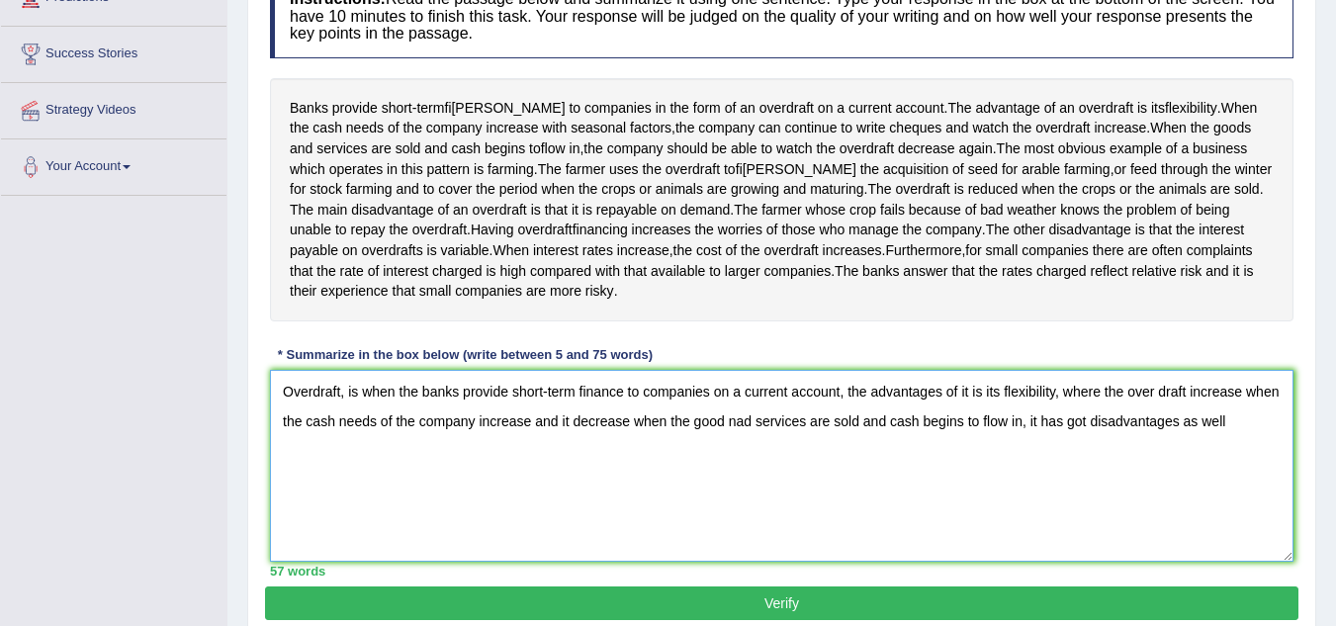
drag, startPoint x: 1267, startPoint y: 443, endPoint x: 1062, endPoint y: 462, distance: 206.5
click at [1062, 462] on textarea "Overdraft, is when the banks provide short-term finance to companies on a curre…" at bounding box center [781, 466] width 1023 height 192
click at [788, 447] on textarea "Overdraft, is when the banks provide short-term finance to companies on a curre…" at bounding box center [781, 466] width 1023 height 192
drag, startPoint x: 1111, startPoint y: 443, endPoint x: 1087, endPoint y: 446, distance: 23.9
click at [1087, 446] on textarea "Overdraft, is when the banks provide short-term finance to companies on a curre…" at bounding box center [781, 466] width 1023 height 192
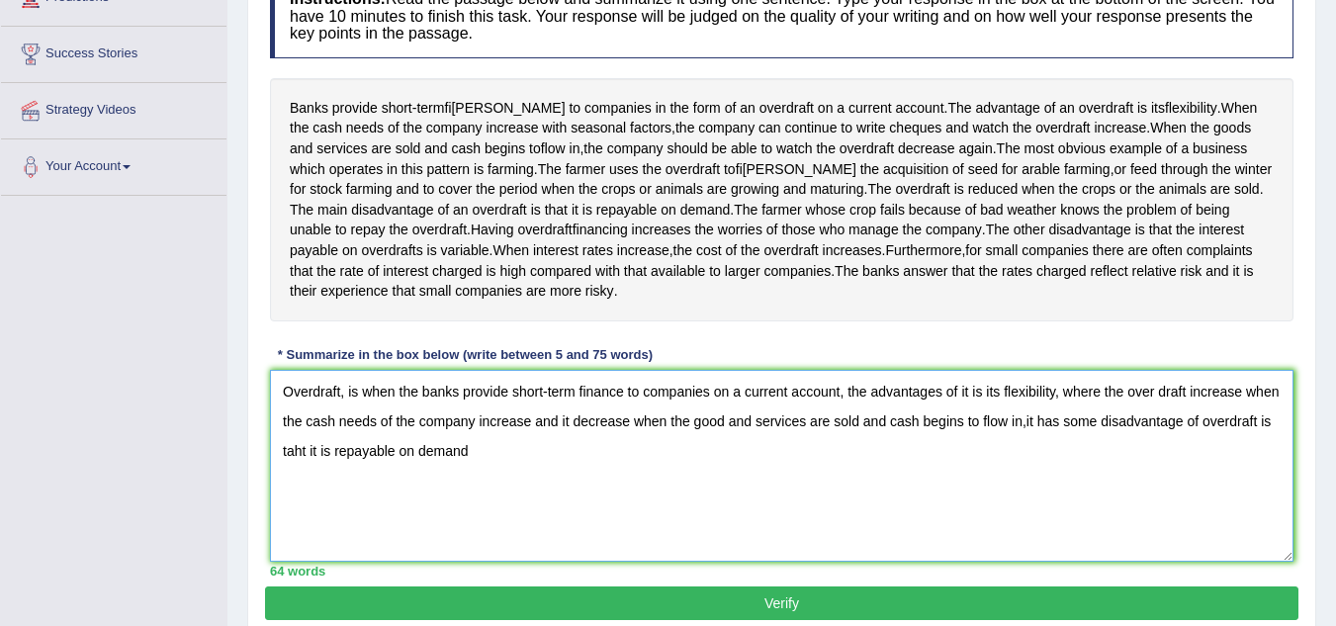
click at [1220, 444] on textarea "Overdraft, is when the banks provide short-term finance to companies on a curre…" at bounding box center [781, 466] width 1023 height 192
click at [450, 472] on textarea "Overdraft, is when the banks provide short-term finance to companies on a curre…" at bounding box center [781, 466] width 1023 height 192
click at [542, 473] on textarea "Overdraft, is when the banks provide short-term finance to companies on a curre…" at bounding box center [781, 466] width 1023 height 192
click at [972, 417] on textarea "Overdraft, is when the banks provide short-term finance to companies on a curre…" at bounding box center [781, 466] width 1023 height 192
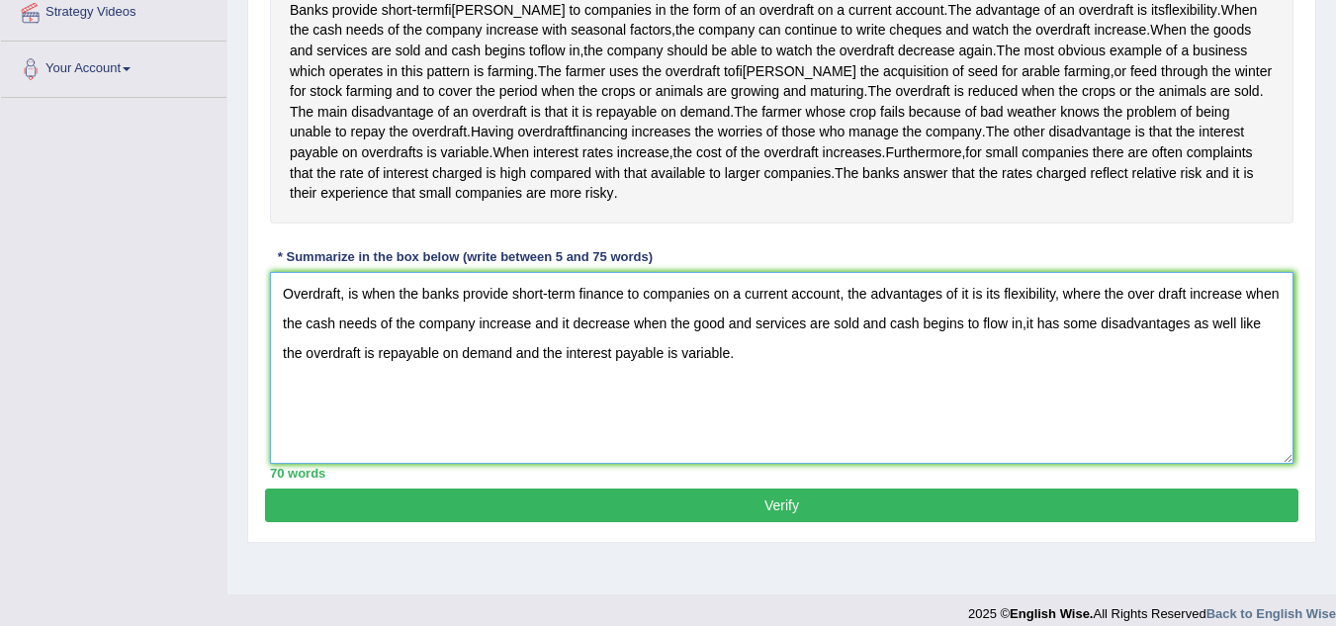
scroll to position [395, 0]
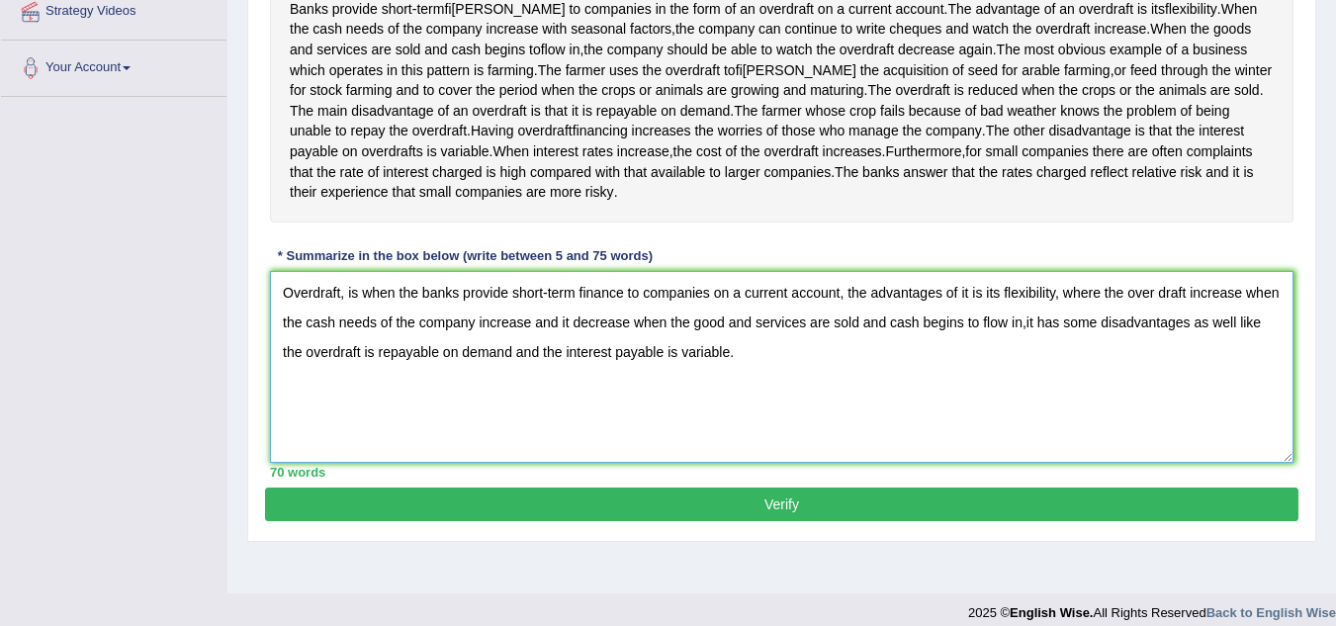
type textarea "Overdraft, is when the banks provide short-term finance to companies on a curre…"
click at [777, 521] on button "Verify" at bounding box center [781, 504] width 1033 height 34
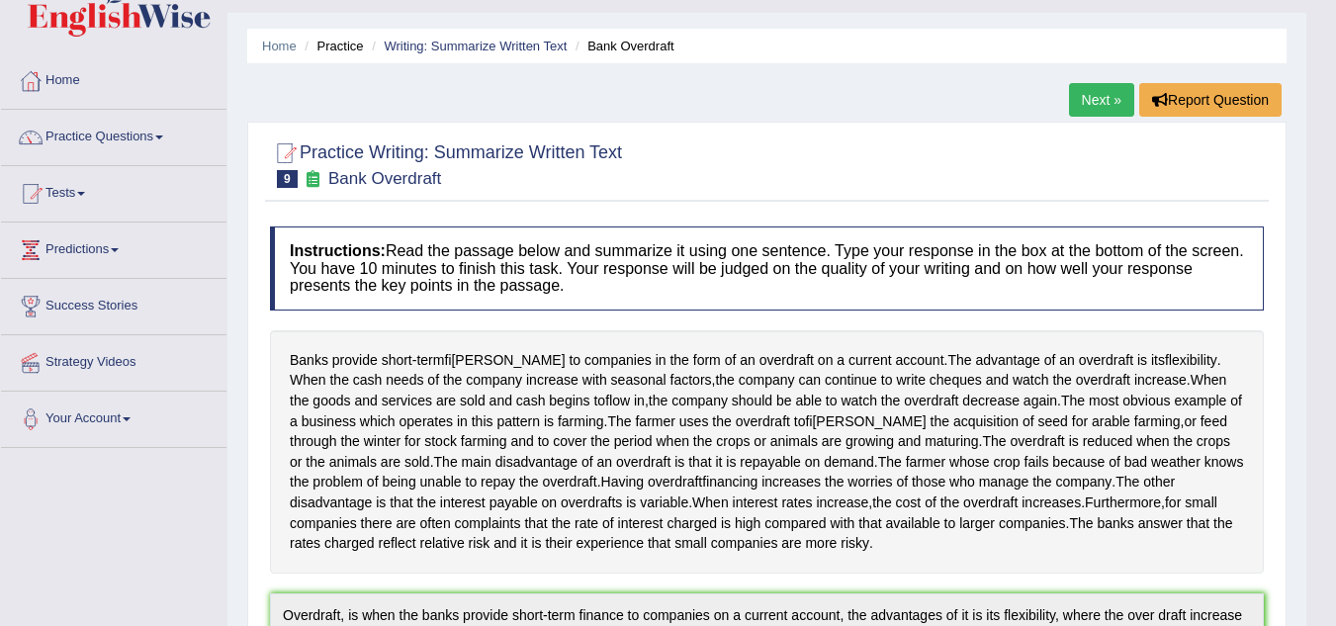
scroll to position [0, 0]
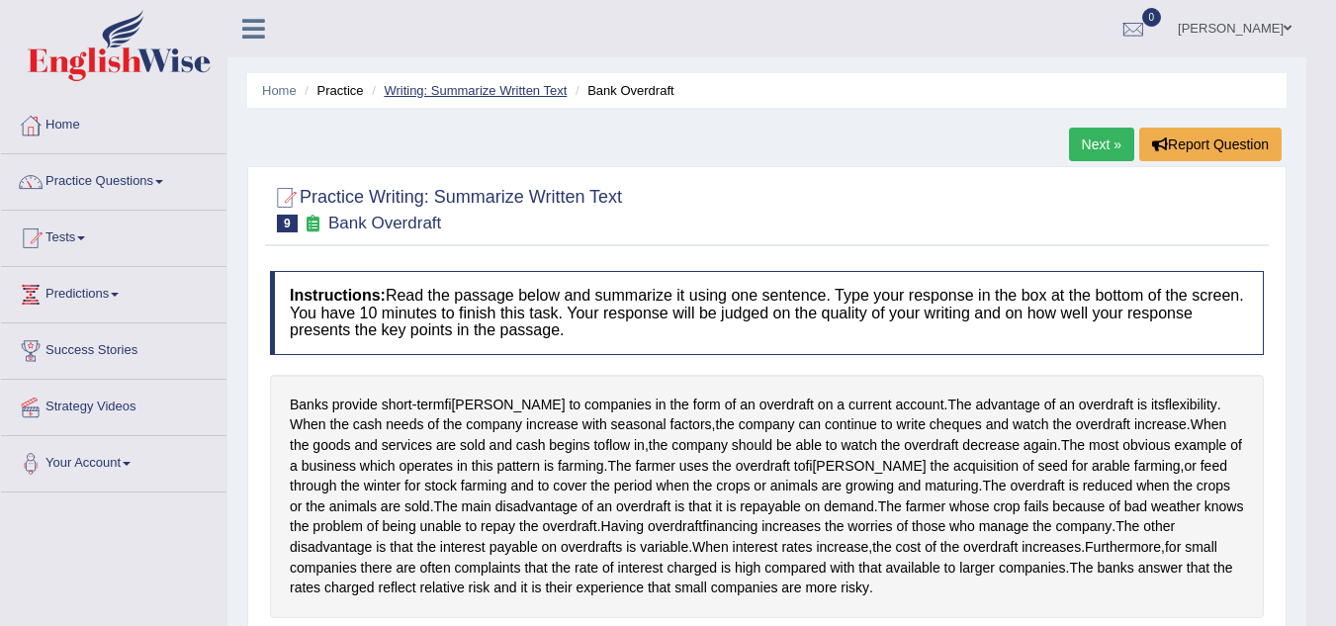
click at [418, 91] on link "Writing: Summarize Written Text" at bounding box center [475, 90] width 183 height 15
